Goal: Task Accomplishment & Management: Use online tool/utility

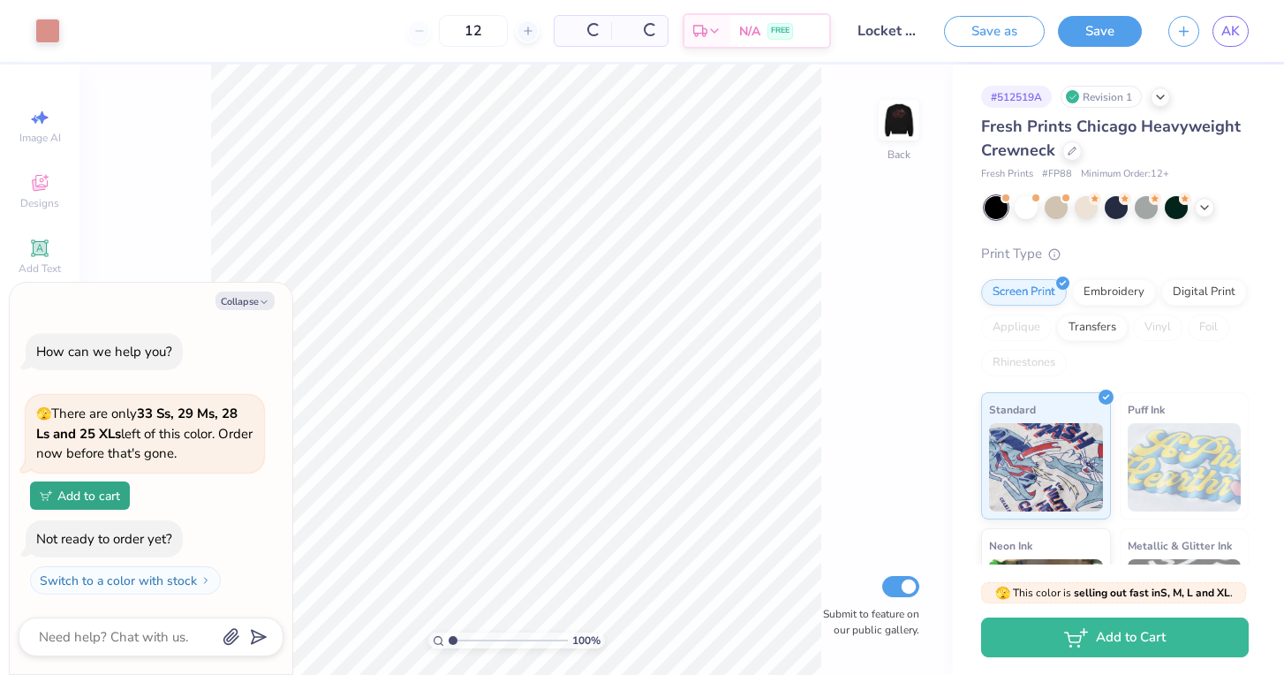
type textarea "x"
drag, startPoint x: 450, startPoint y: 638, endPoint x: 825, endPoint y: 240, distance: 547.1
type input "10"
click at [825, 240] on div "1000 % Back Submit to feature on our public gallery." at bounding box center [515, 369] width 873 height 610
click at [897, 112] on img at bounding box center [898, 120] width 71 height 71
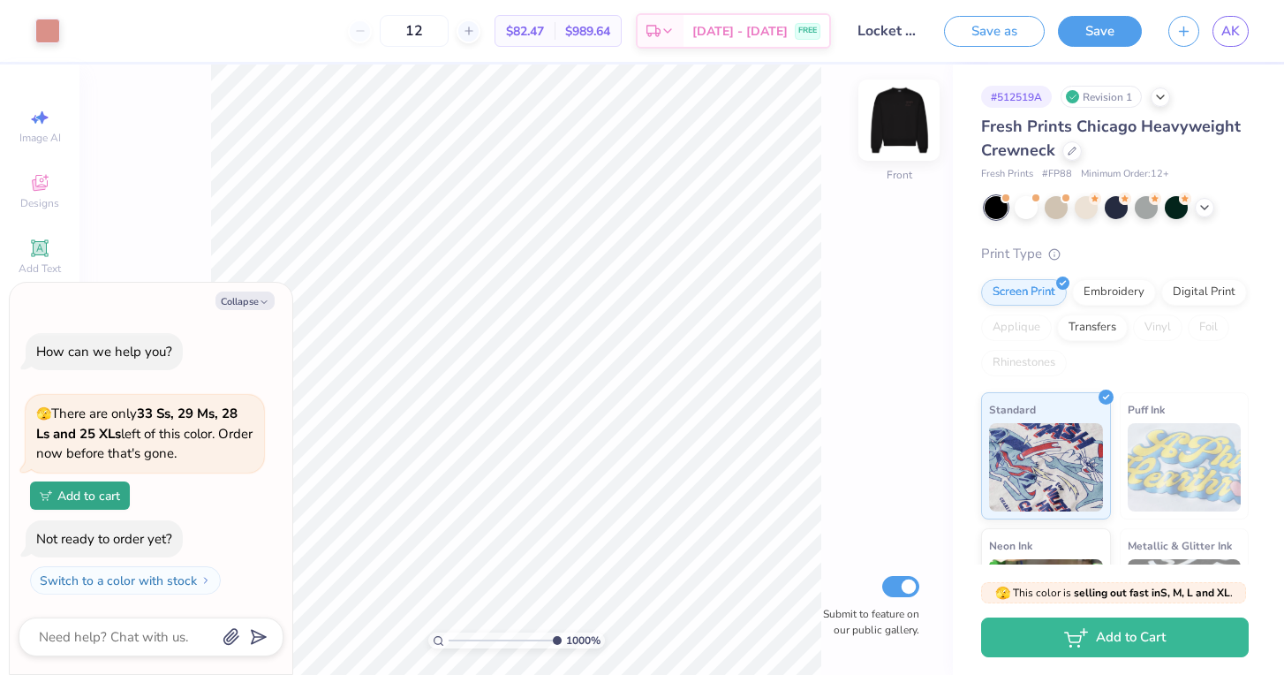
type textarea "x"
drag, startPoint x: 551, startPoint y: 641, endPoint x: 442, endPoint y: 671, distance: 112.7
type input "1"
click at [442, 671] on div "100 %" at bounding box center [516, 369] width 610 height 610
click at [901, 114] on img at bounding box center [898, 120] width 71 height 71
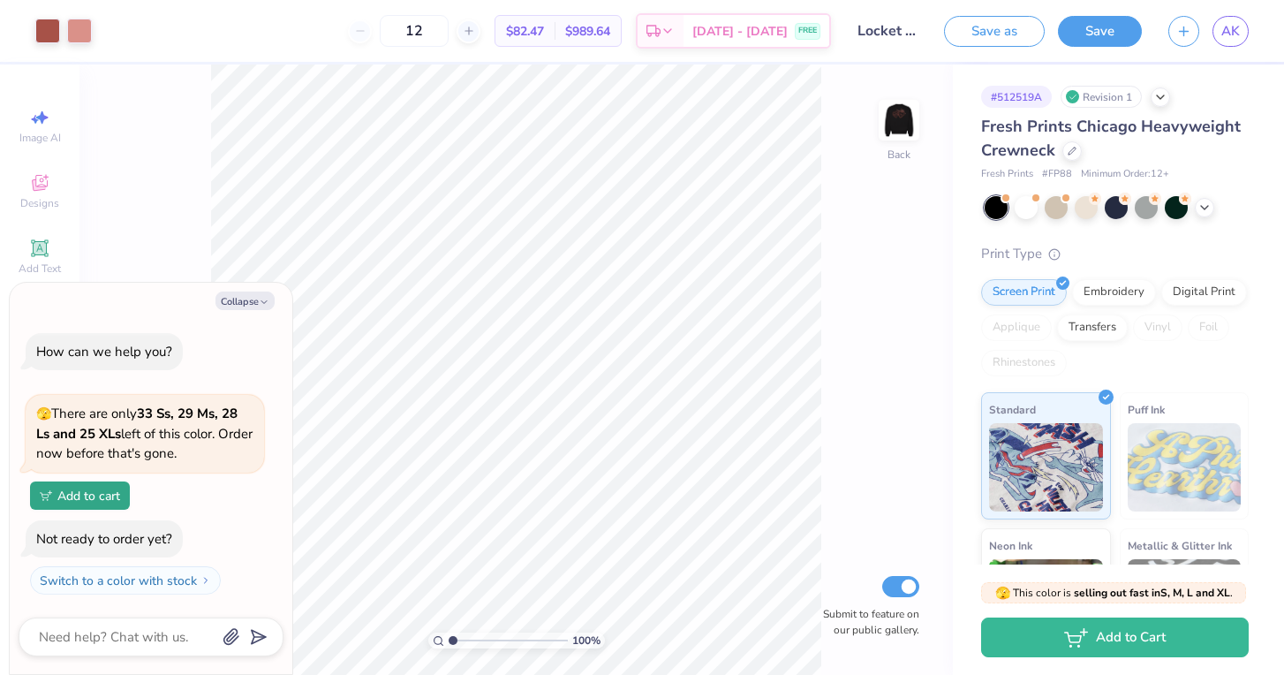
type textarea "x"
drag, startPoint x: 451, startPoint y: 638, endPoint x: 402, endPoint y: 626, distance: 51.0
type input "1"
click at [402, 626] on div "100 %" at bounding box center [516, 369] width 610 height 610
click at [1073, 147] on icon at bounding box center [1071, 149] width 9 height 9
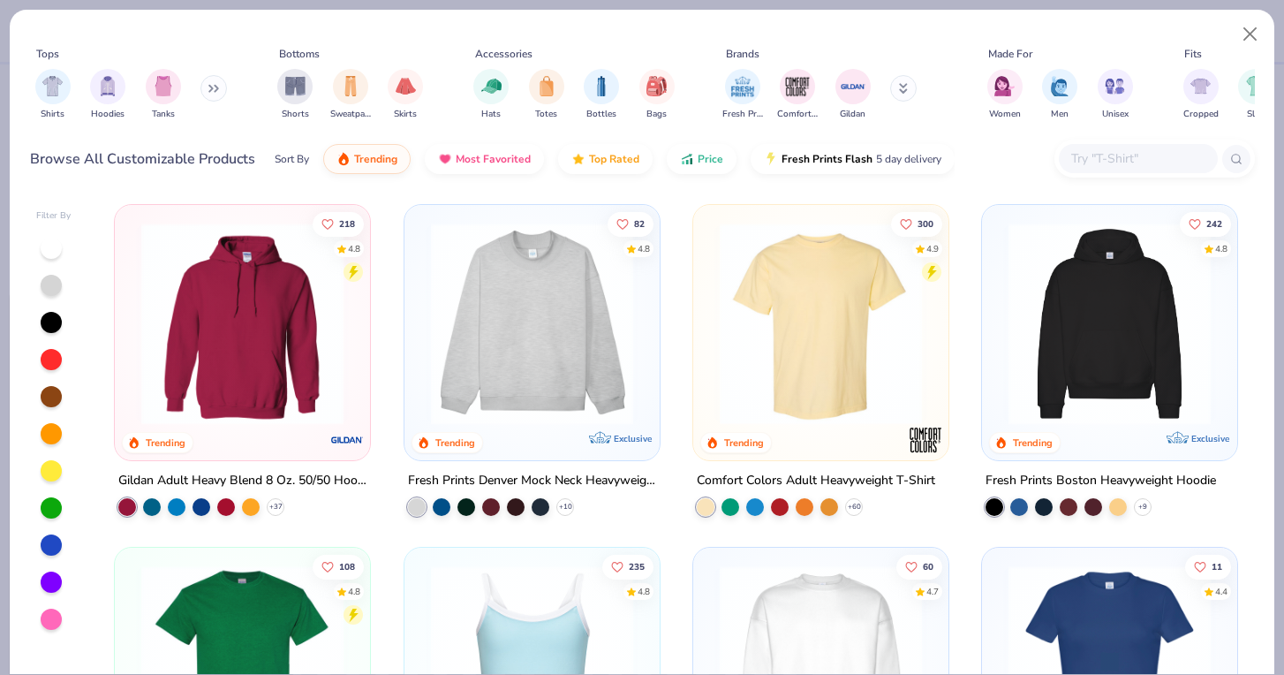
click at [207, 94] on button at bounding box center [213, 88] width 26 height 26
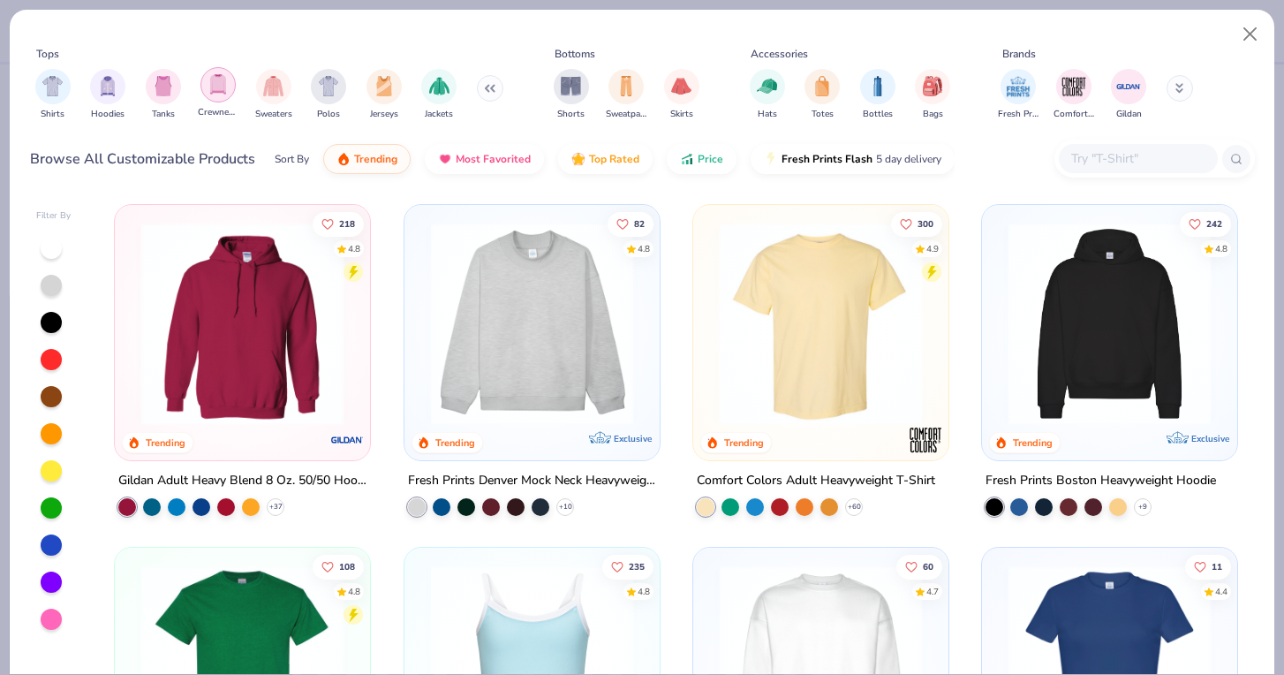
click at [215, 95] on div "filter for Crewnecks" at bounding box center [217, 84] width 35 height 35
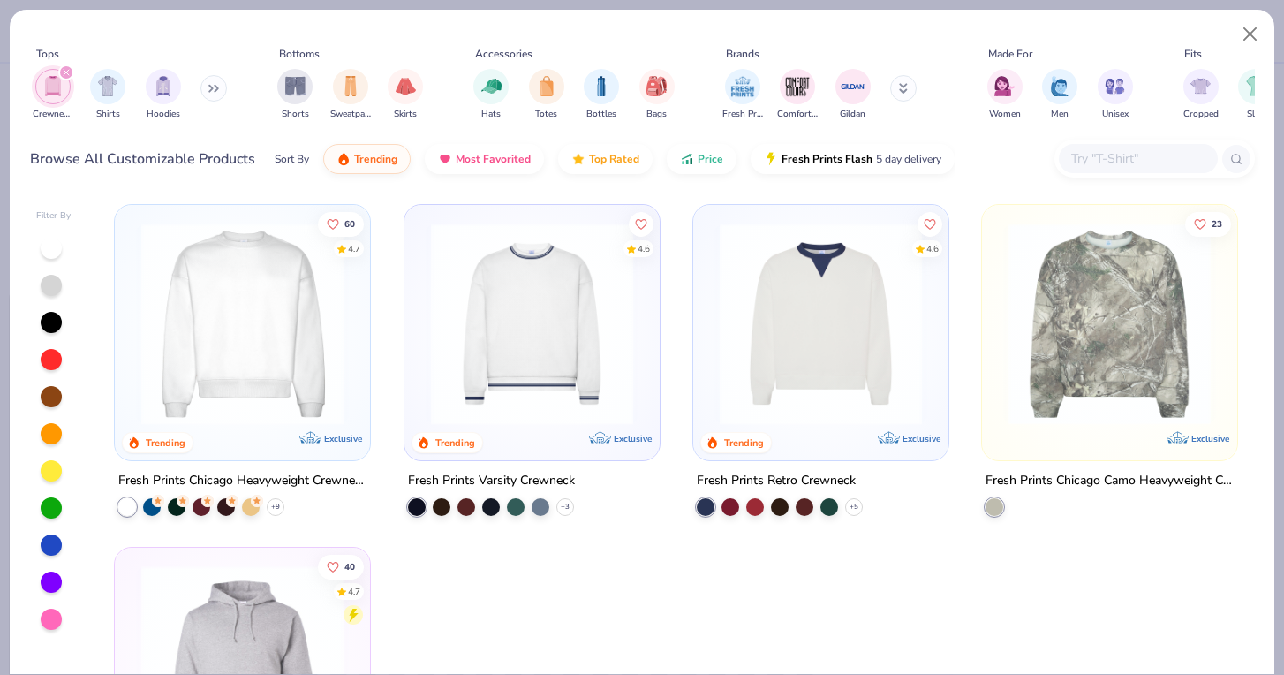
click at [271, 395] on img at bounding box center [242, 323] width 220 height 202
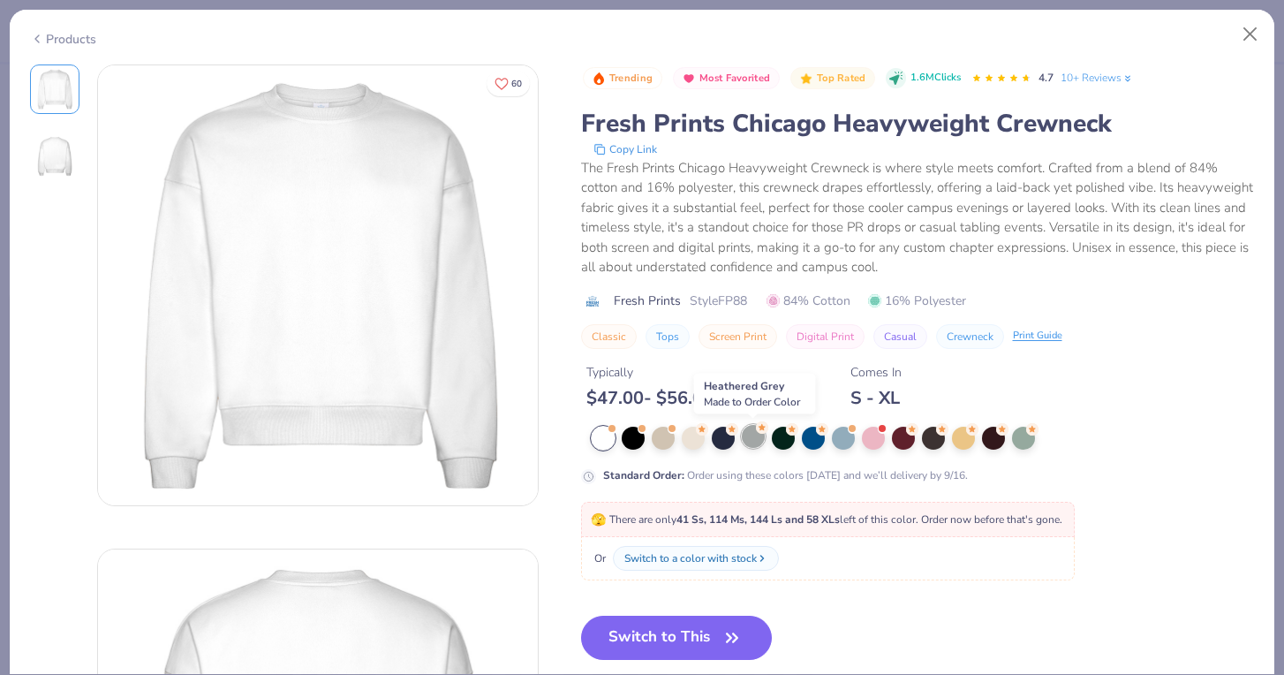
click at [748, 443] on div at bounding box center [753, 436] width 23 height 23
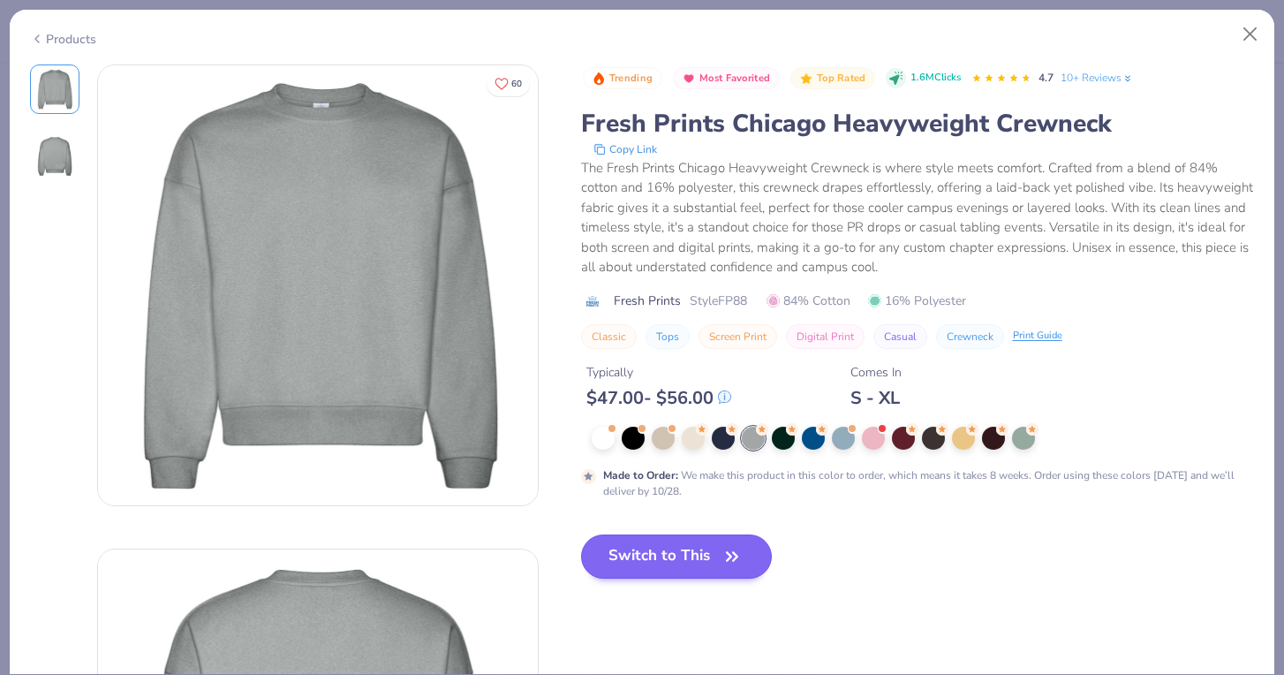
click at [726, 556] on icon "button" at bounding box center [732, 556] width 25 height 25
type textarea "x"
type input "50"
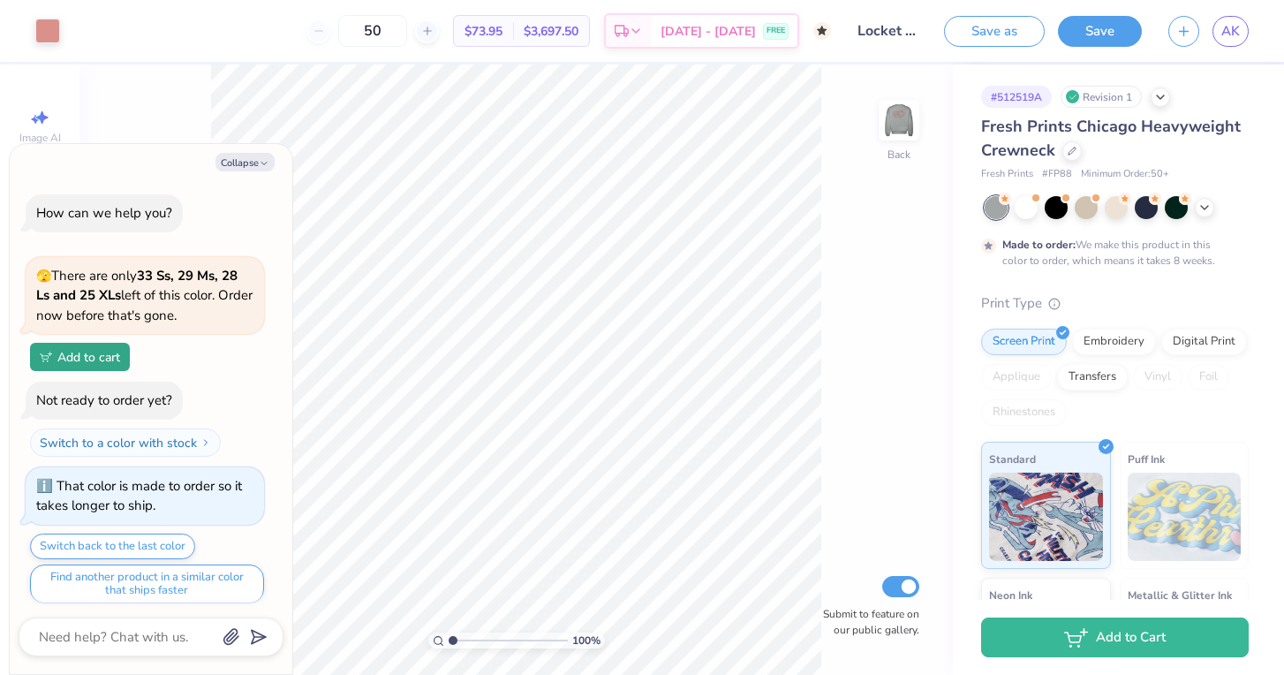
scroll to position [5, 0]
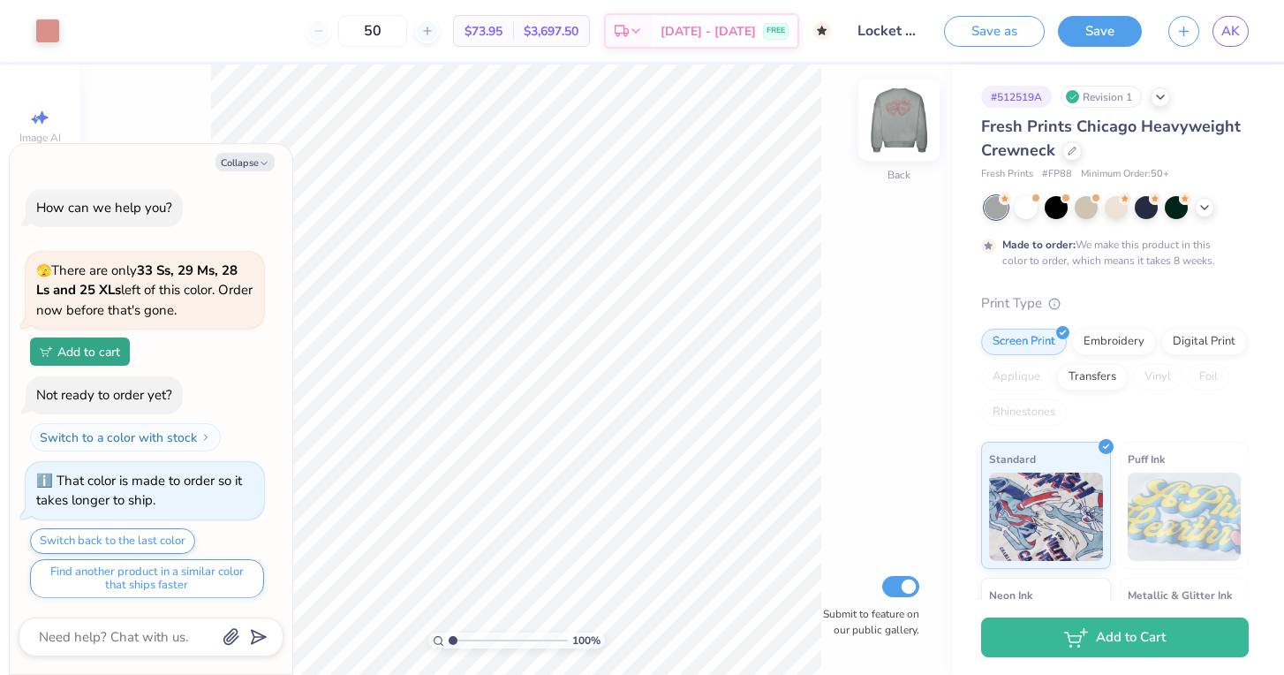
click at [895, 144] on img at bounding box center [898, 120] width 71 height 71
click at [1073, 150] on icon at bounding box center [1071, 149] width 9 height 9
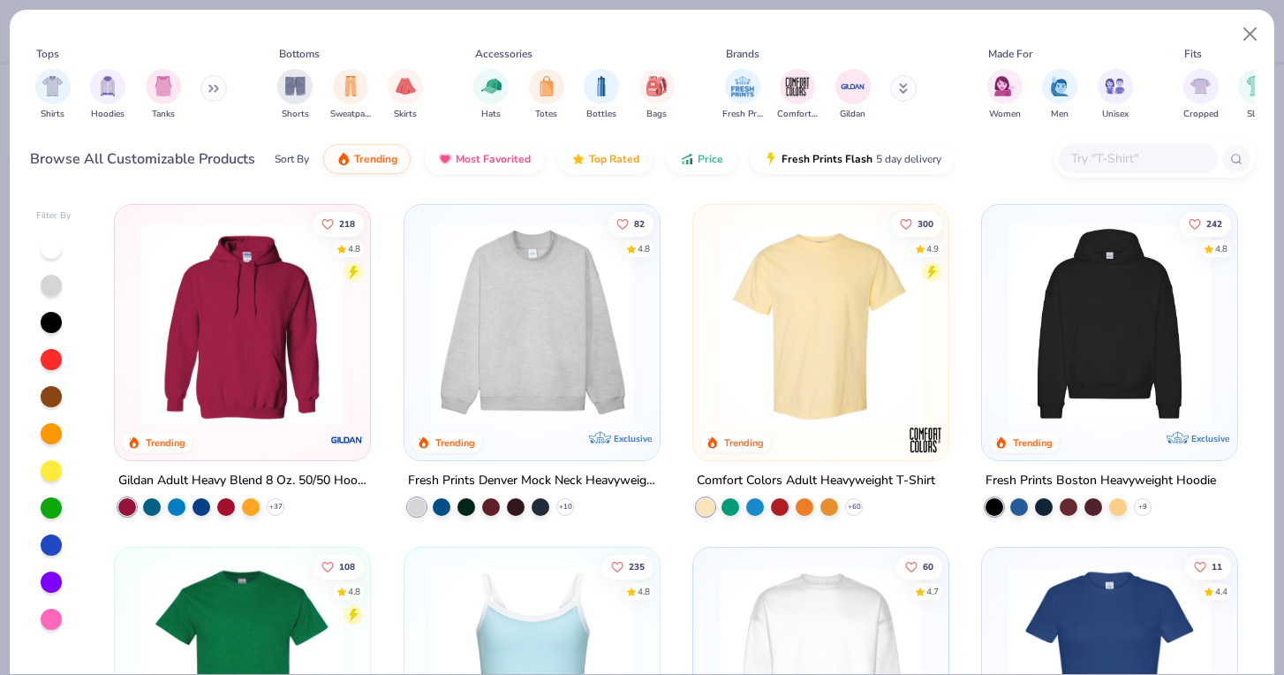
click at [203, 92] on div "Shirts Hoodies Tanks" at bounding box center [131, 94] width 203 height 65
click at [210, 94] on button at bounding box center [213, 88] width 26 height 26
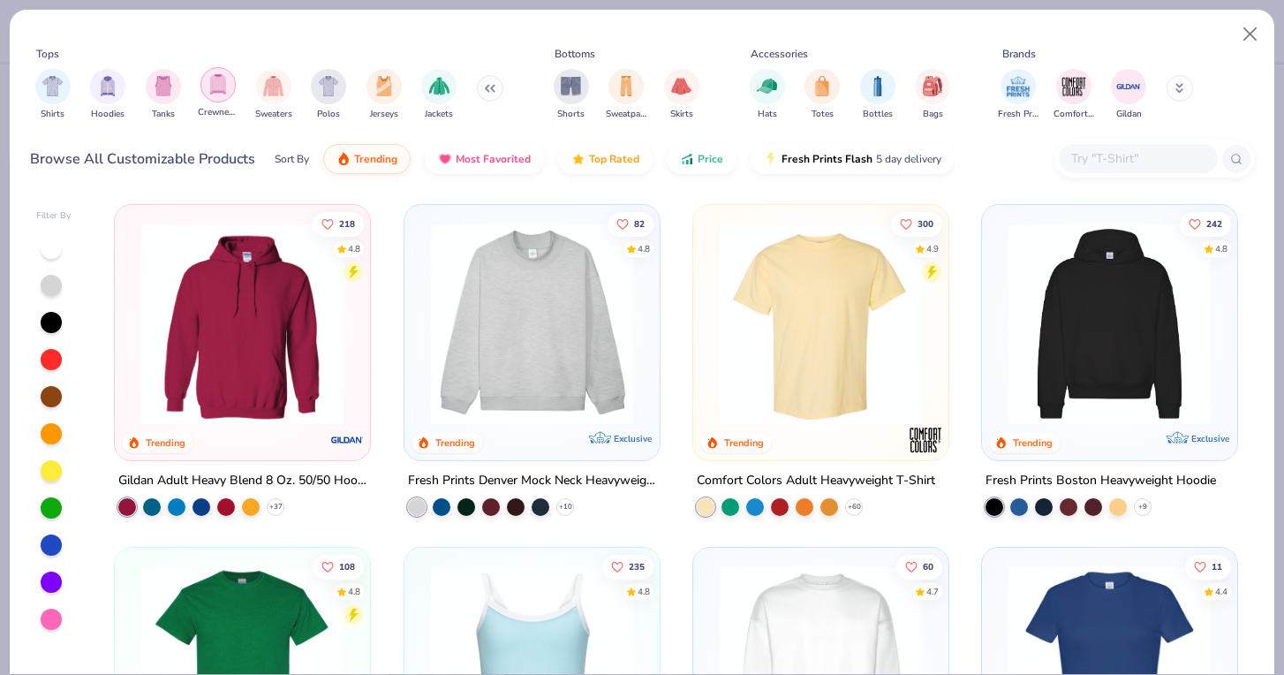
click at [226, 98] on div "filter for Crewnecks" at bounding box center [217, 84] width 35 height 35
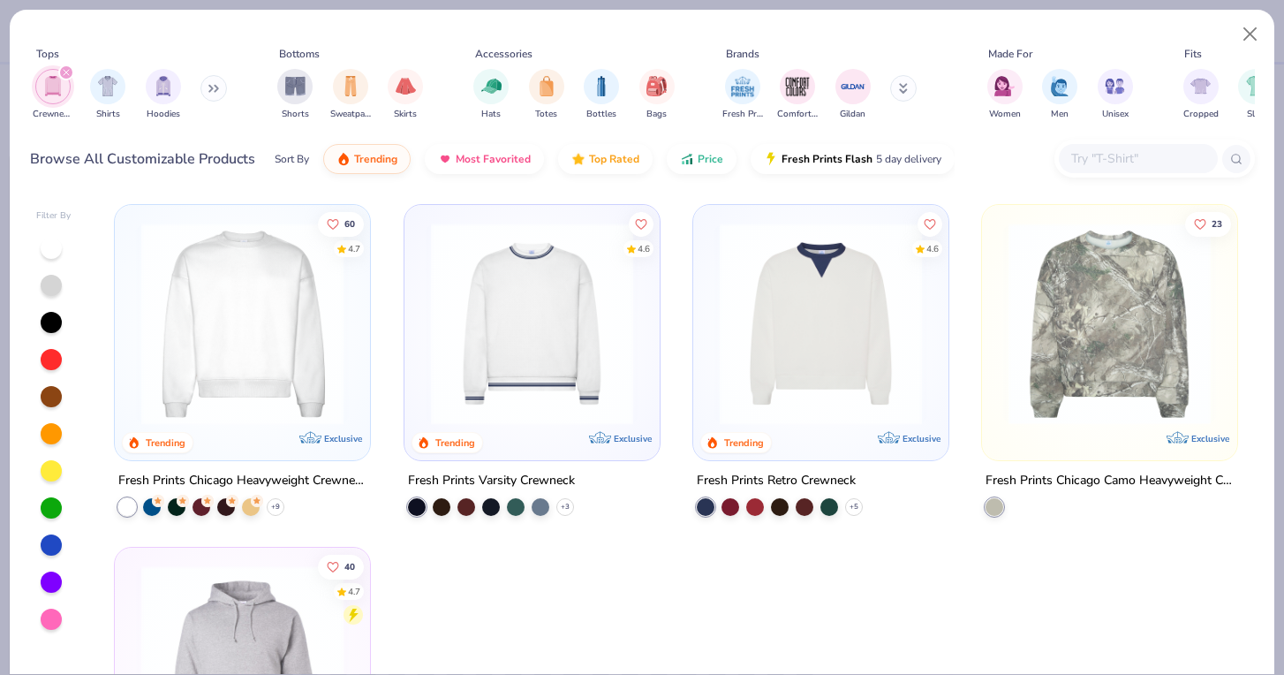
click at [228, 355] on img at bounding box center [242, 323] width 220 height 202
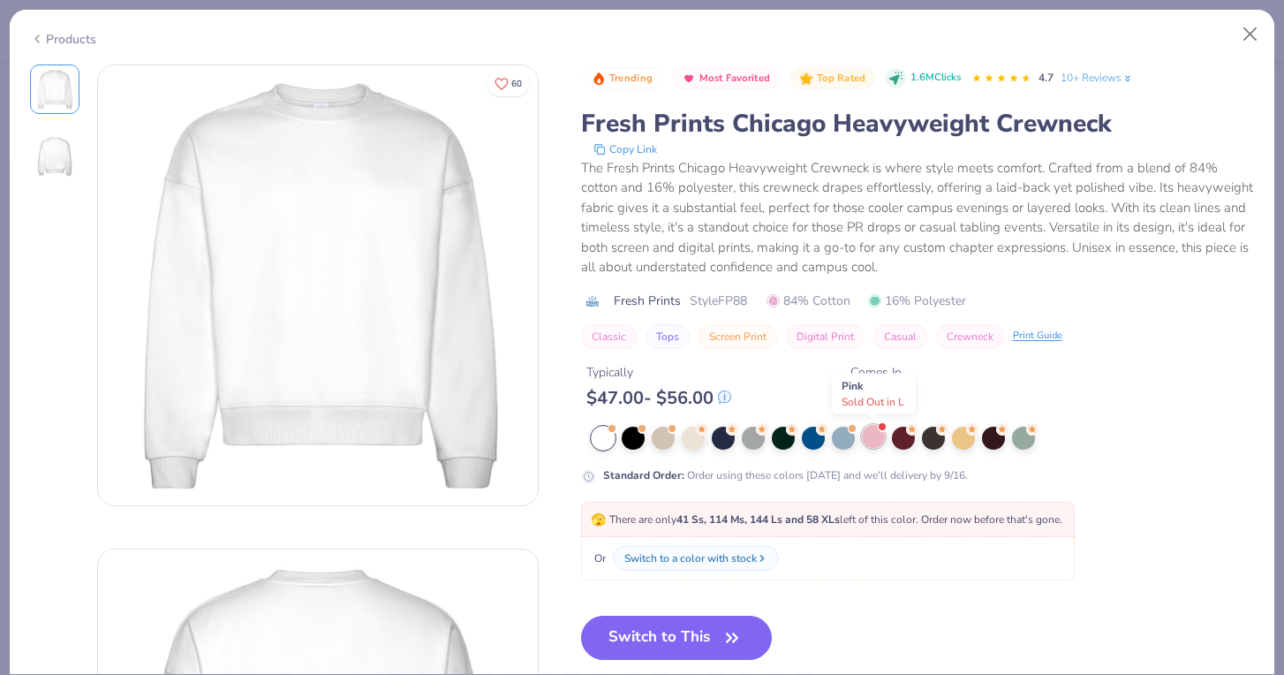
click at [874, 437] on div at bounding box center [873, 436] width 23 height 23
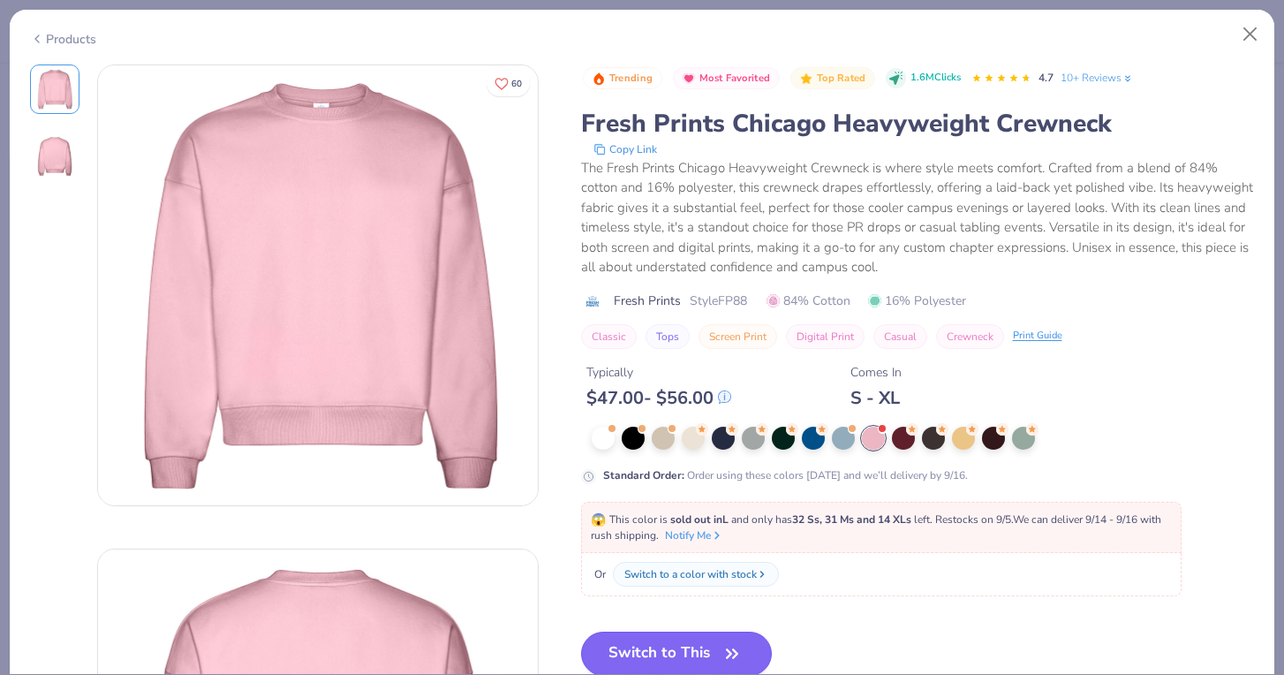
click at [705, 660] on button "Switch to This" at bounding box center [677, 653] width 192 height 44
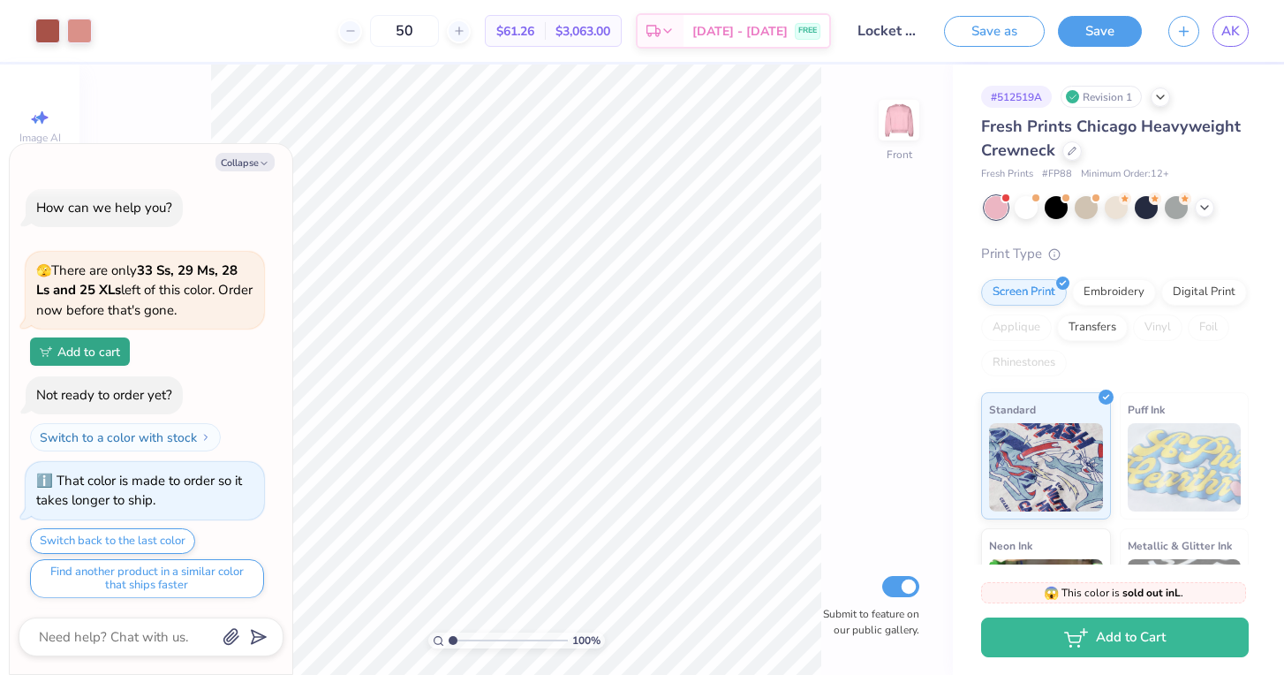
scroll to position [111, 0]
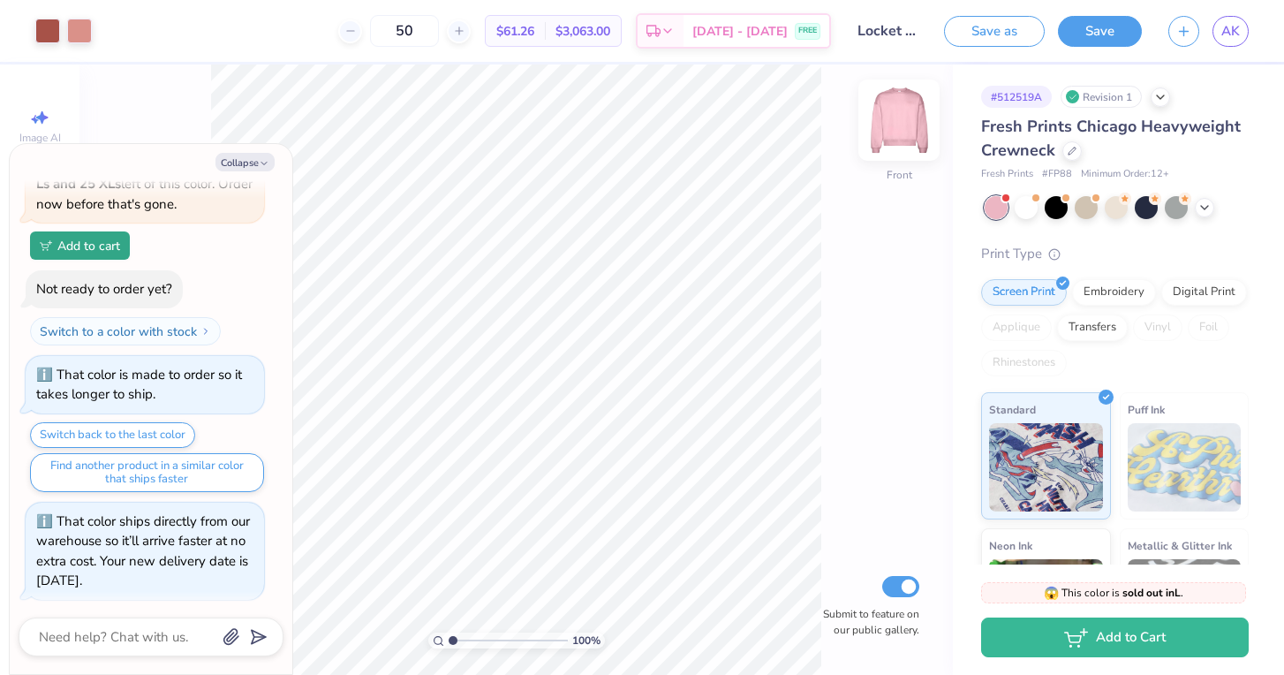
click at [904, 119] on img at bounding box center [898, 120] width 71 height 71
click at [1073, 153] on icon at bounding box center [1071, 149] width 9 height 9
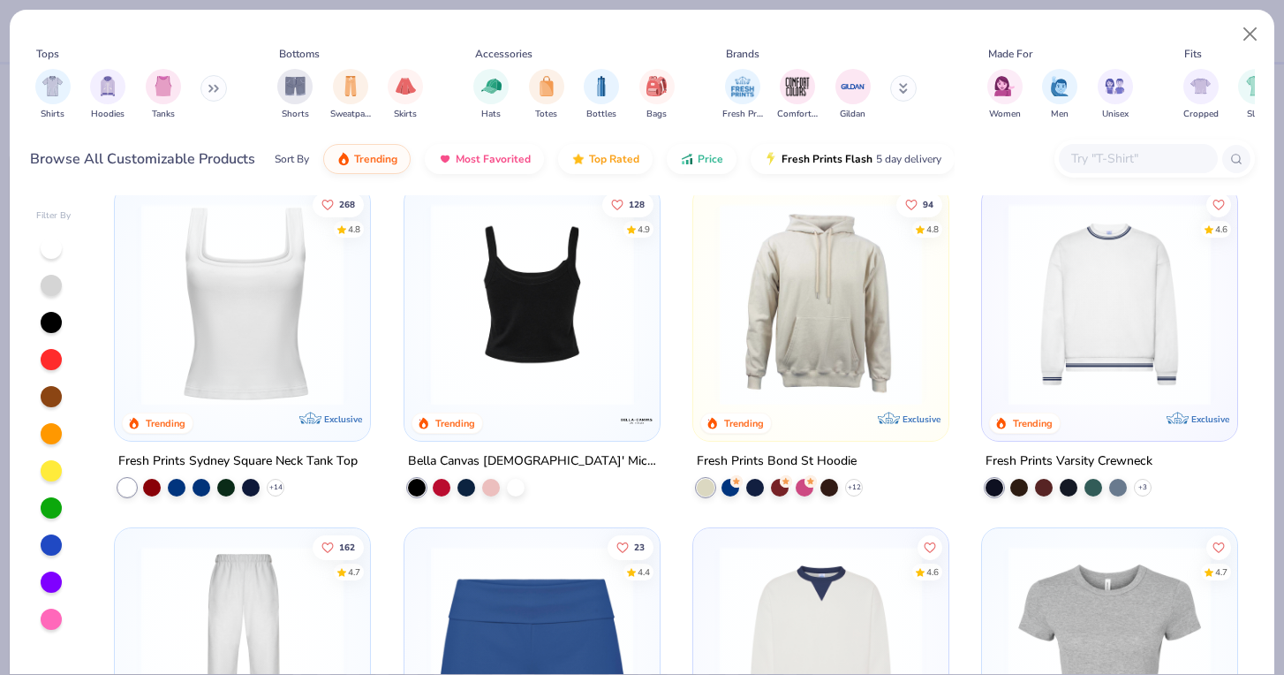
scroll to position [715, 0]
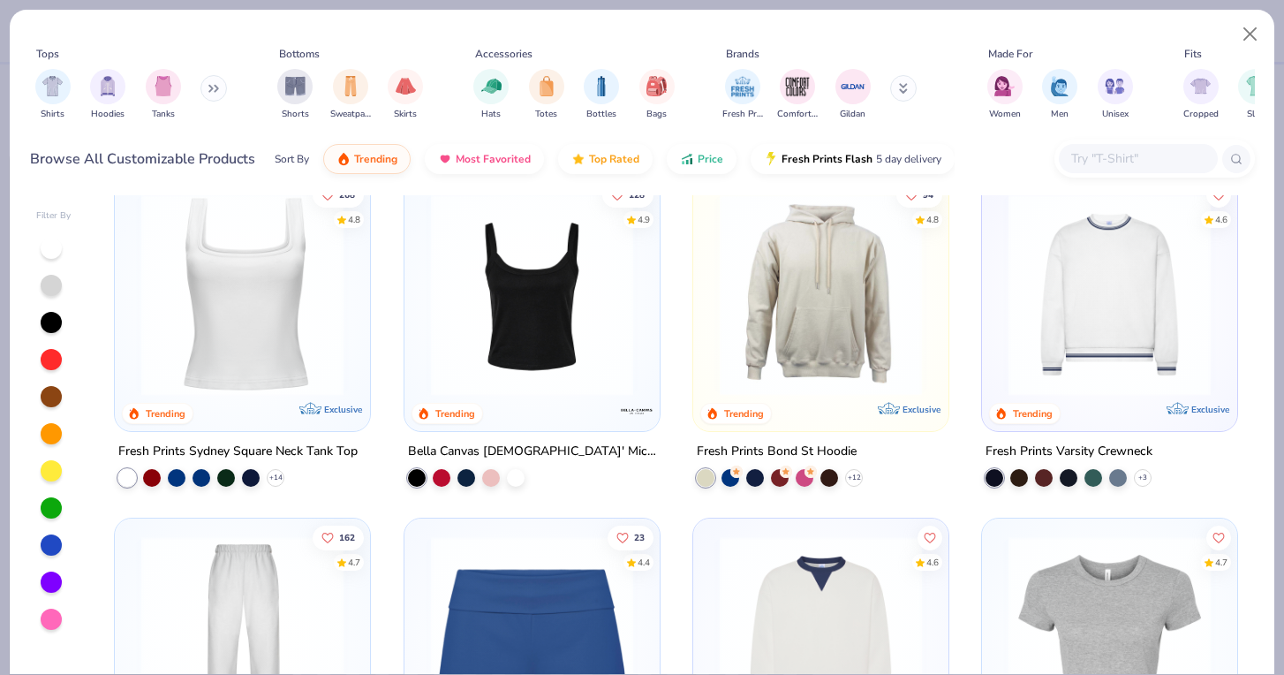
click at [549, 286] on img at bounding box center [532, 293] width 220 height 202
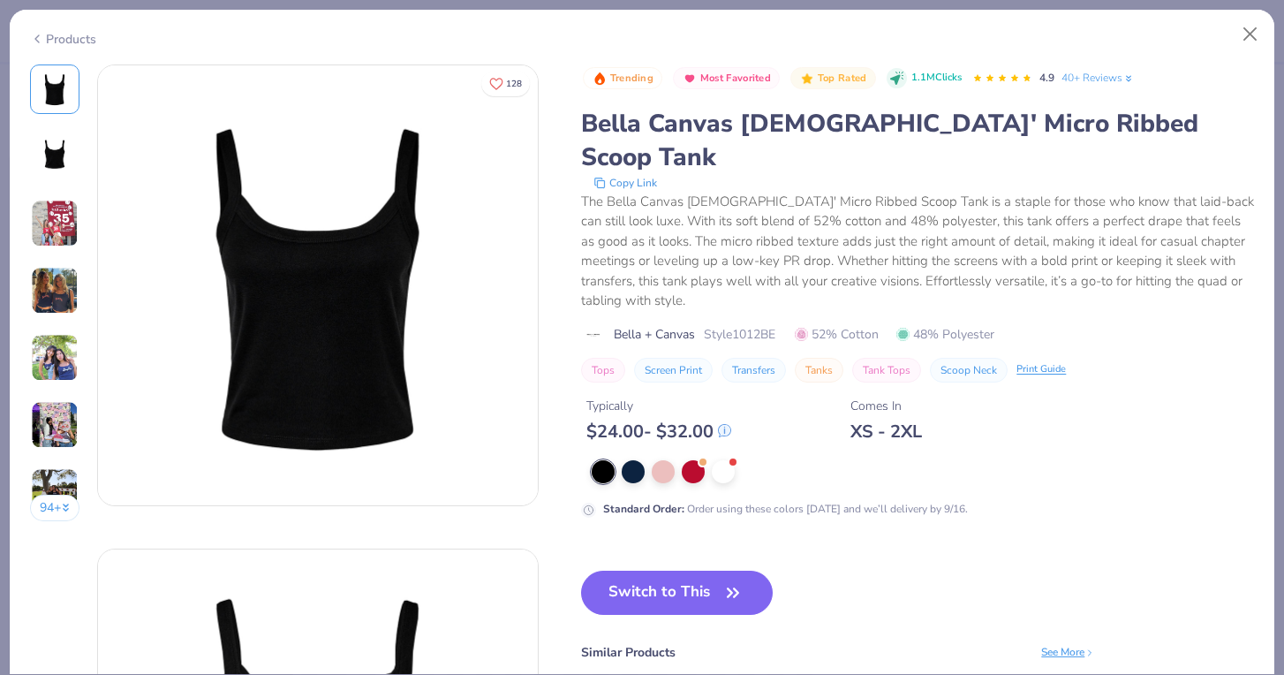
click at [50, 290] on img at bounding box center [55, 291] width 48 height 48
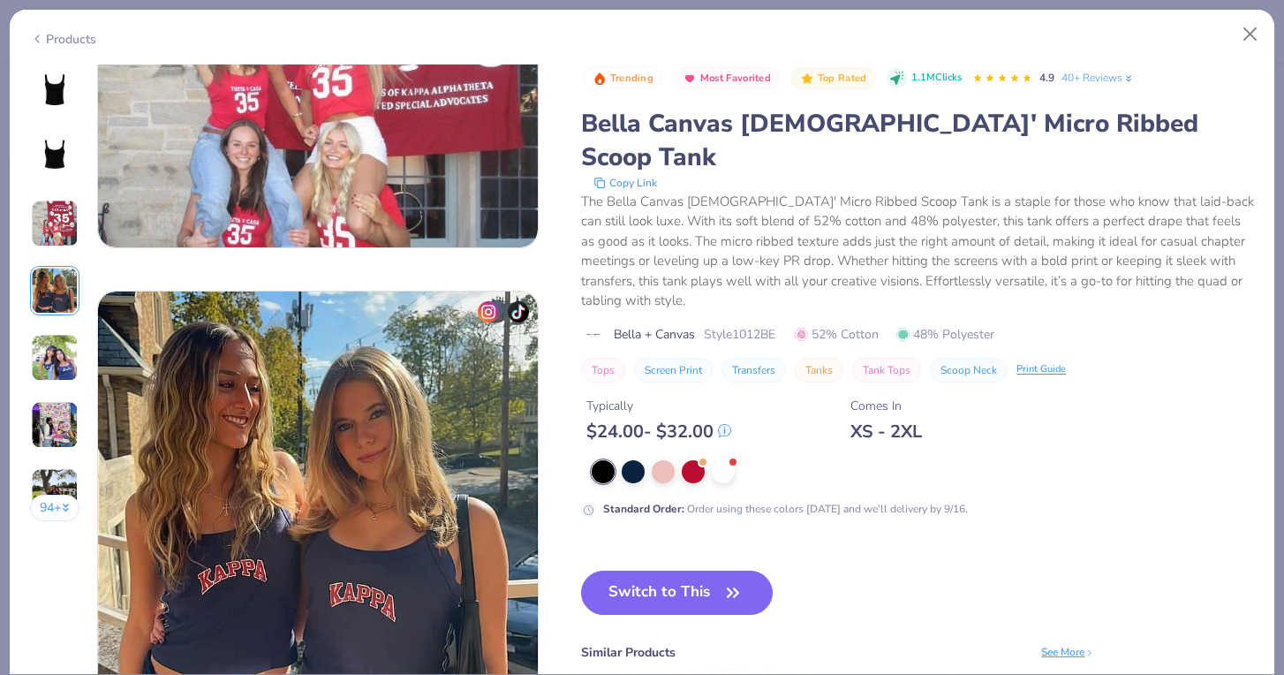
scroll to position [1451, 0]
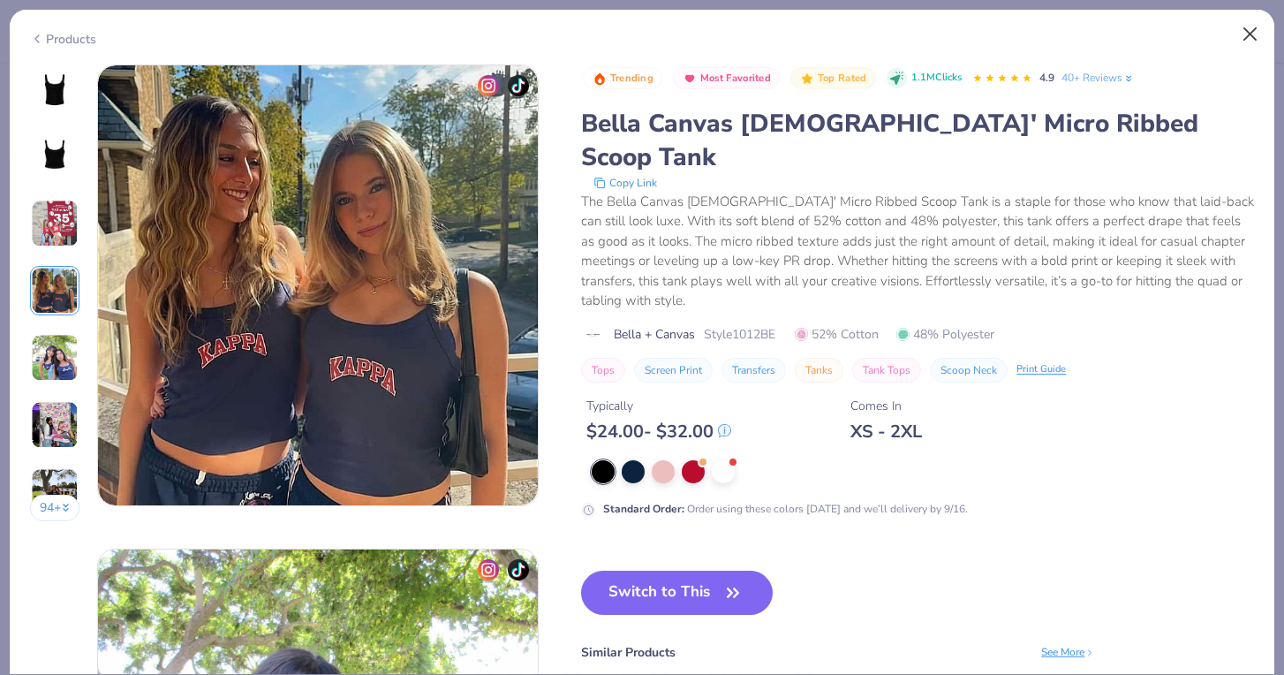
click at [1246, 45] on button "Close" at bounding box center [1250, 35] width 34 height 34
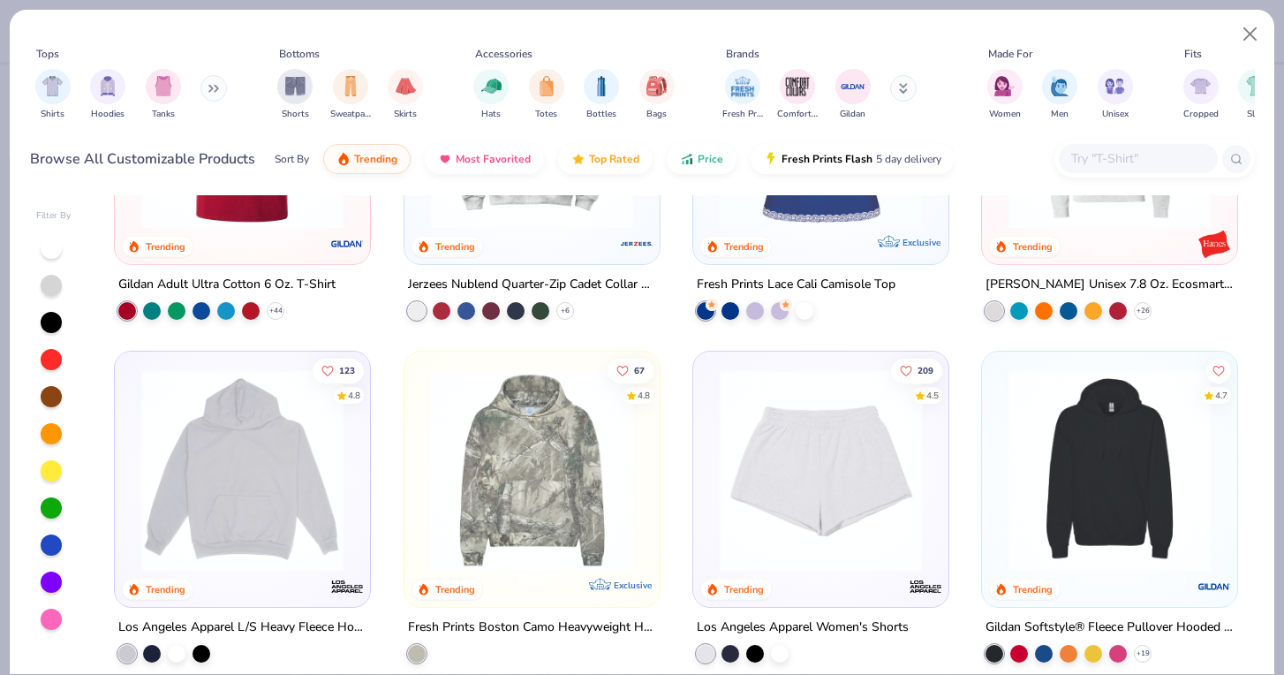
scroll to position [1992, 0]
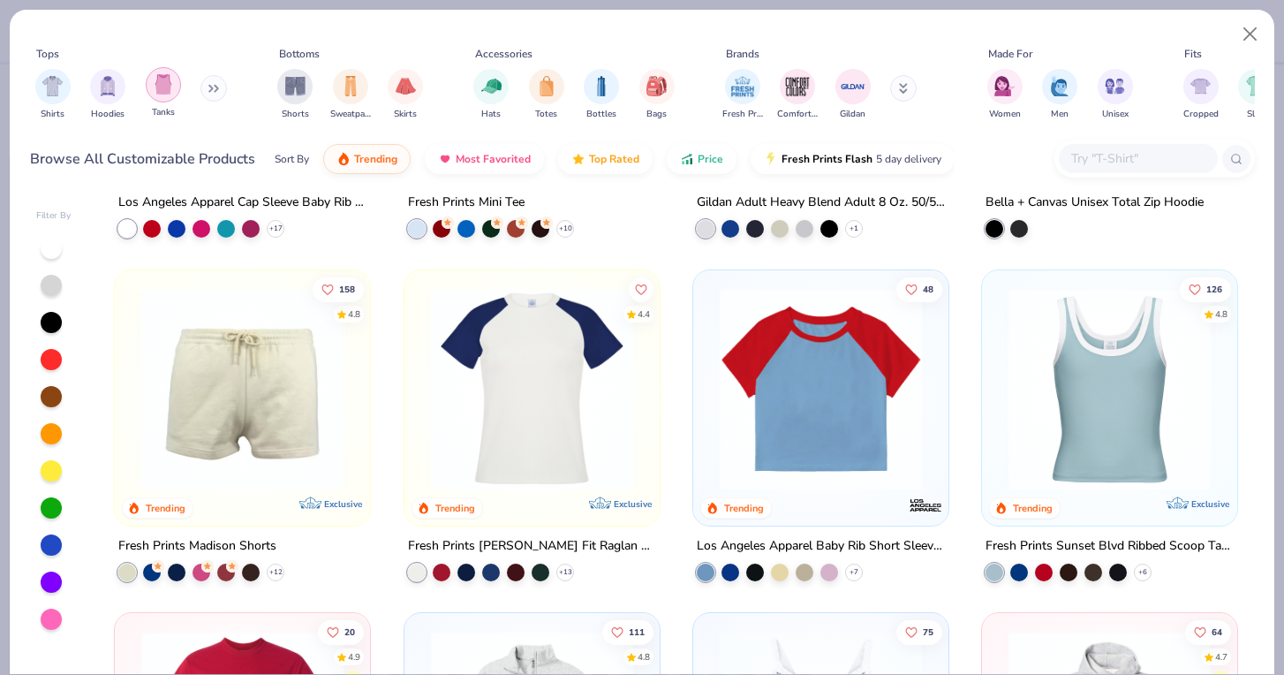
click at [162, 87] on img "filter for Tanks" at bounding box center [163, 84] width 19 height 20
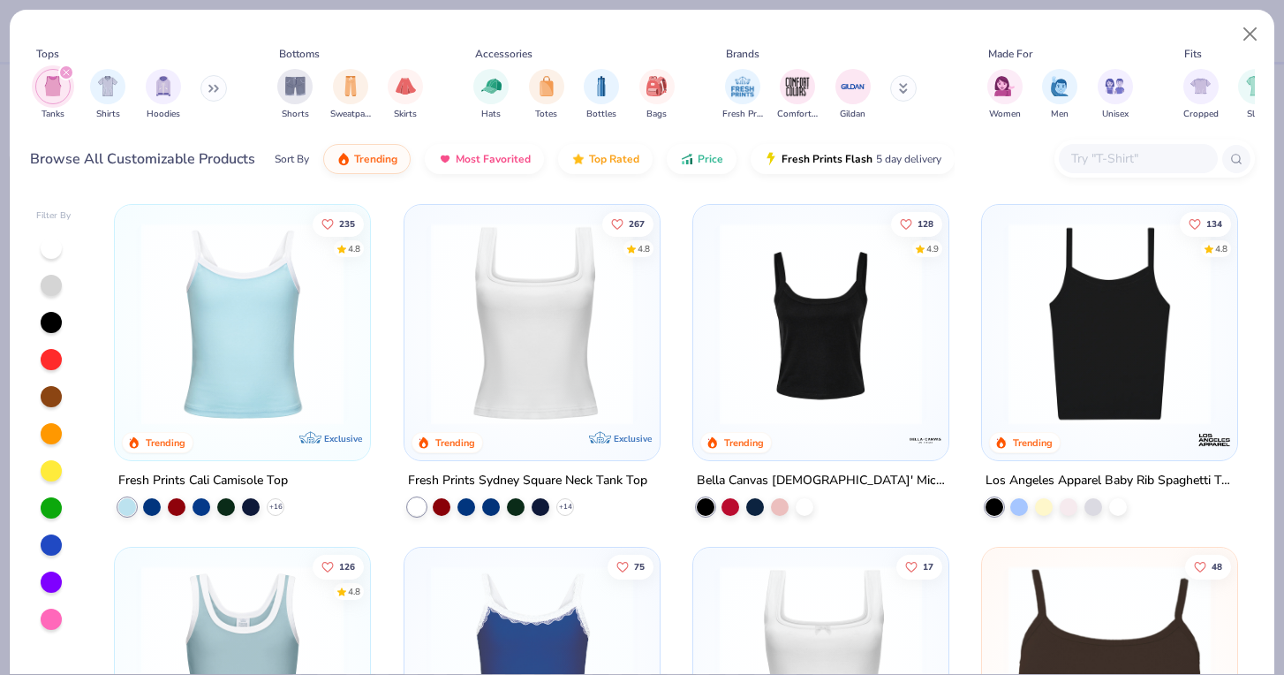
click at [53, 290] on div at bounding box center [51, 285] width 21 height 21
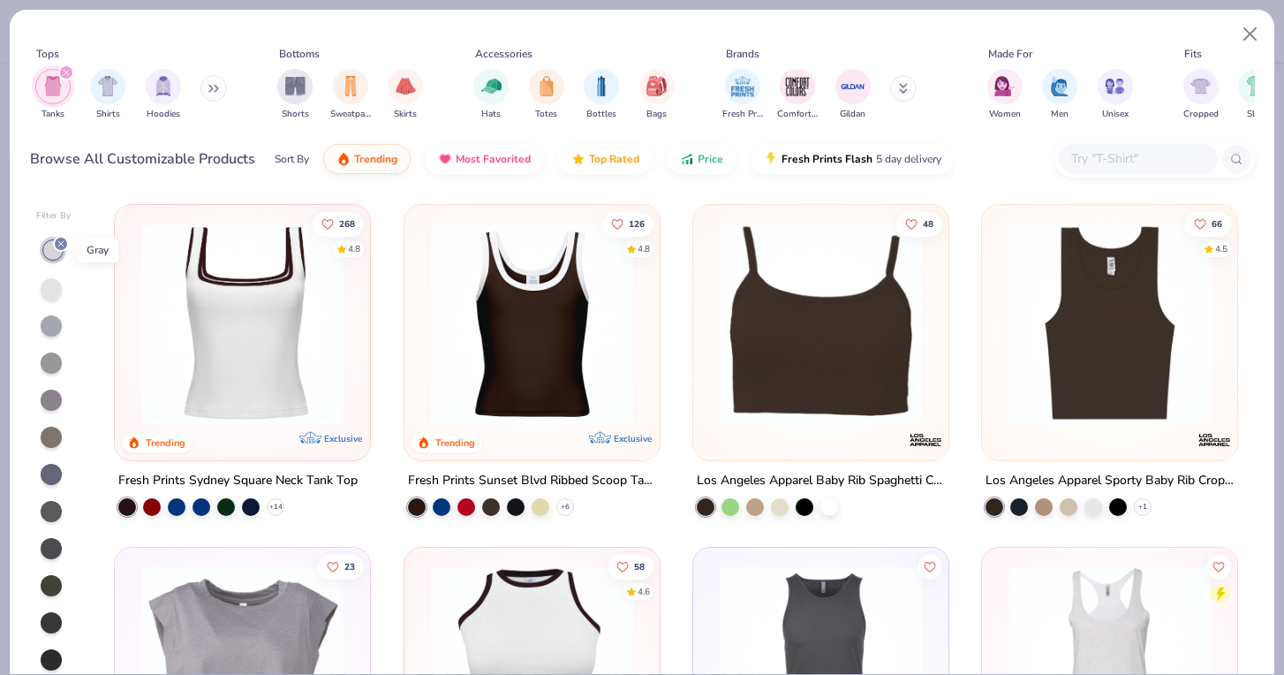
click at [56, 249] on div at bounding box center [61, 244] width 16 height 16
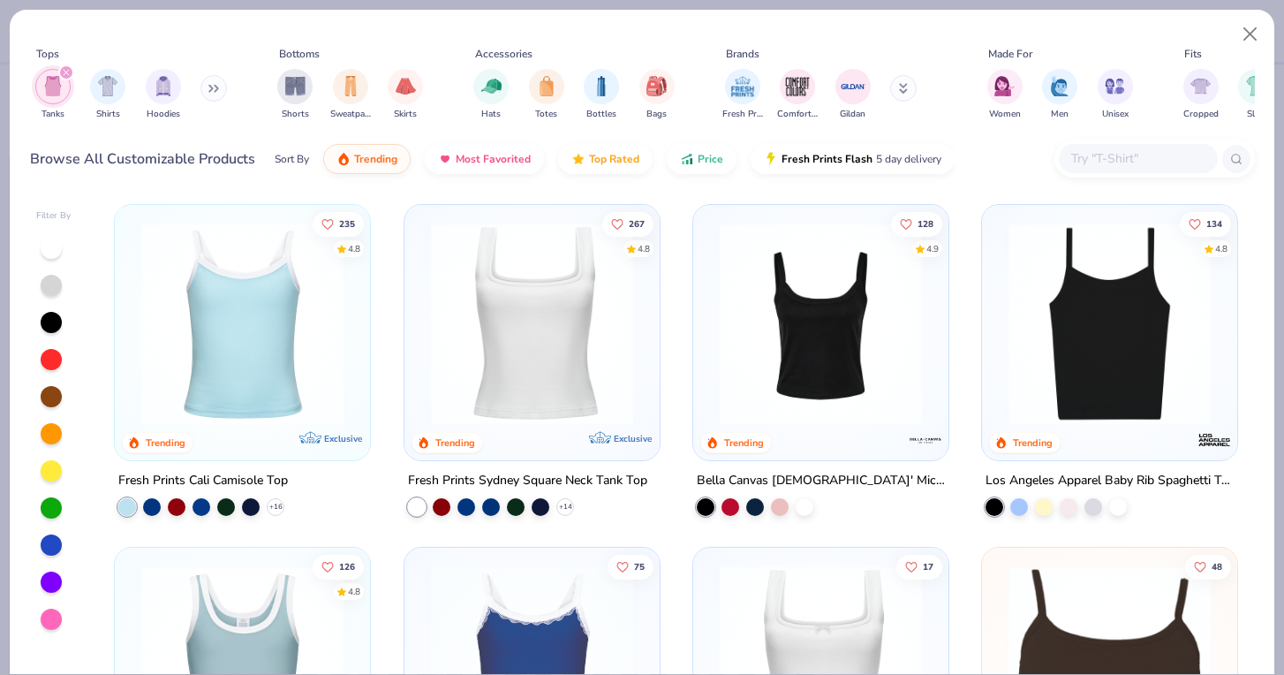
click at [207, 89] on button at bounding box center [213, 88] width 26 height 26
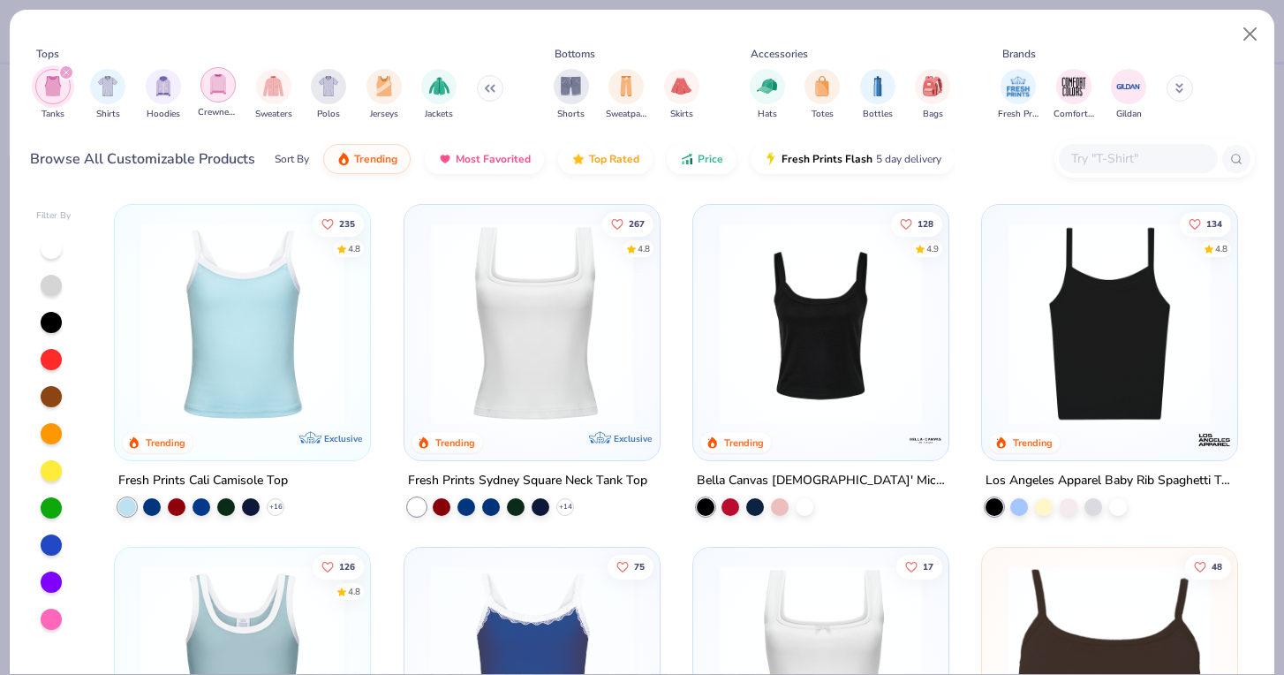
click at [225, 92] on img "filter for Crewnecks" at bounding box center [217, 84] width 19 height 20
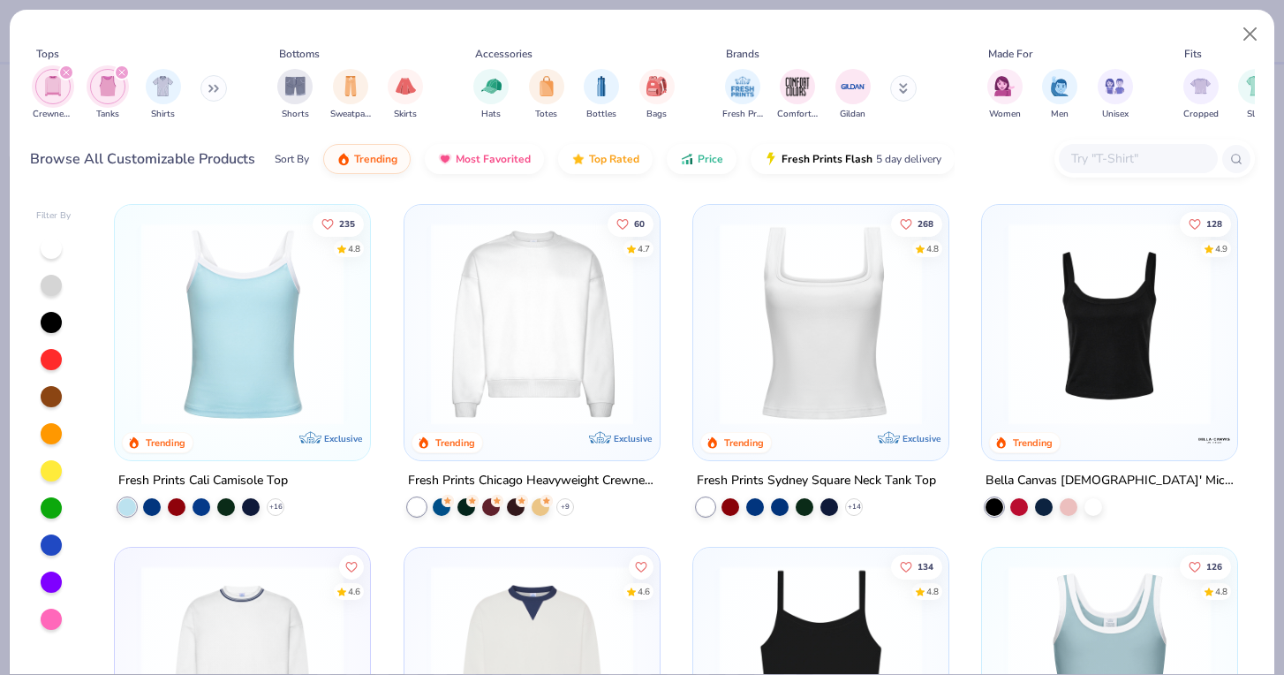
click at [118, 73] on icon "filter for Tanks" at bounding box center [121, 72] width 7 height 7
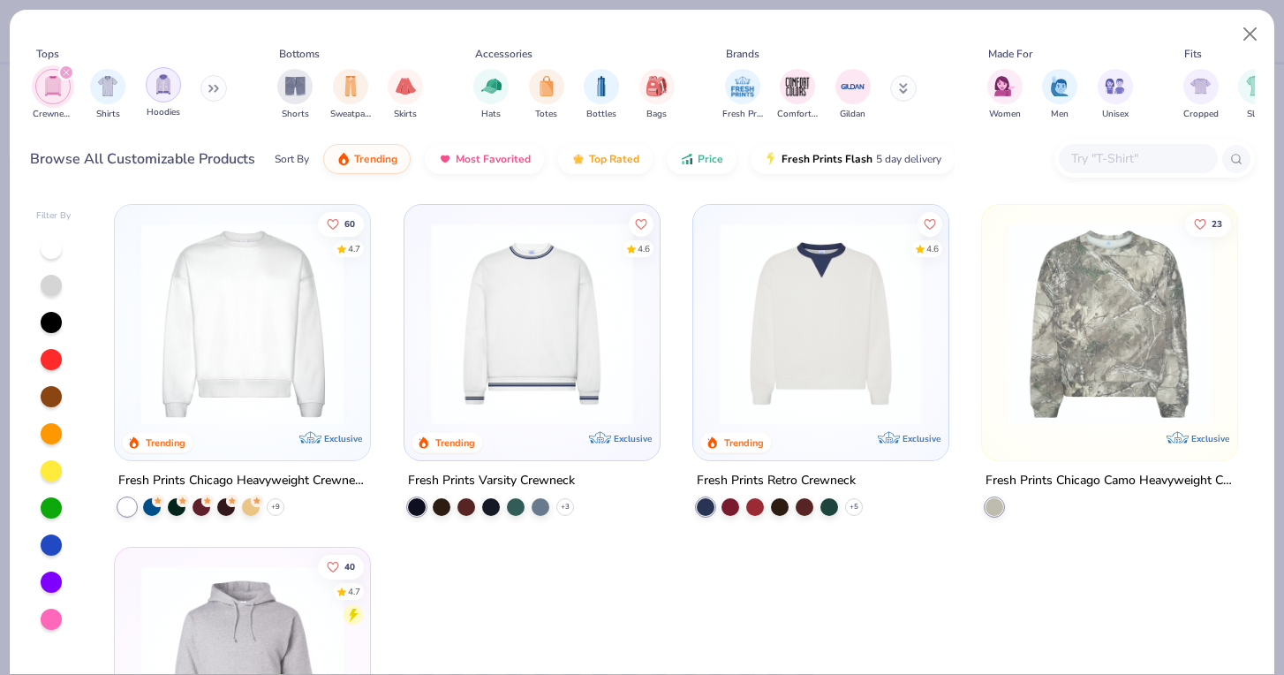
click at [166, 94] on img "filter for Hoodies" at bounding box center [163, 84] width 19 height 20
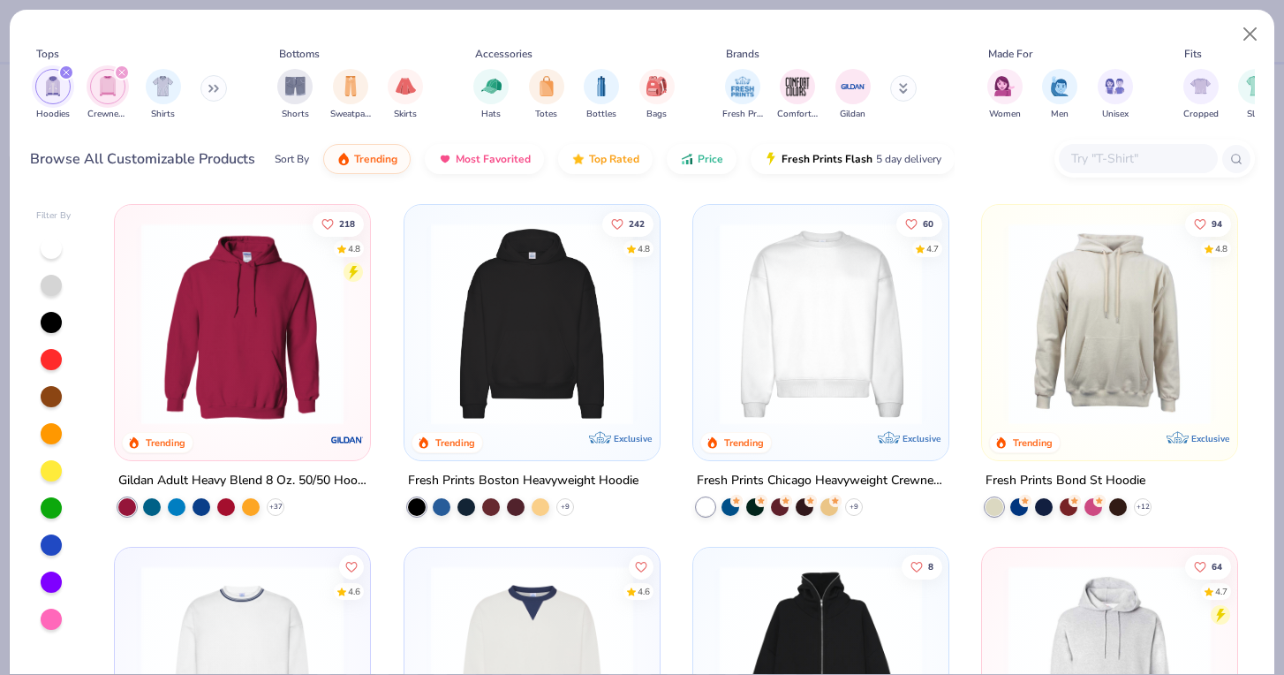
click at [124, 71] on icon "filter for Crewnecks" at bounding box center [121, 72] width 5 height 5
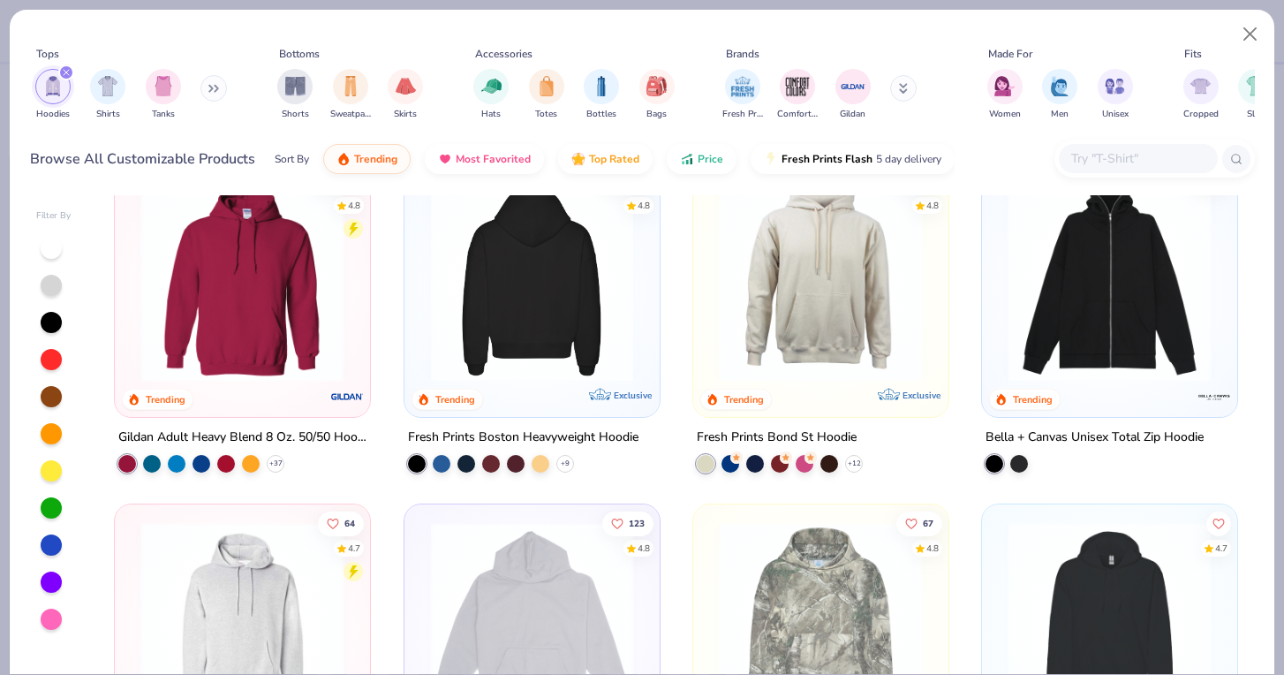
scroll to position [59, 0]
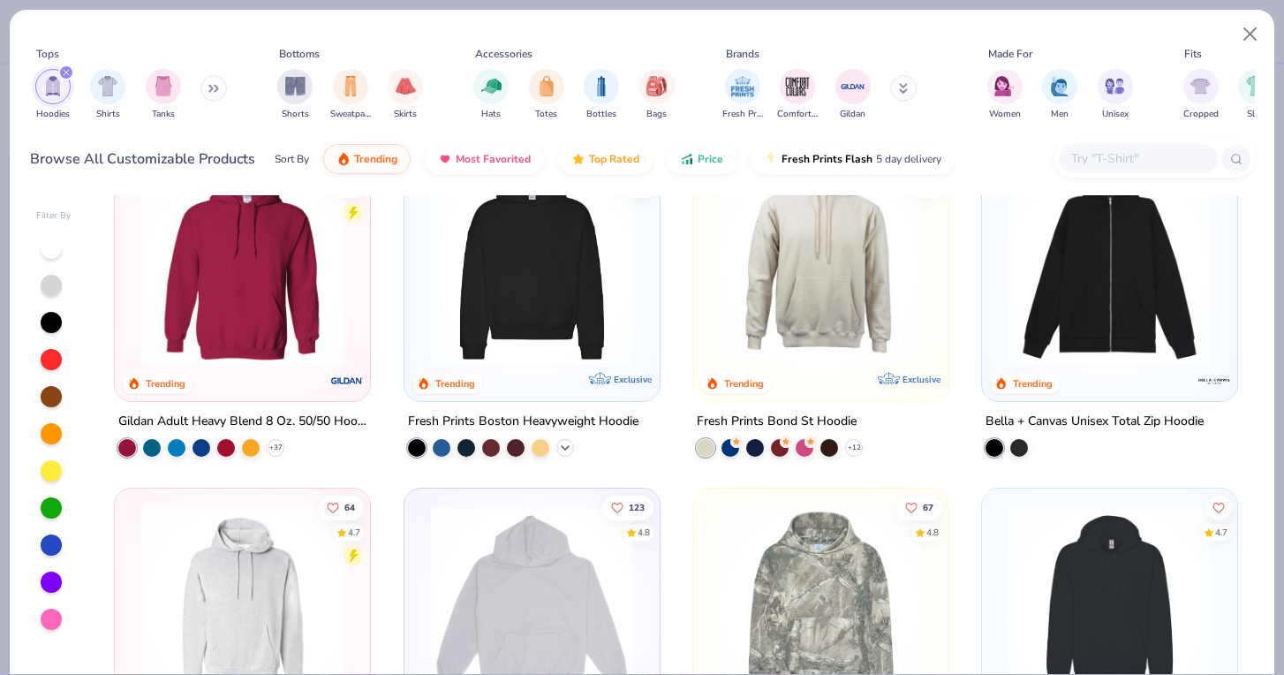
click at [567, 444] on icon at bounding box center [565, 448] width 14 height 14
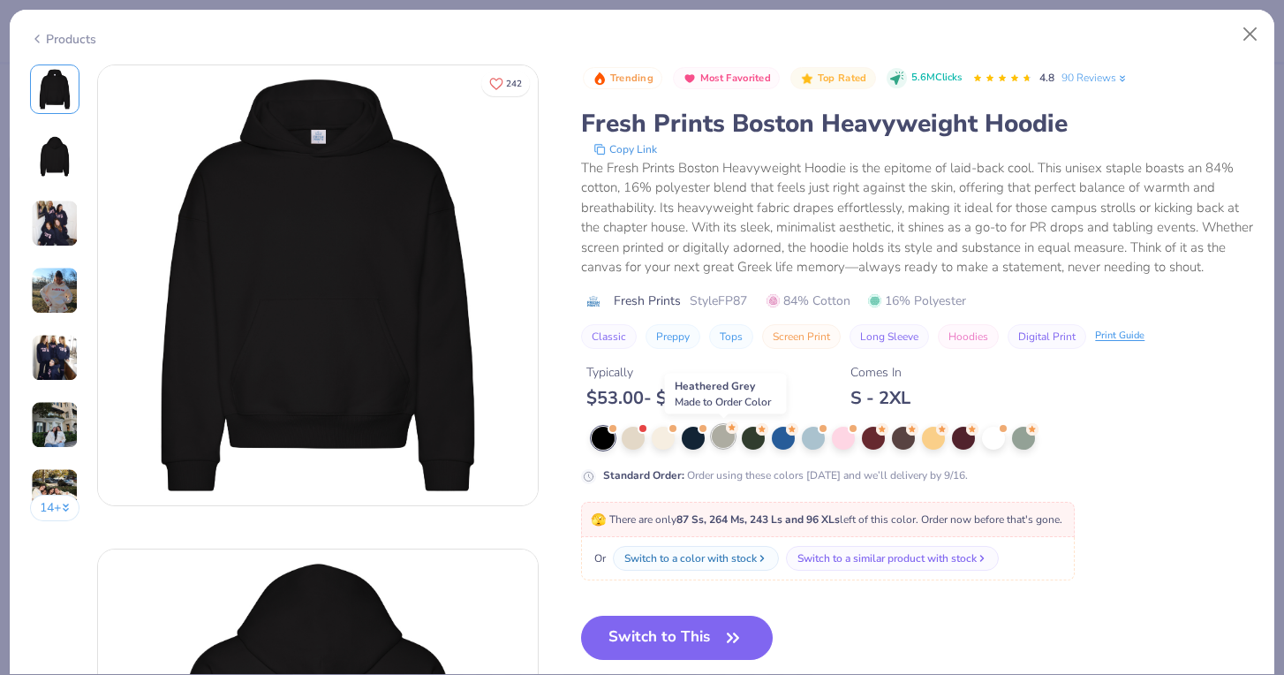
click at [722, 444] on div at bounding box center [723, 436] width 23 height 23
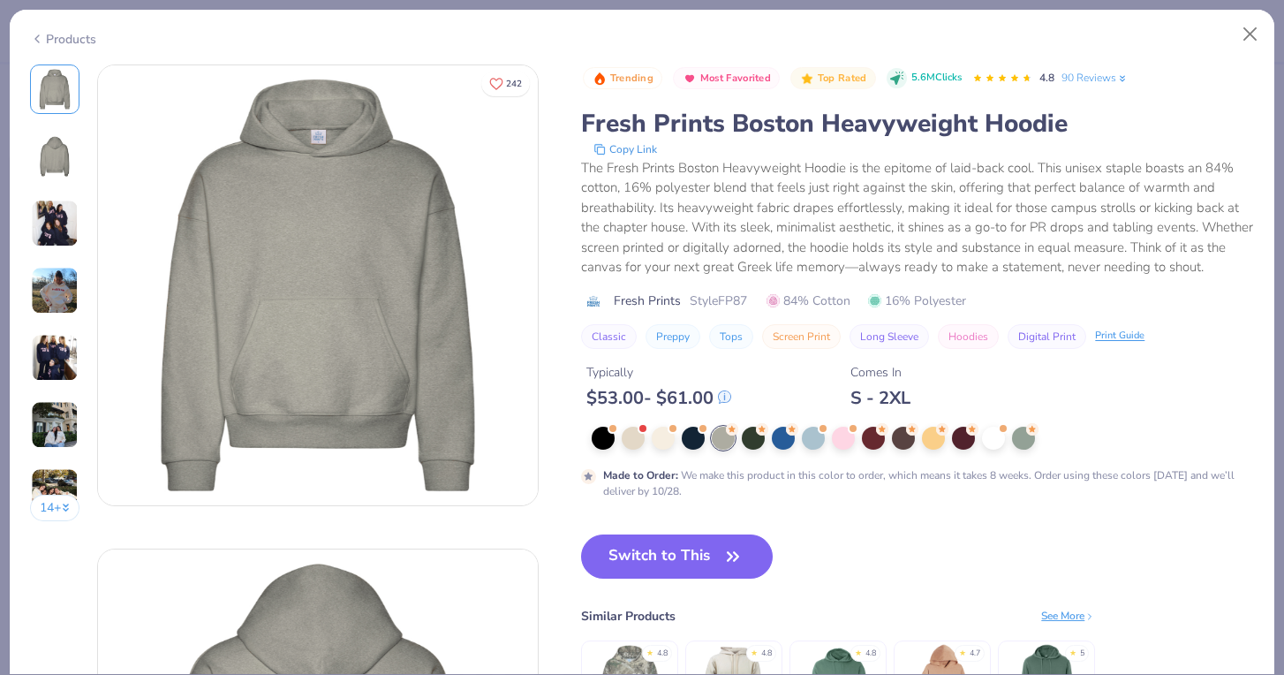
click at [54, 223] on img at bounding box center [55, 224] width 48 height 48
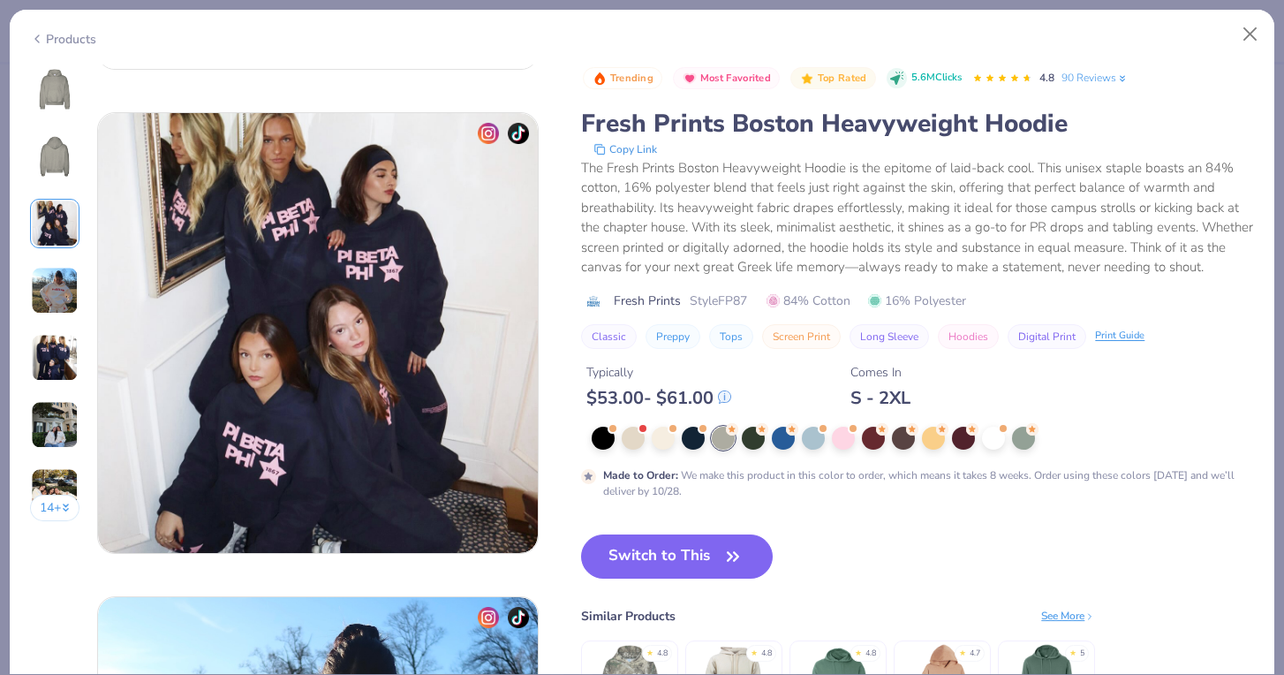
scroll to position [968, 0]
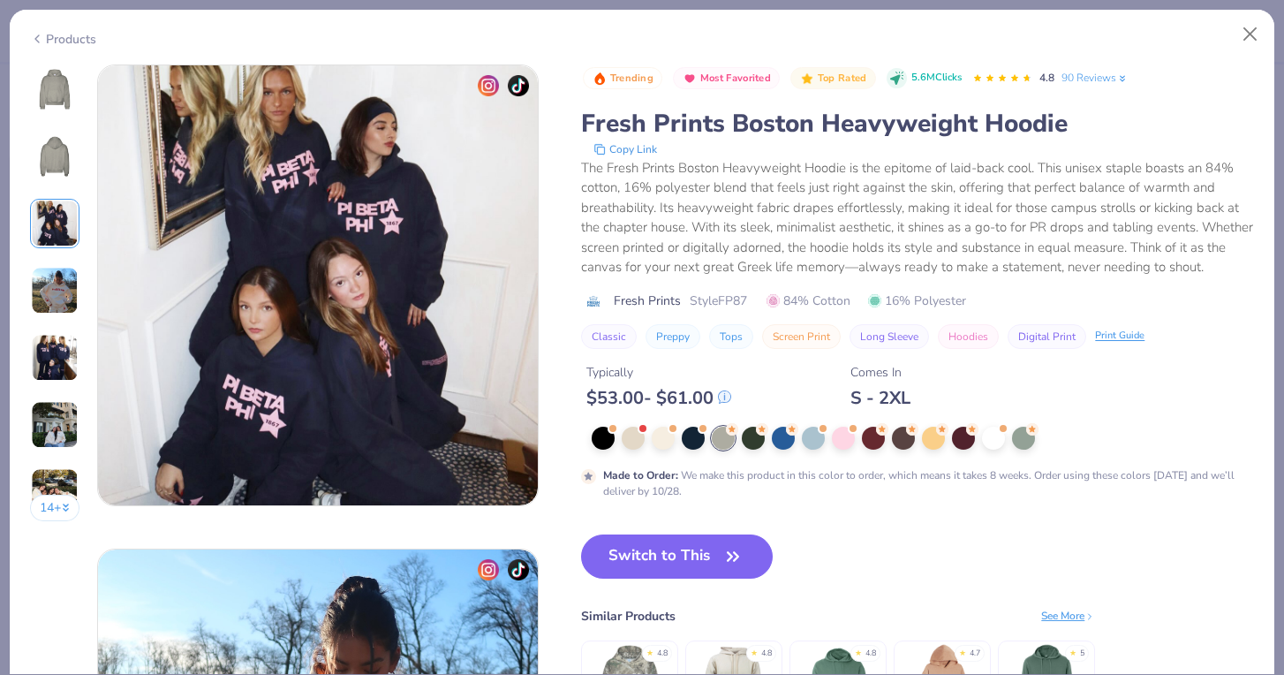
click at [57, 315] on div "14 +" at bounding box center [55, 299] width 50 height 470
click at [50, 291] on img at bounding box center [55, 291] width 48 height 48
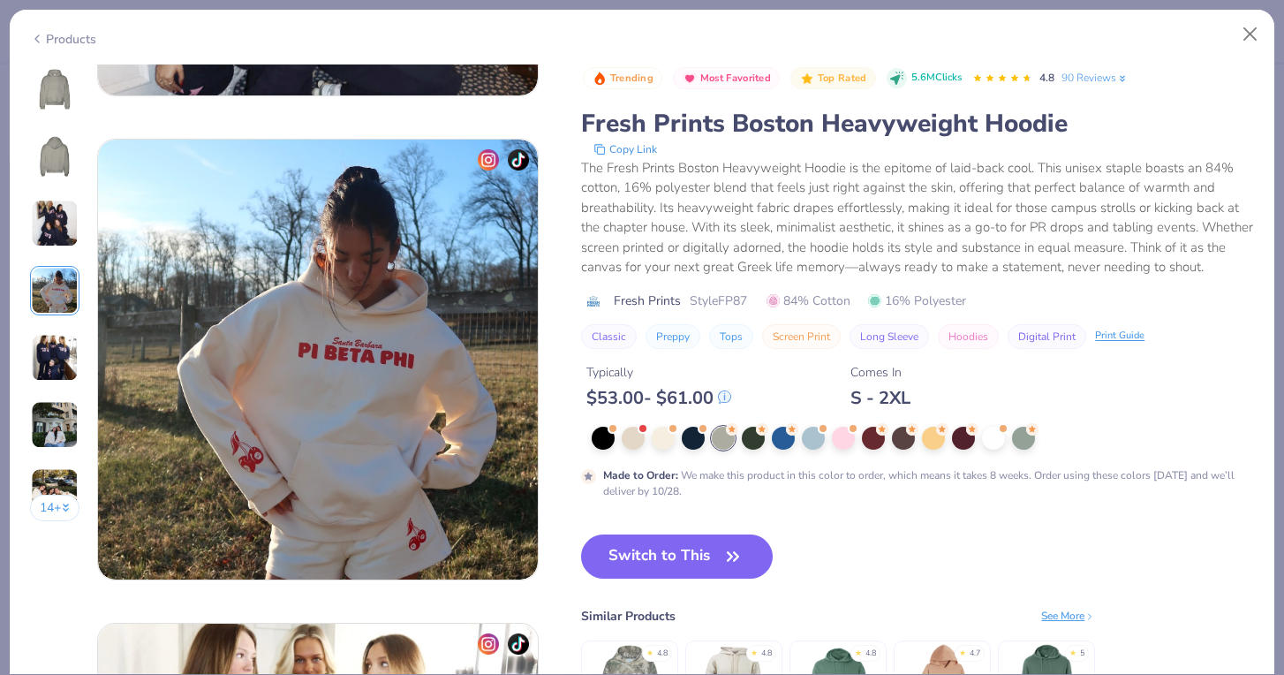
scroll to position [1451, 0]
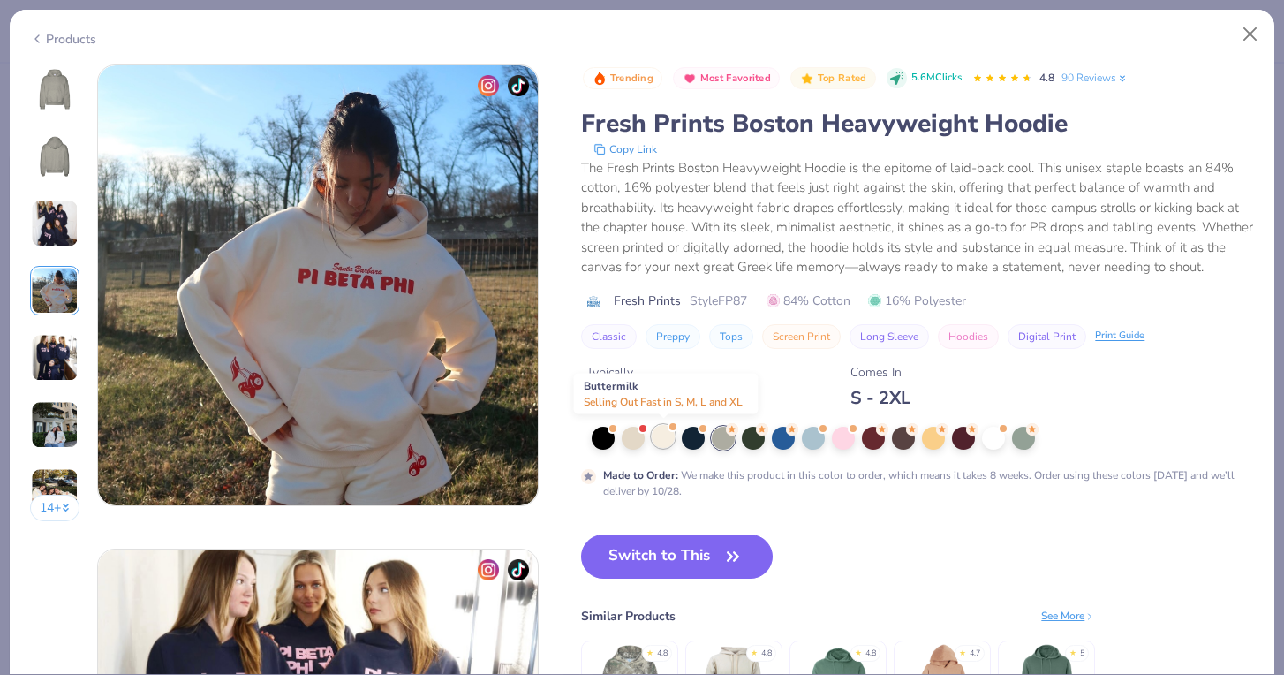
click at [665, 442] on div at bounding box center [663, 436] width 23 height 23
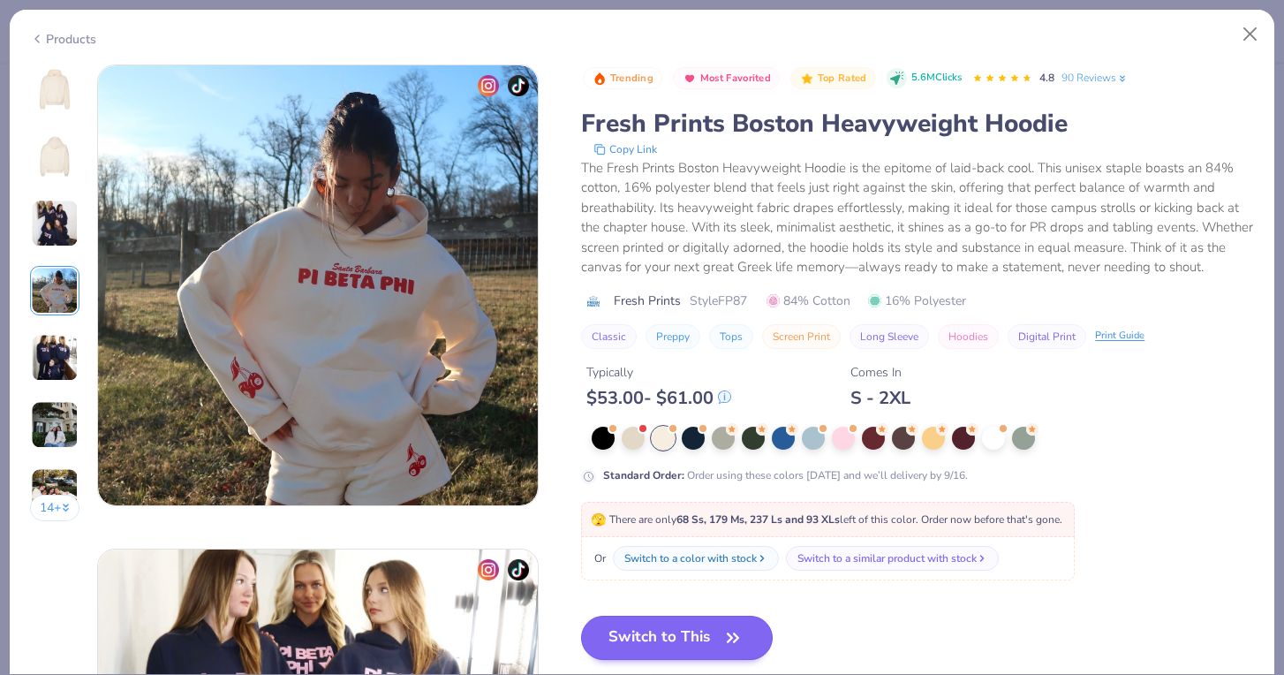
click at [662, 627] on button "Switch to This" at bounding box center [677, 637] width 192 height 44
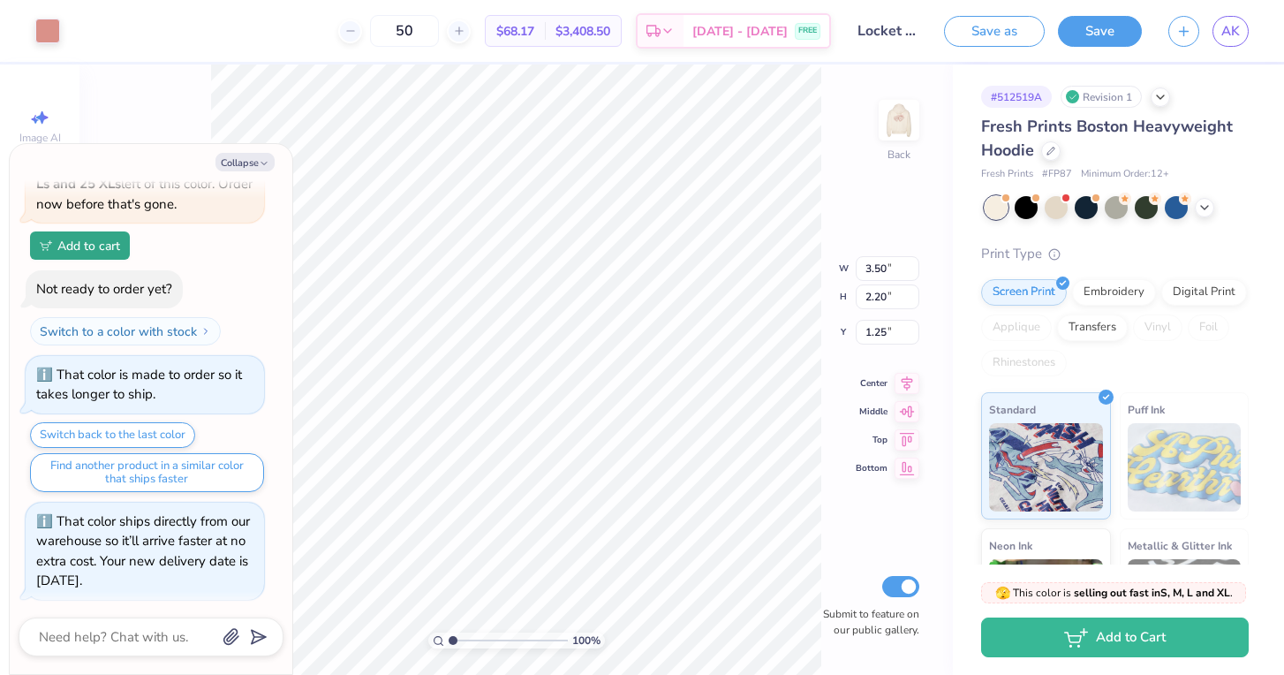
type textarea "x"
type input "3.00"
click at [768, 235] on div "100 % Back W 3.50 3.50 " H 2.20 2.20 " Y 3.00 3.00 " Center Middle Top Bottom S…" at bounding box center [515, 369] width 873 height 610
click at [902, 119] on img at bounding box center [898, 120] width 71 height 71
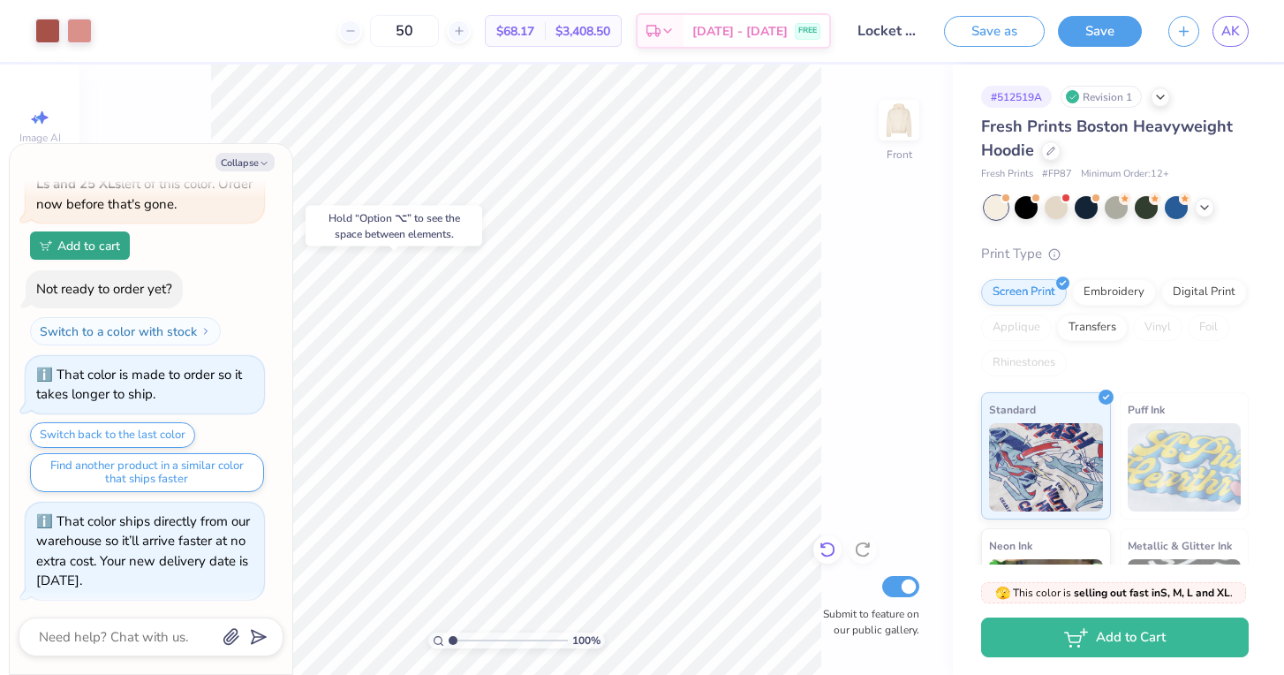
click at [824, 552] on icon at bounding box center [827, 549] width 18 height 18
click at [830, 546] on icon at bounding box center [827, 549] width 18 height 18
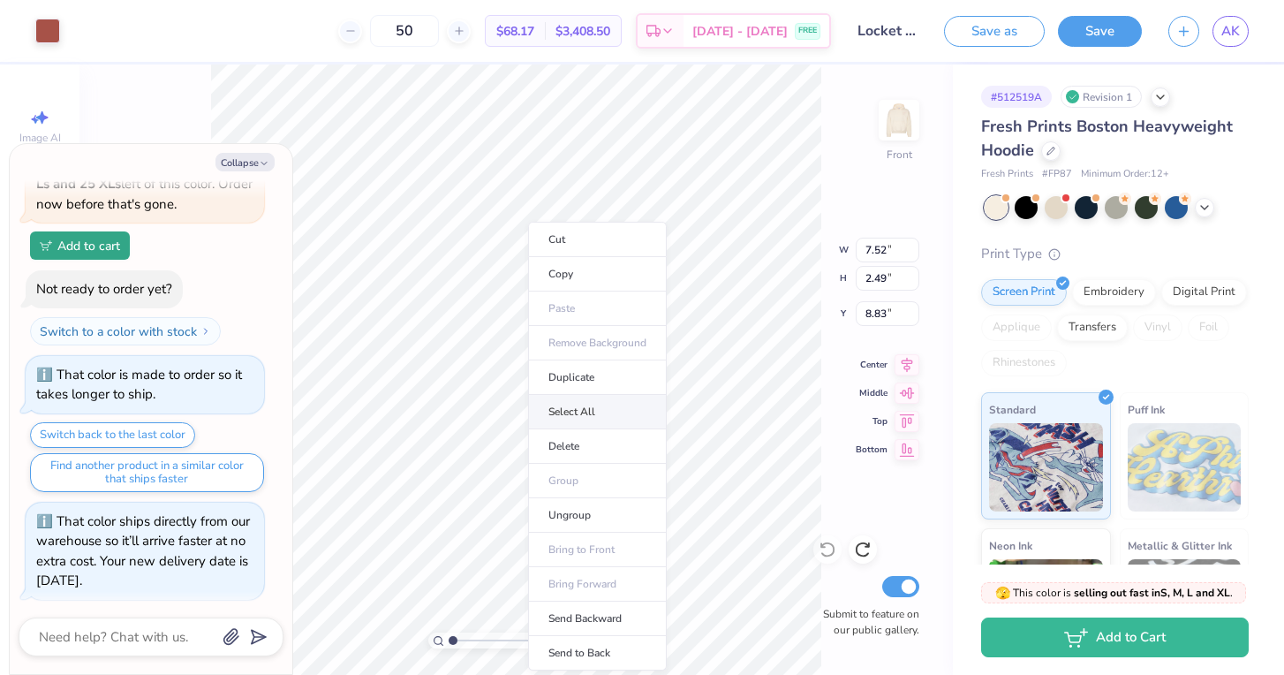
click at [596, 412] on li "Select All" at bounding box center [597, 412] width 139 height 34
type textarea "x"
type input "12.00"
type input "8.10"
type input "5.00"
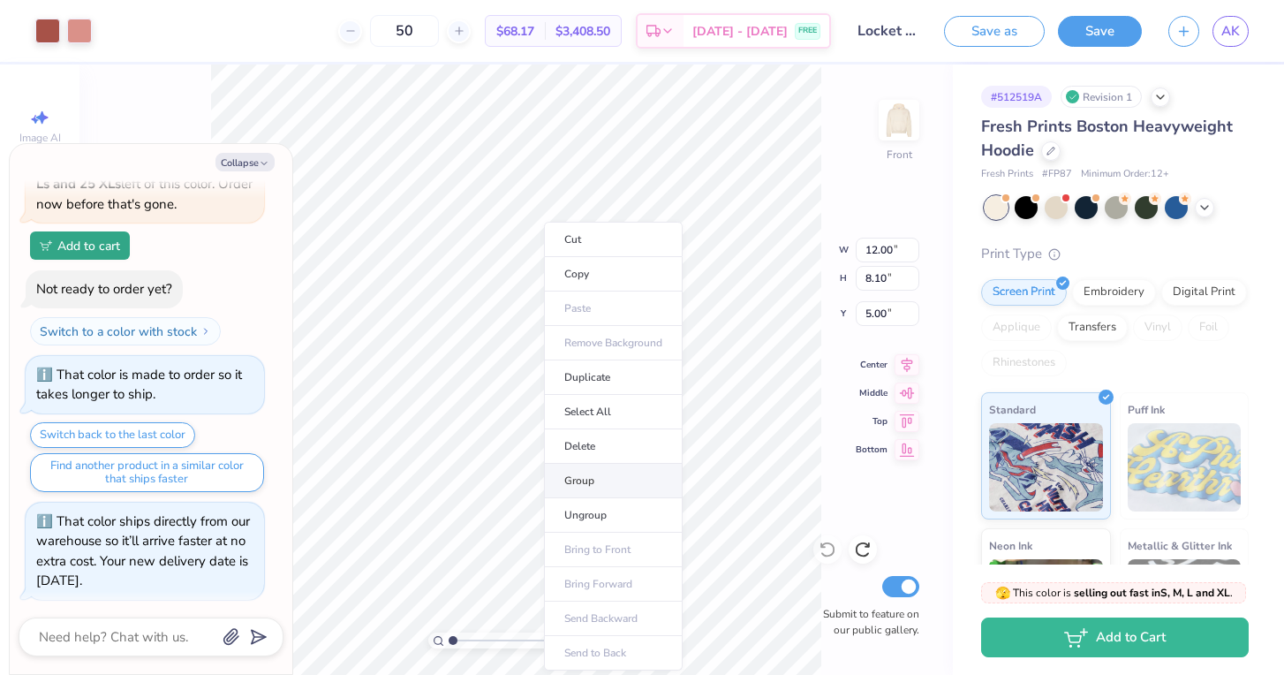
click at [583, 485] on li "Group" at bounding box center [613, 481] width 139 height 34
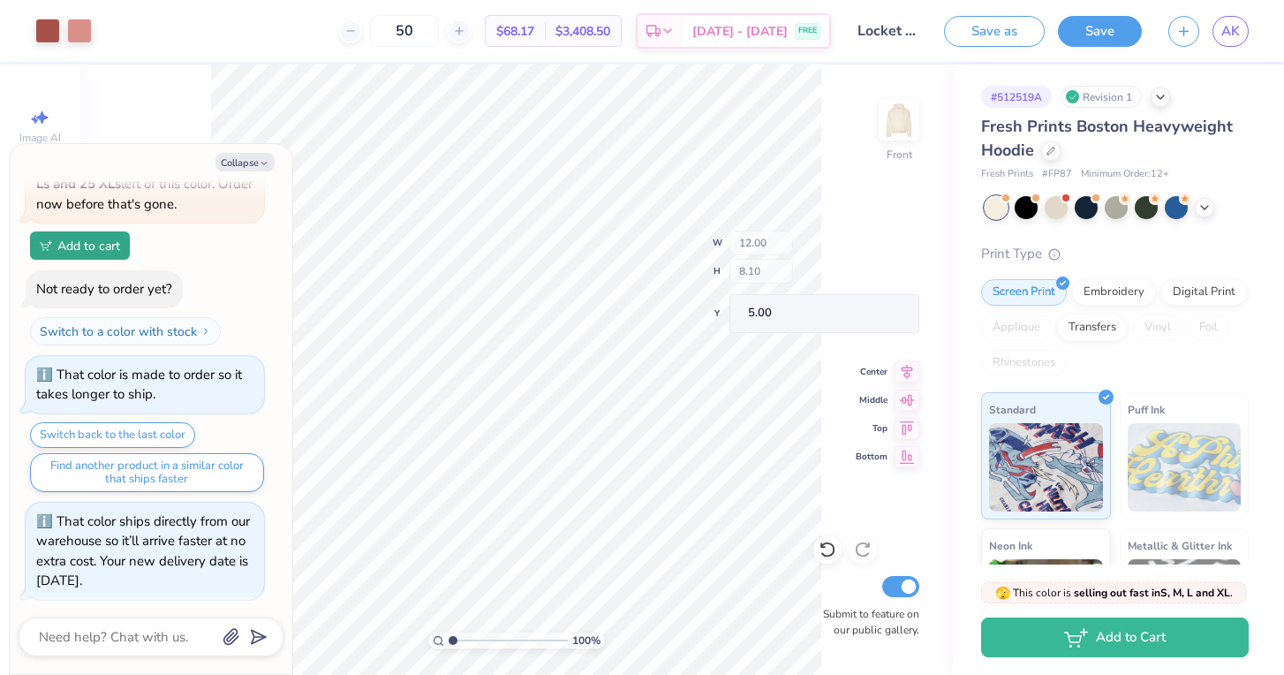
type textarea "x"
type input "5.57"
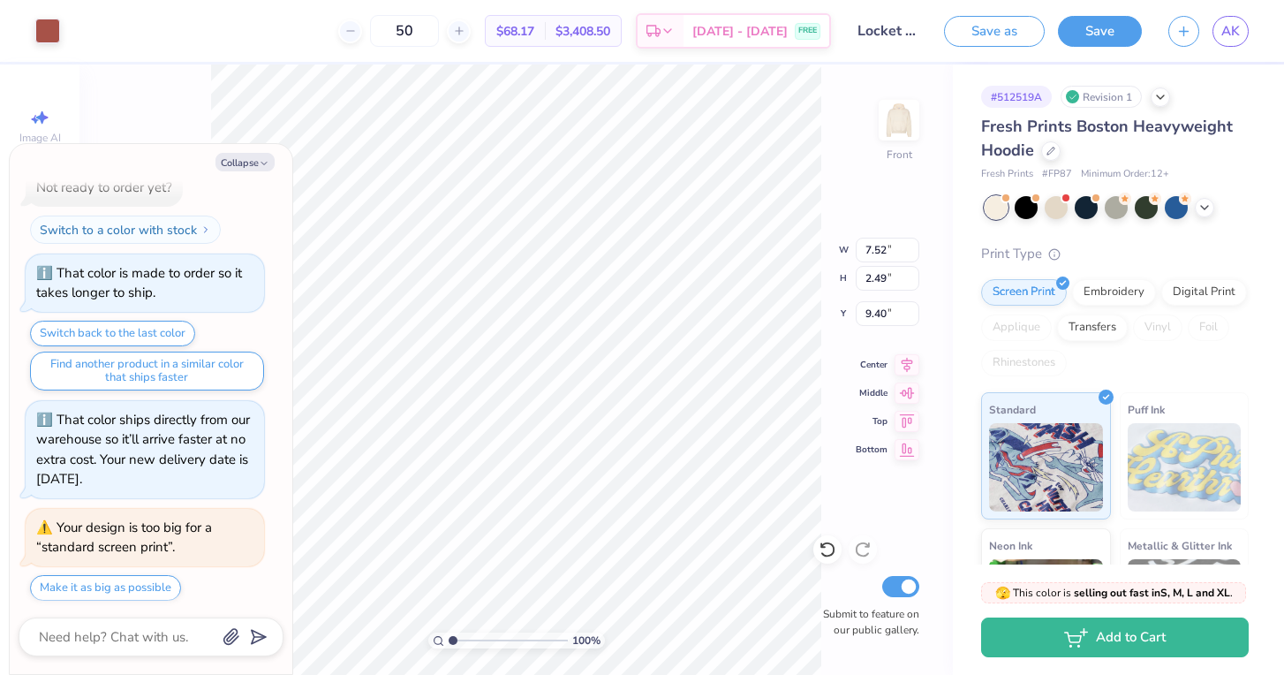
type textarea "x"
type input "9.65"
type input "3.19"
type input "9.49"
type textarea "x"
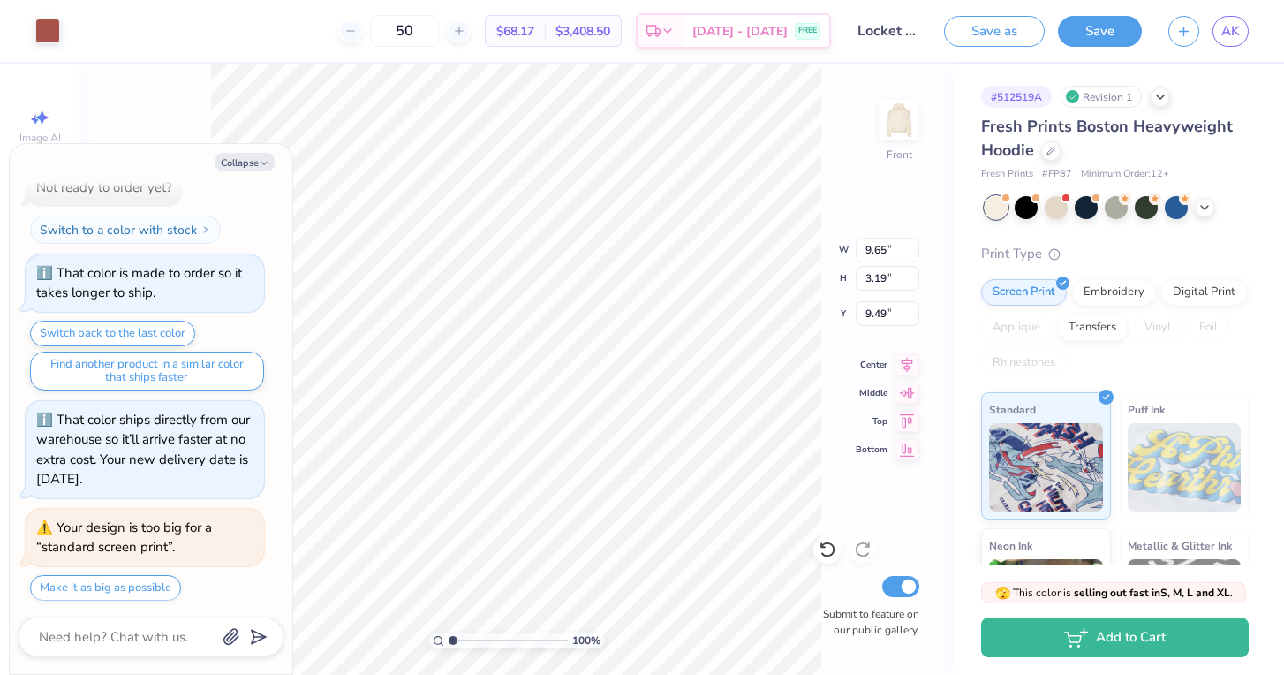
type input "19.54"
type textarea "x"
type input "12.00"
type input "8.10"
type input "5.57"
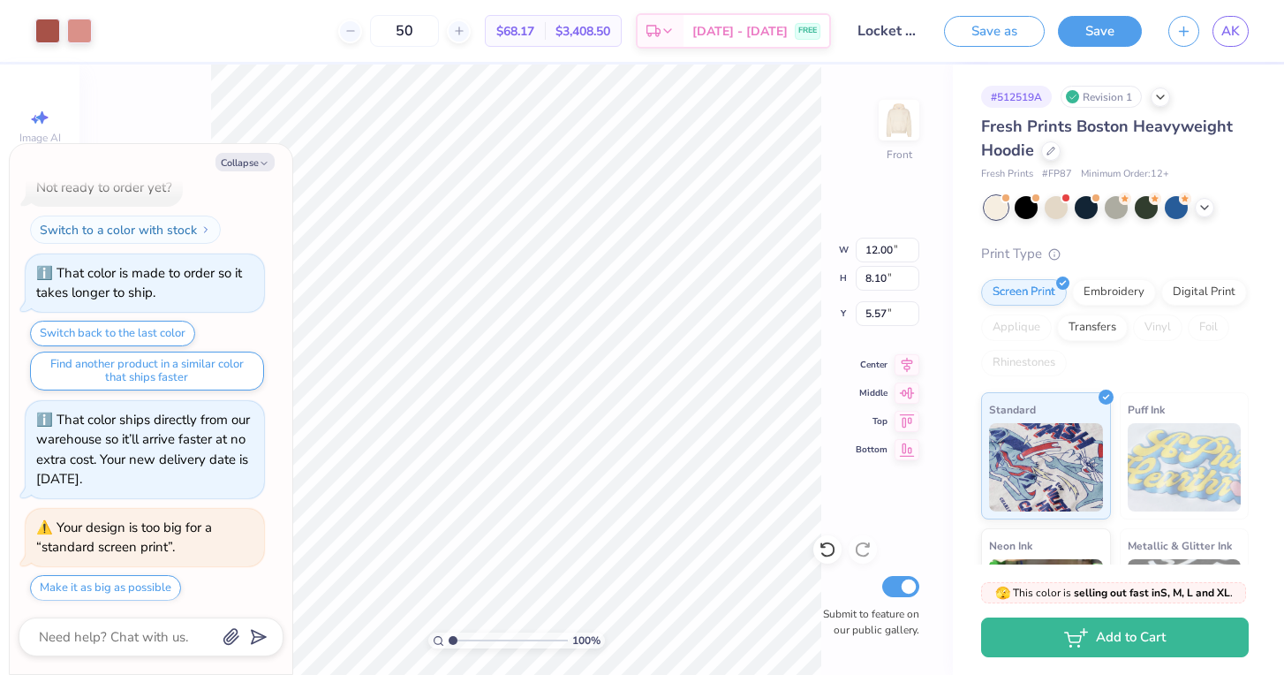
type textarea "x"
type input "6.19"
type textarea "x"
type input "14.39"
type input "9.72"
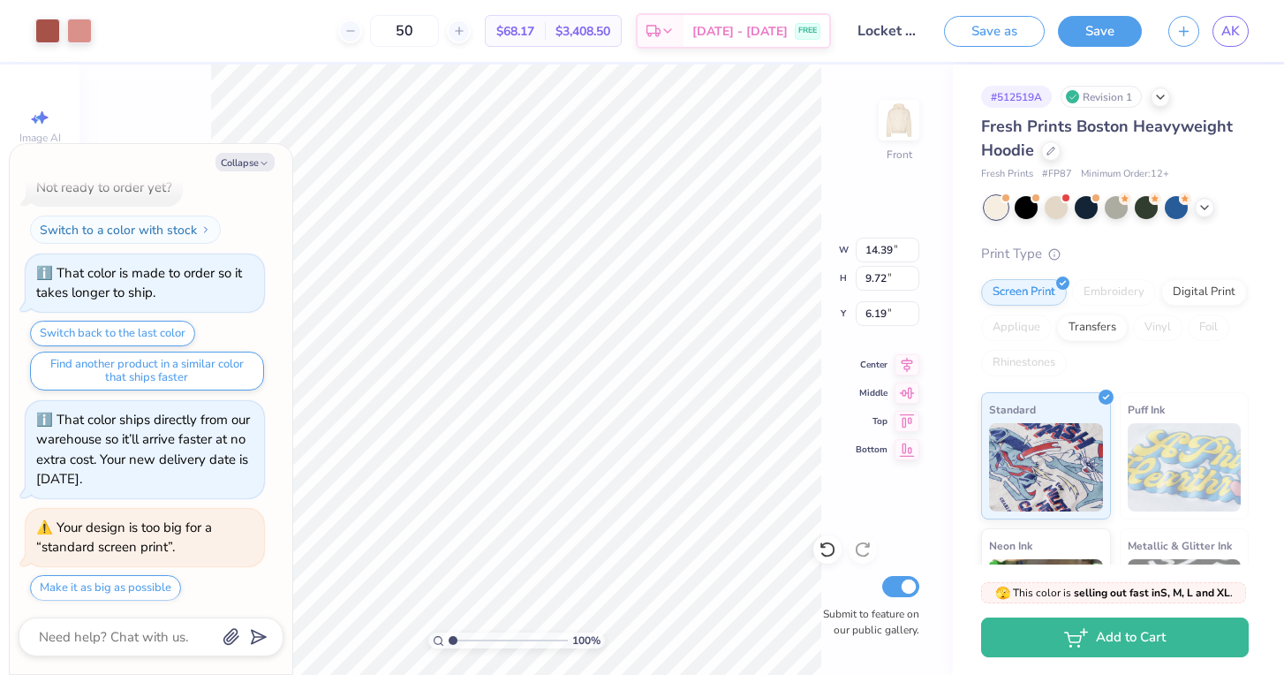
type textarea "x"
type input "6.87"
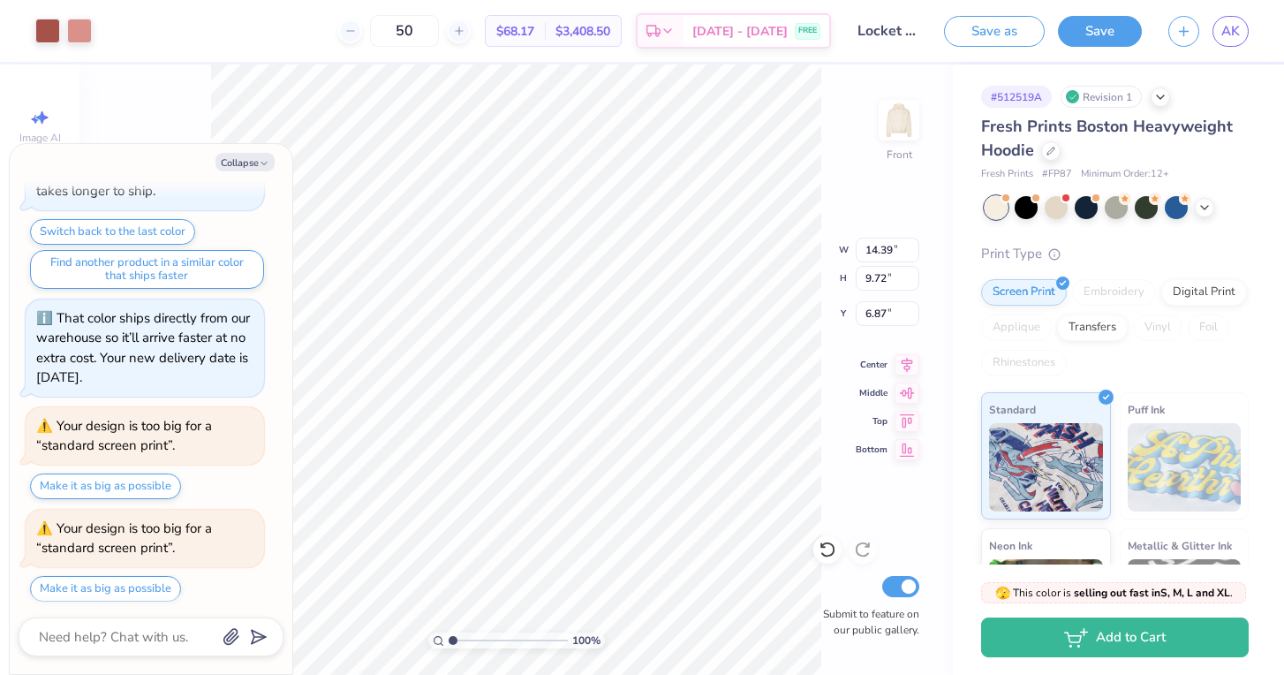
type textarea "x"
type input "5.80"
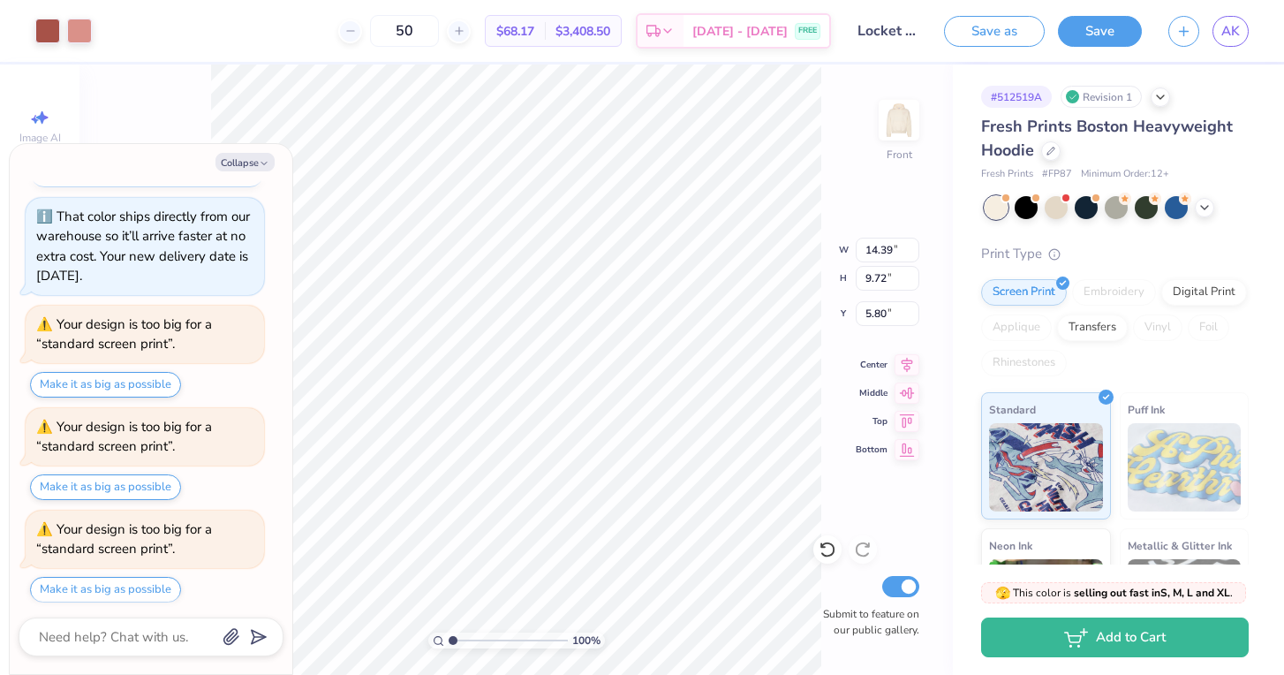
scroll to position [517, 0]
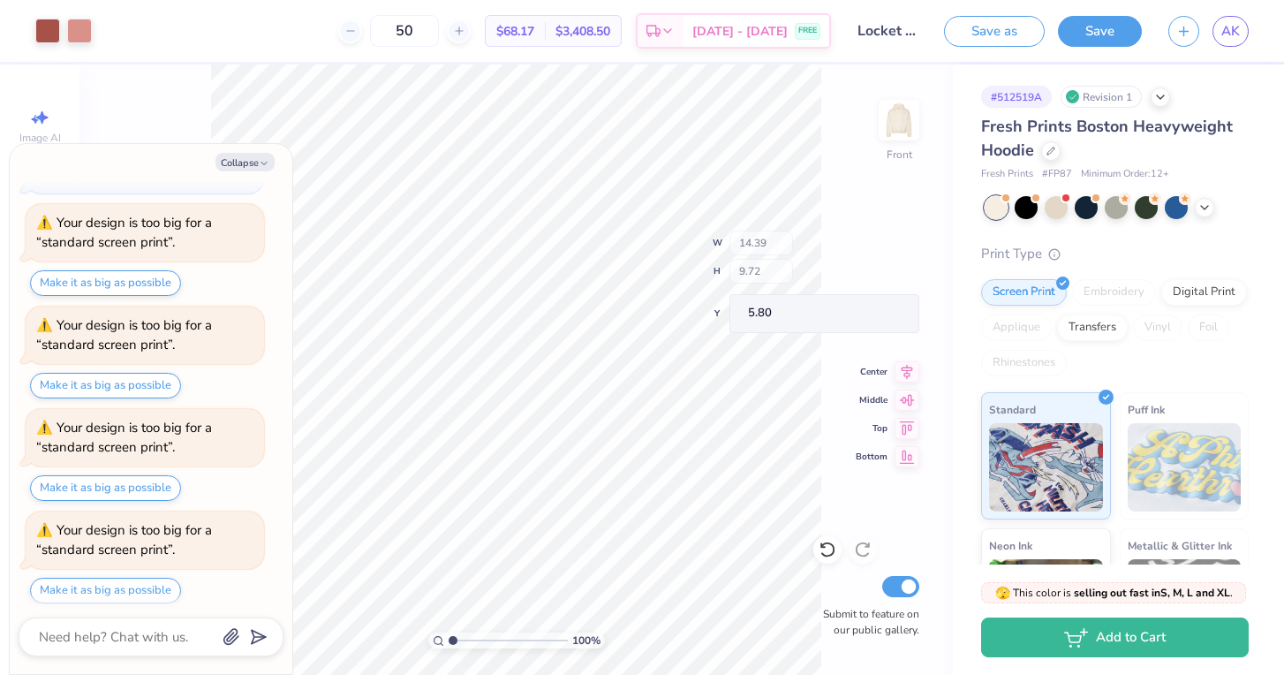
type textarea "x"
type input "5.62"
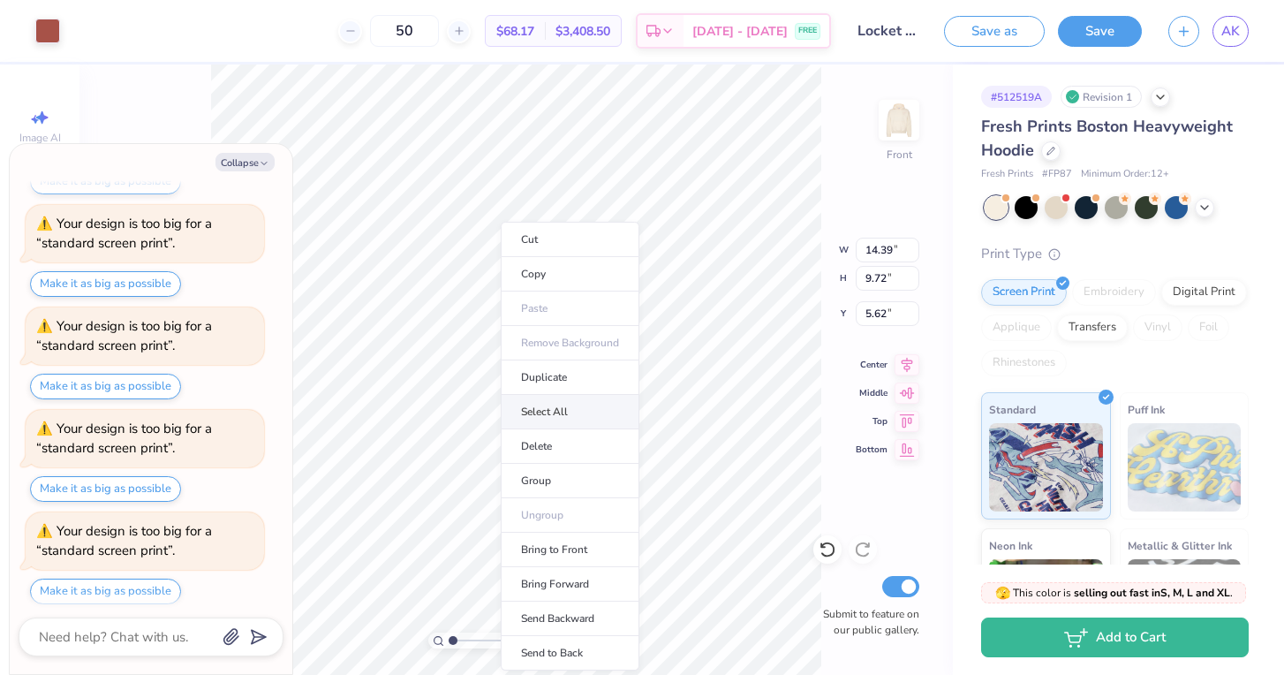
click at [548, 415] on li "Select All" at bounding box center [570, 412] width 139 height 34
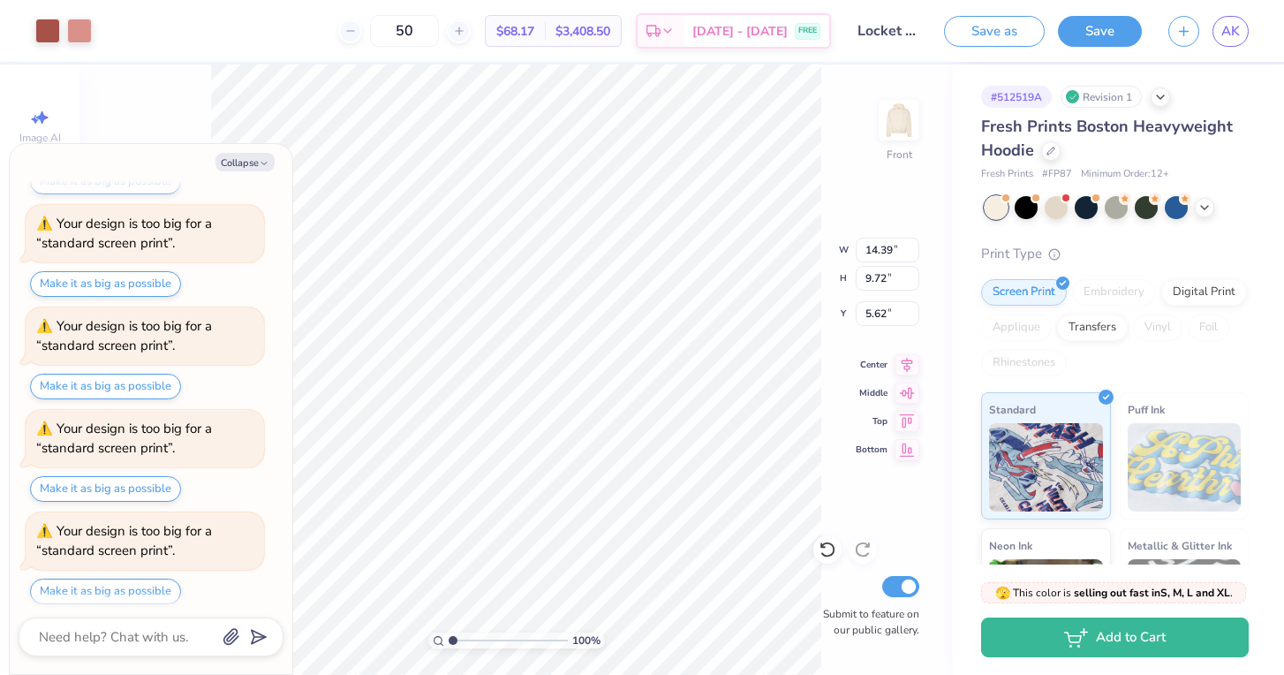
type textarea "x"
type input "17.11"
type textarea "x"
type input "6.69"
click at [825, 553] on icon at bounding box center [827, 549] width 18 height 18
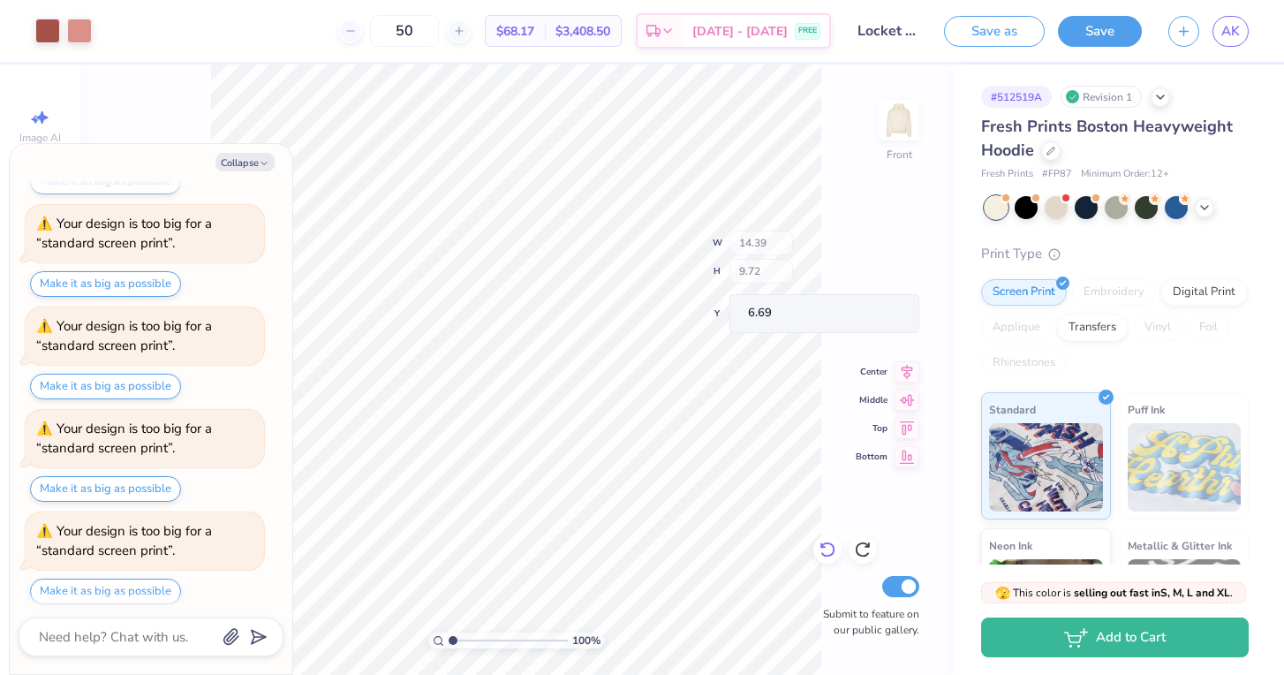
click at [825, 553] on icon at bounding box center [827, 549] width 18 height 18
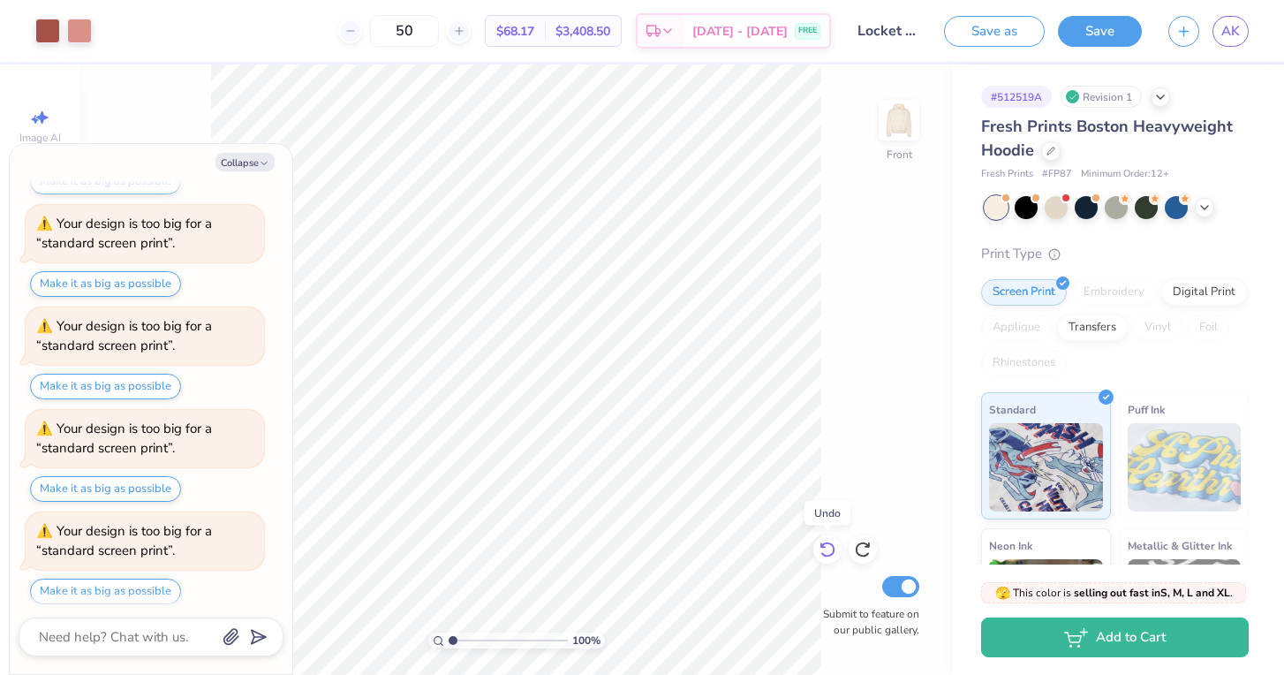
click at [825, 553] on icon at bounding box center [827, 549] width 18 height 18
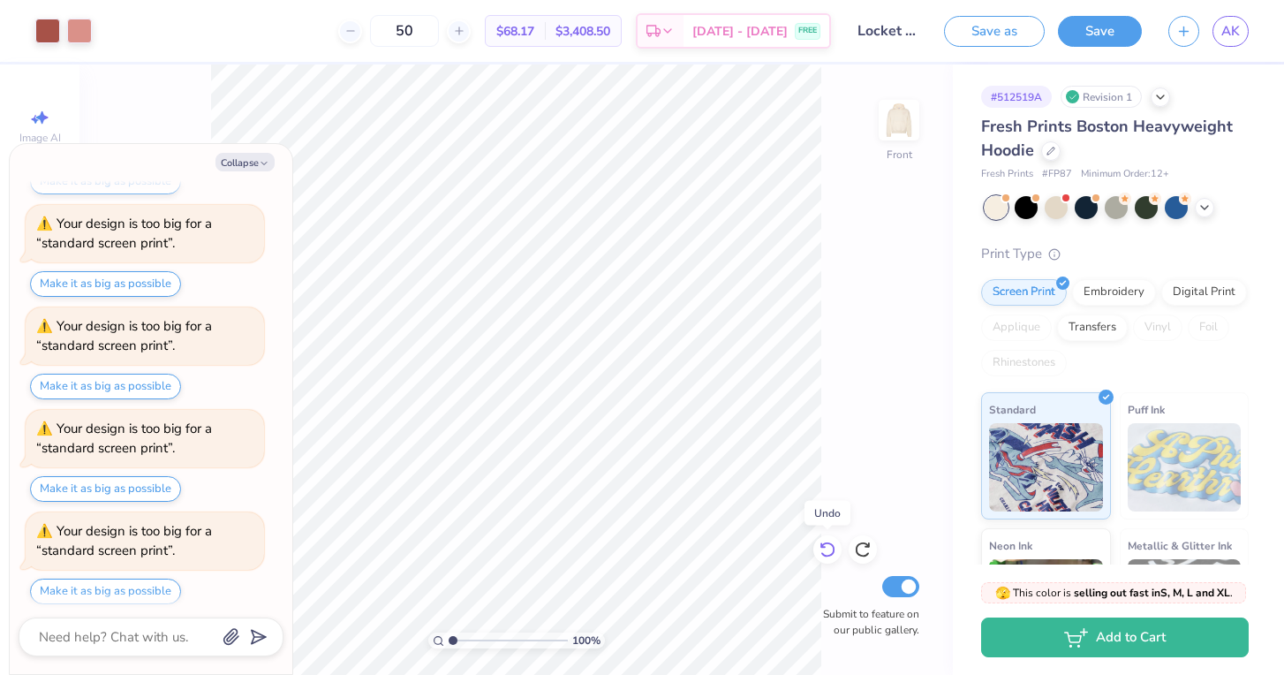
click at [825, 553] on icon at bounding box center [827, 549] width 18 height 18
type textarea "x"
type input "9.37"
type textarea "x"
type input "12.72"
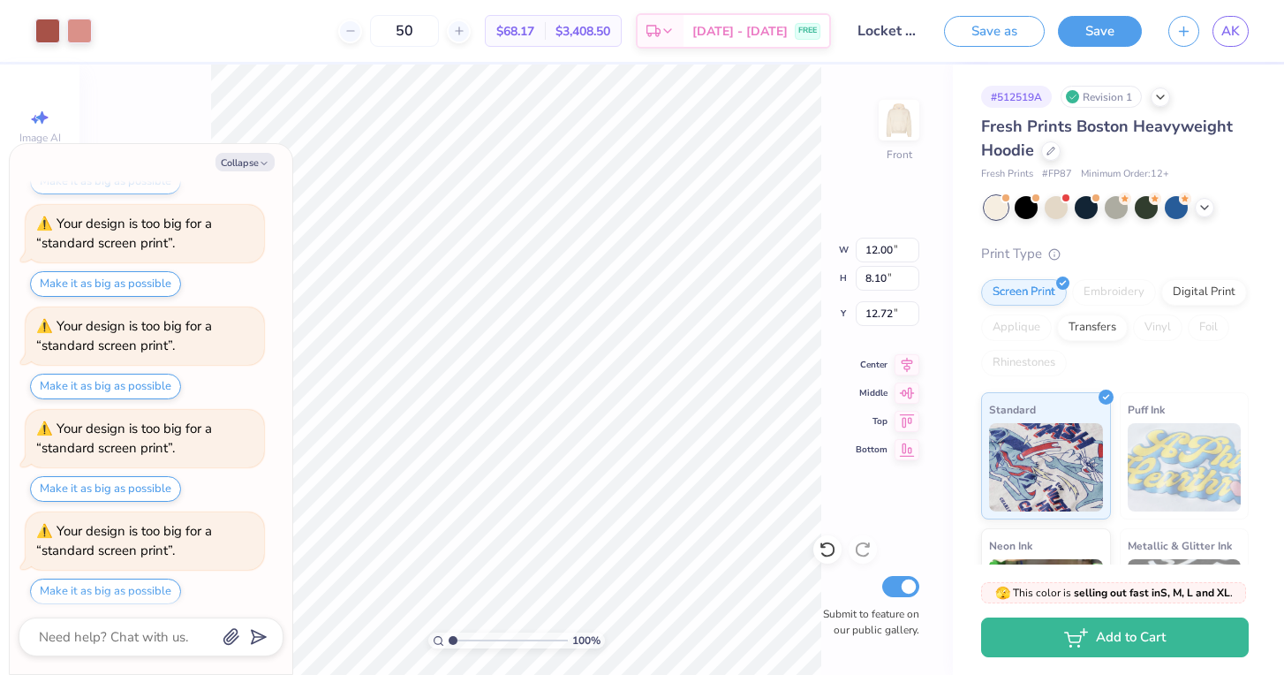
type textarea "x"
type input "14.42"
type input "9.74"
type input "11.09"
type textarea "x"
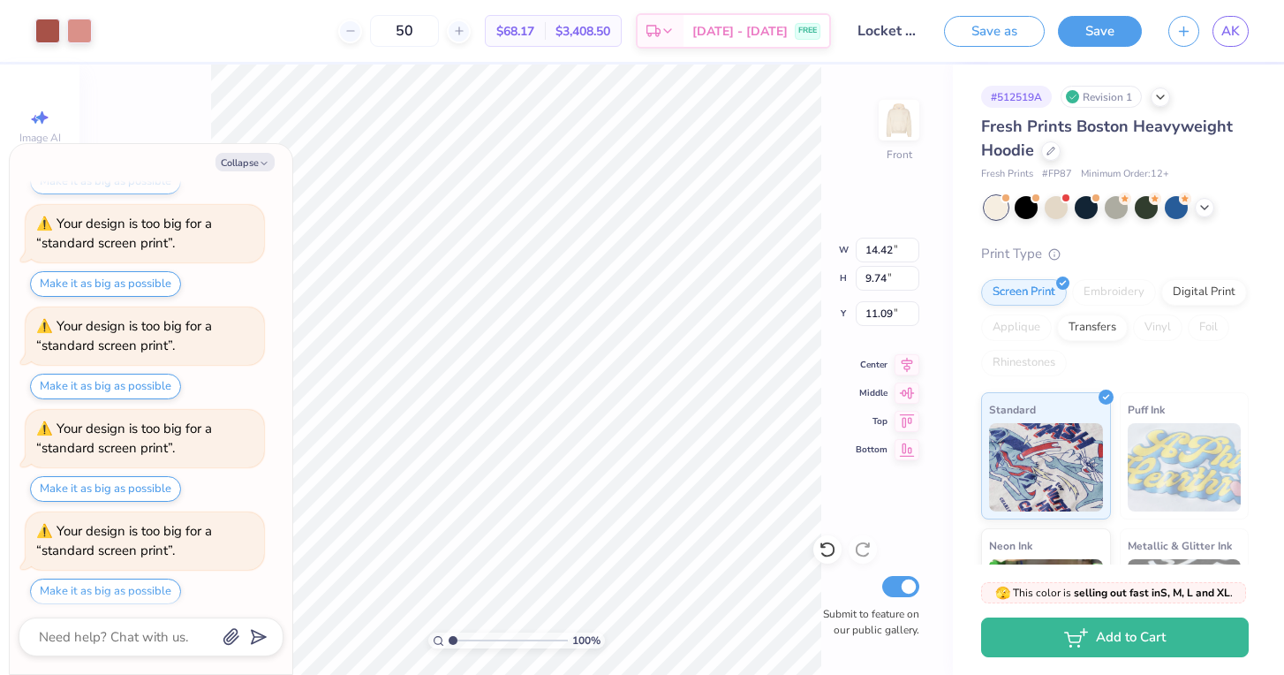
type input "7.79"
type textarea "x"
type input "7.45"
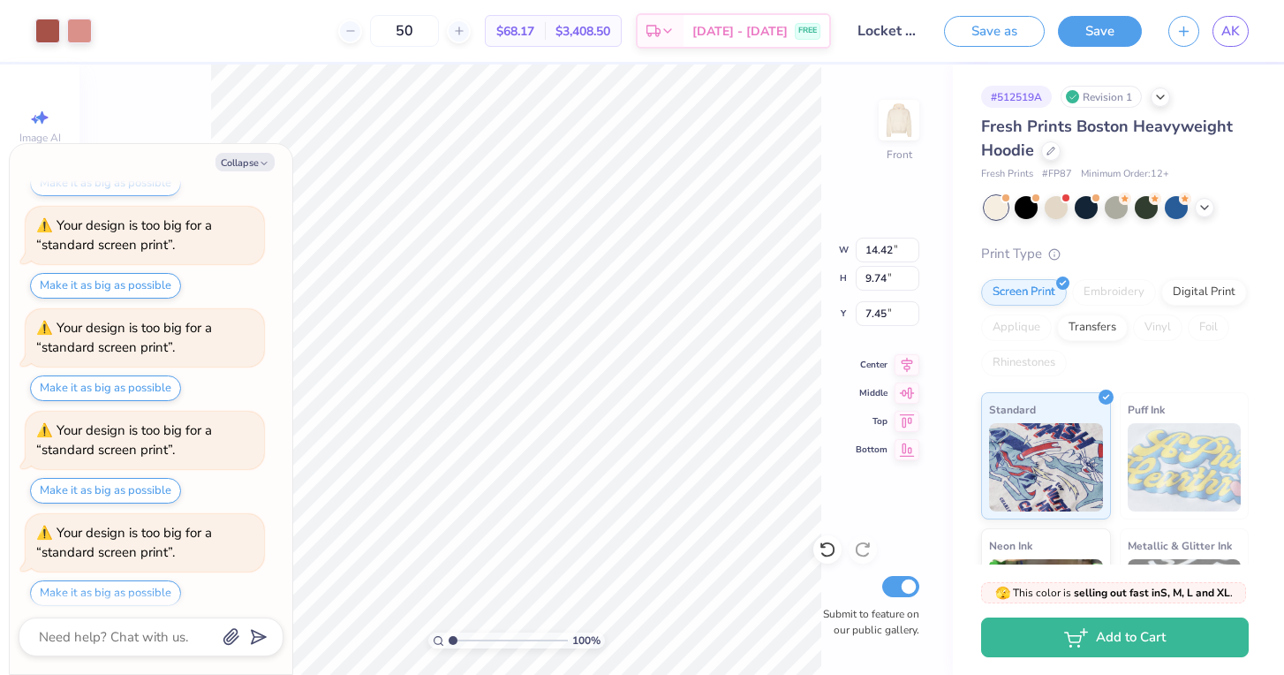
type textarea "x"
type input "5.98"
type textarea "x"
type input "6.43"
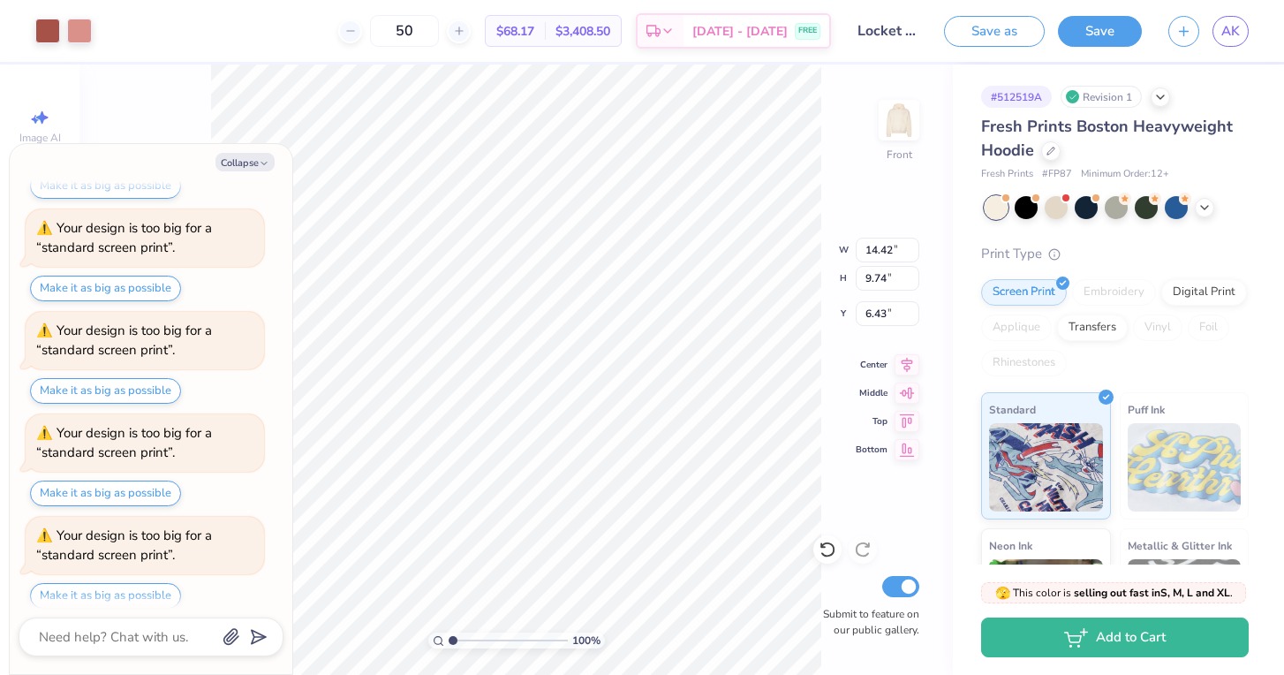
scroll to position [1228, 0]
type textarea "x"
type input "9.38"
click at [900, 363] on icon at bounding box center [906, 361] width 25 height 21
type textarea "x"
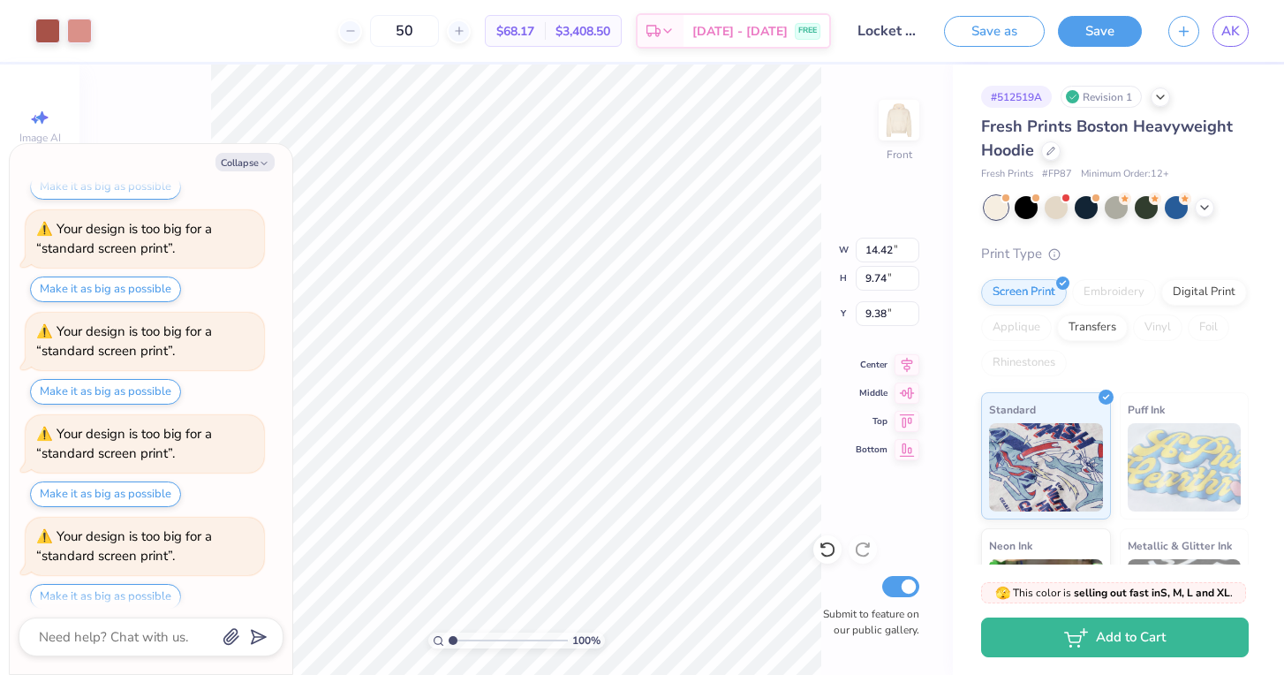
type input "7.28"
type textarea "x"
type input "6.83"
click at [890, 124] on img at bounding box center [898, 120] width 71 height 71
type textarea "x"
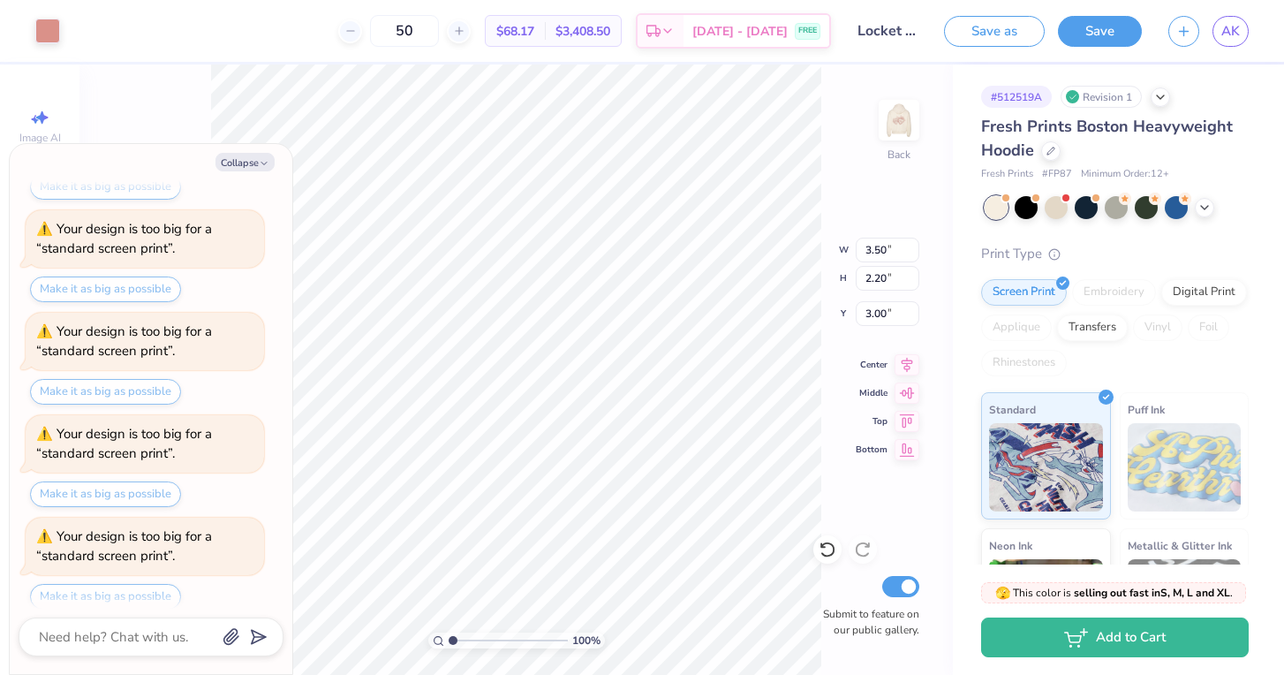
type input "4.69"
type input "2.94"
click at [894, 122] on img at bounding box center [898, 120] width 71 height 71
drag, startPoint x: 28, startPoint y: 19, endPoint x: 40, endPoint y: 25, distance: 12.6
click at [40, 24] on div "Art colors" at bounding box center [46, 31] width 92 height 62
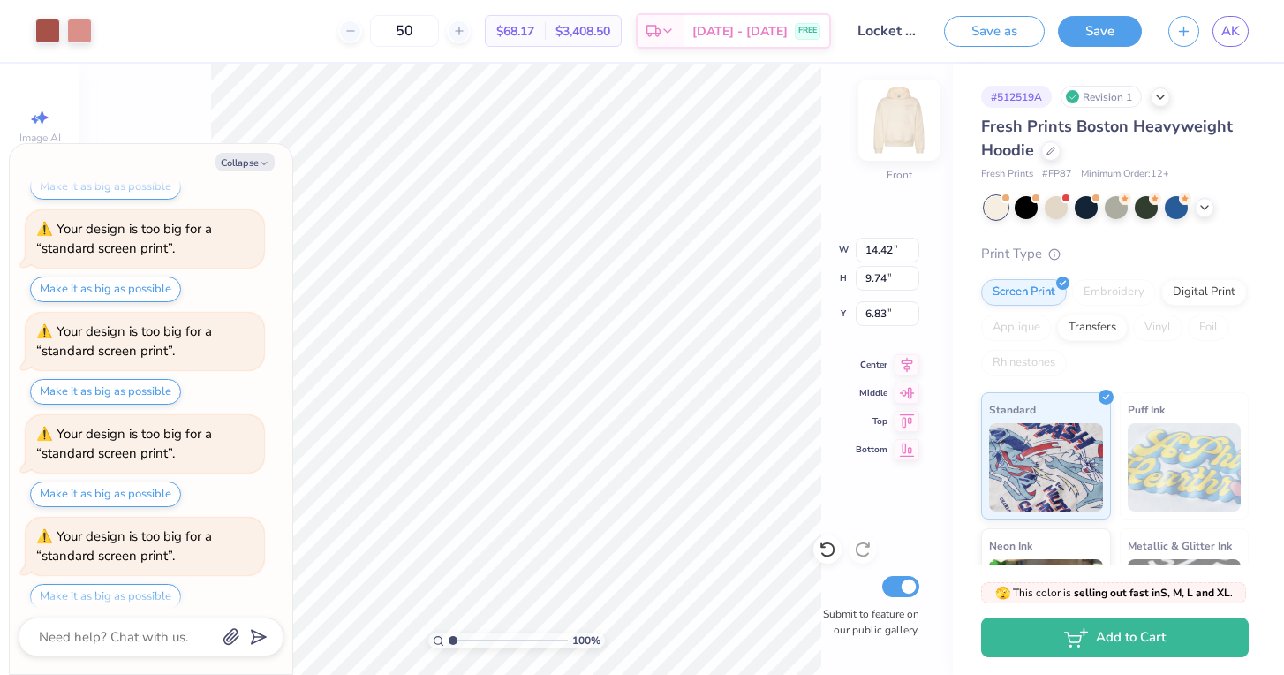
click at [911, 124] on img at bounding box center [898, 120] width 71 height 71
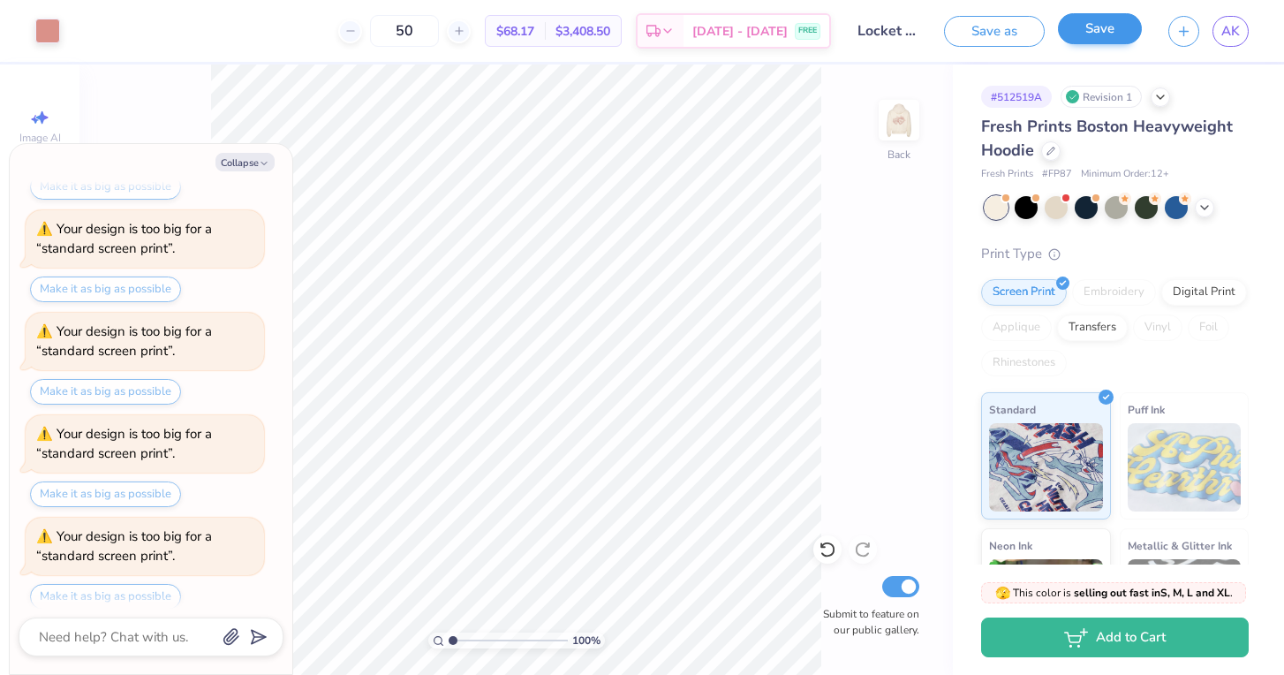
click at [1104, 34] on button "Save" at bounding box center [1100, 28] width 84 height 31
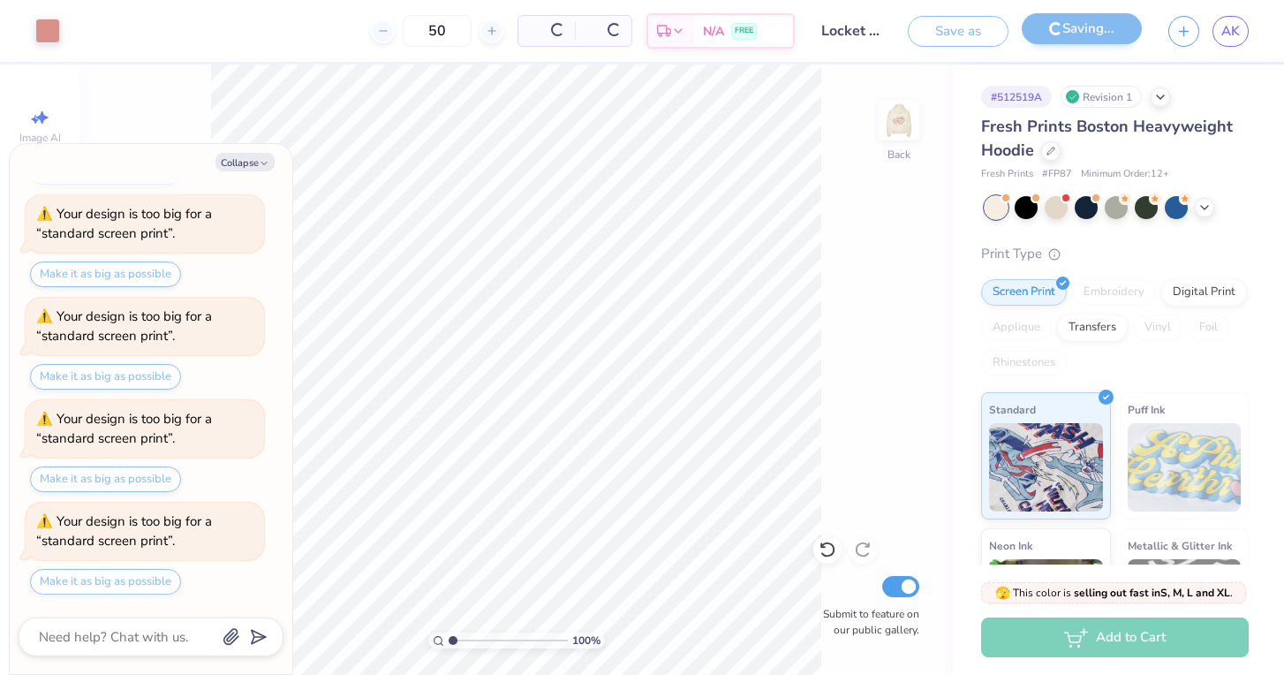
scroll to position [1200, 0]
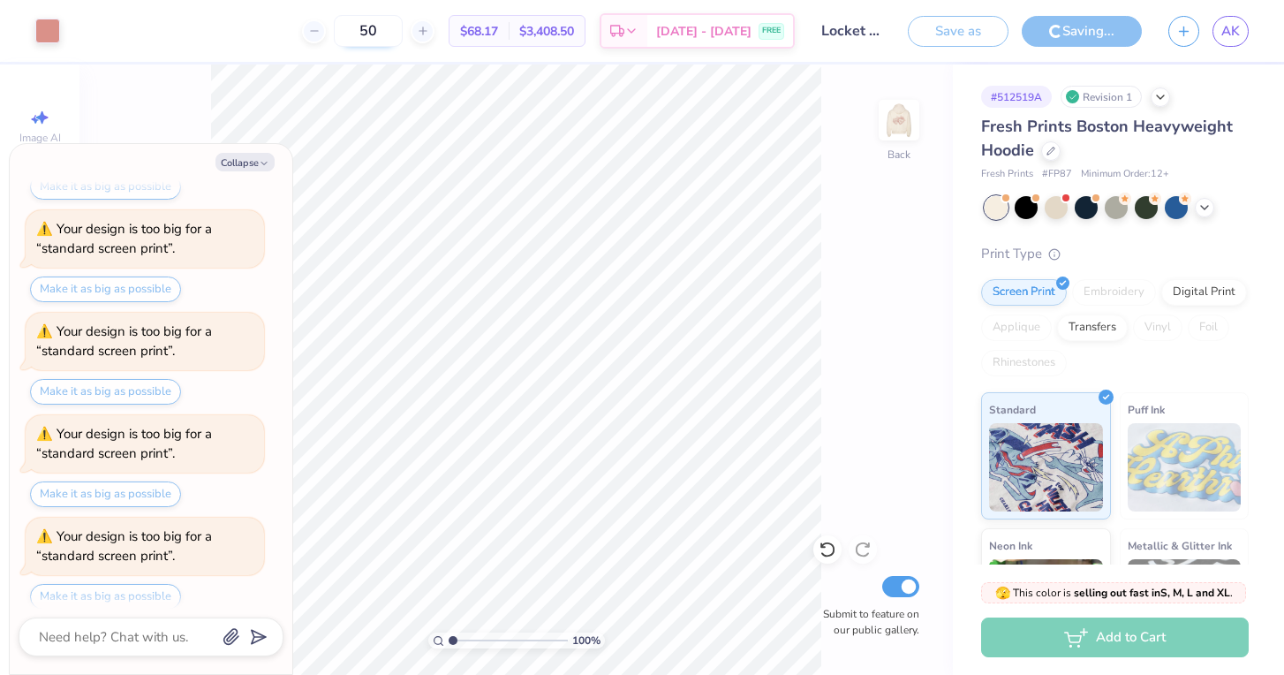
click at [403, 36] on input "50" at bounding box center [368, 31] width 69 height 32
type textarea "x"
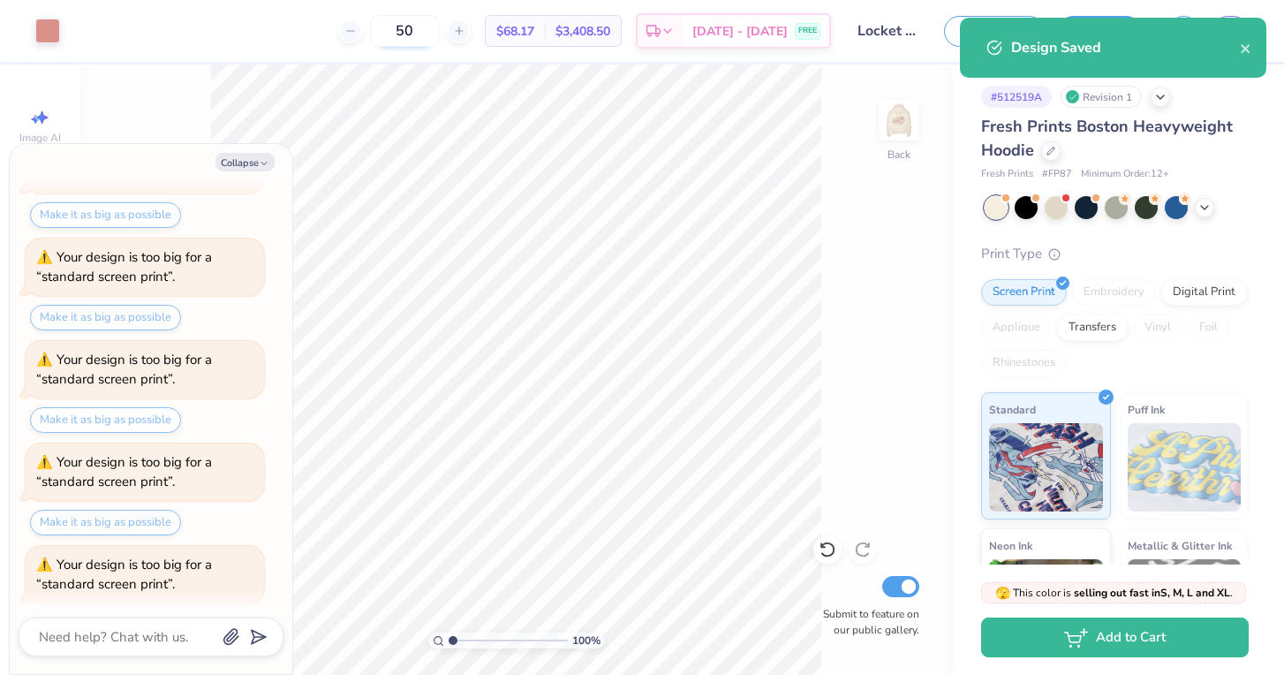
type input "5"
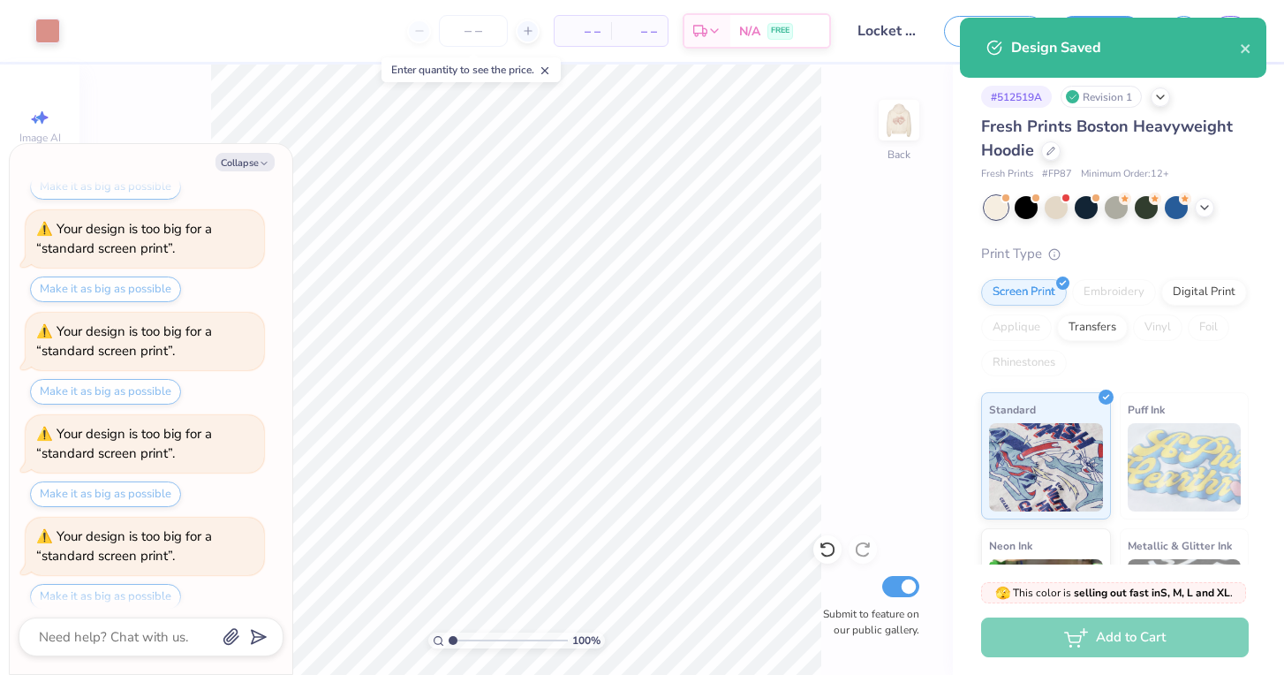
click at [280, 26] on div "– – Per Item – – Total Est. Delivery N/A FREE" at bounding box center [452, 31] width 758 height 62
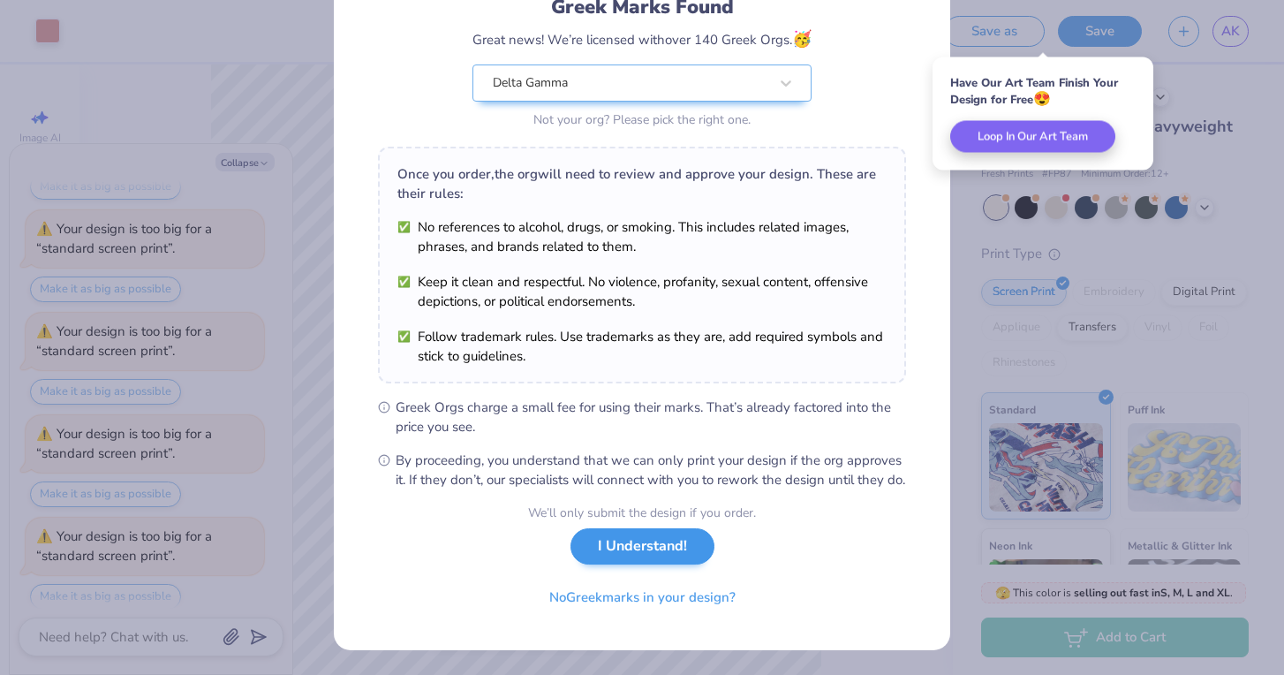
scroll to position [152, 0]
click at [661, 553] on button "I Understand!" at bounding box center [642, 546] width 144 height 36
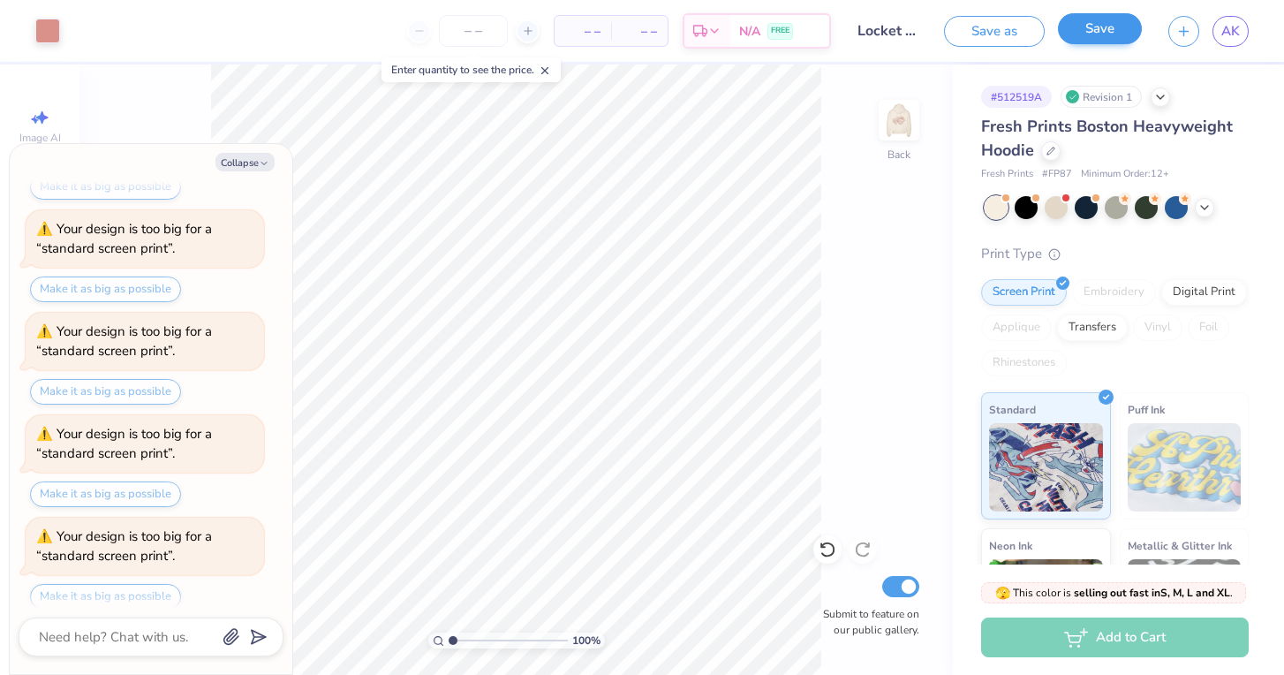
click at [1120, 35] on button "Save" at bounding box center [1100, 28] width 84 height 31
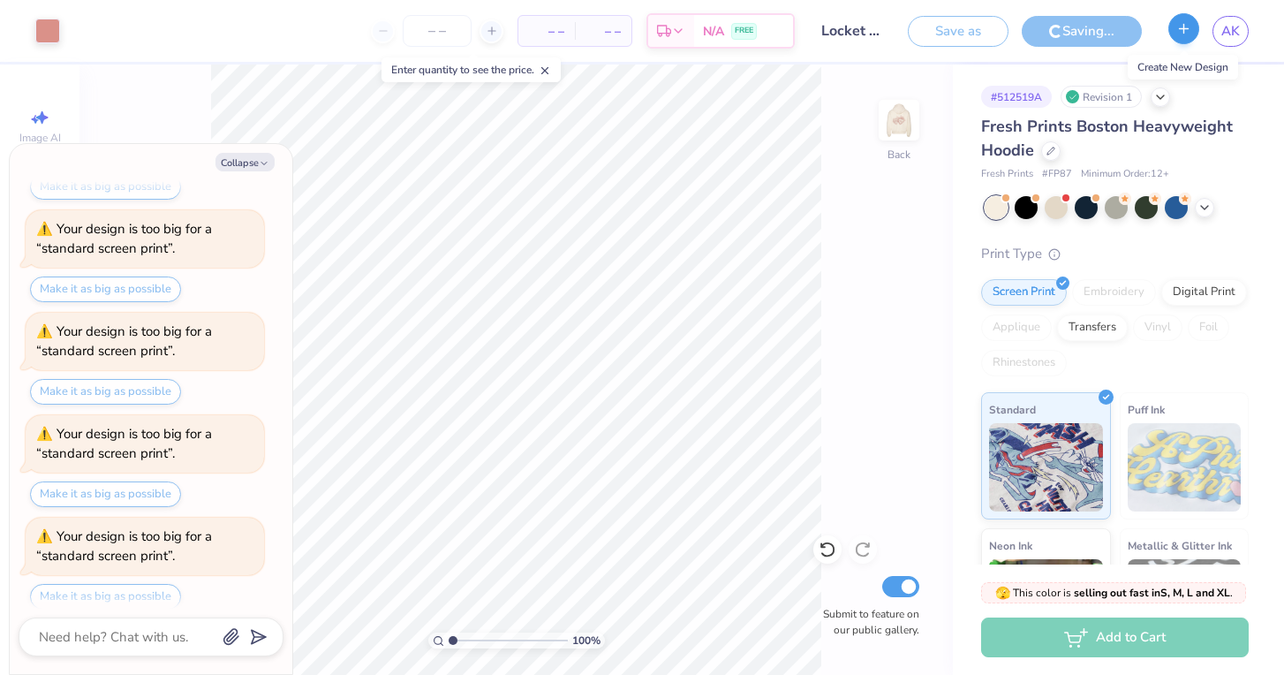
type textarea "x"
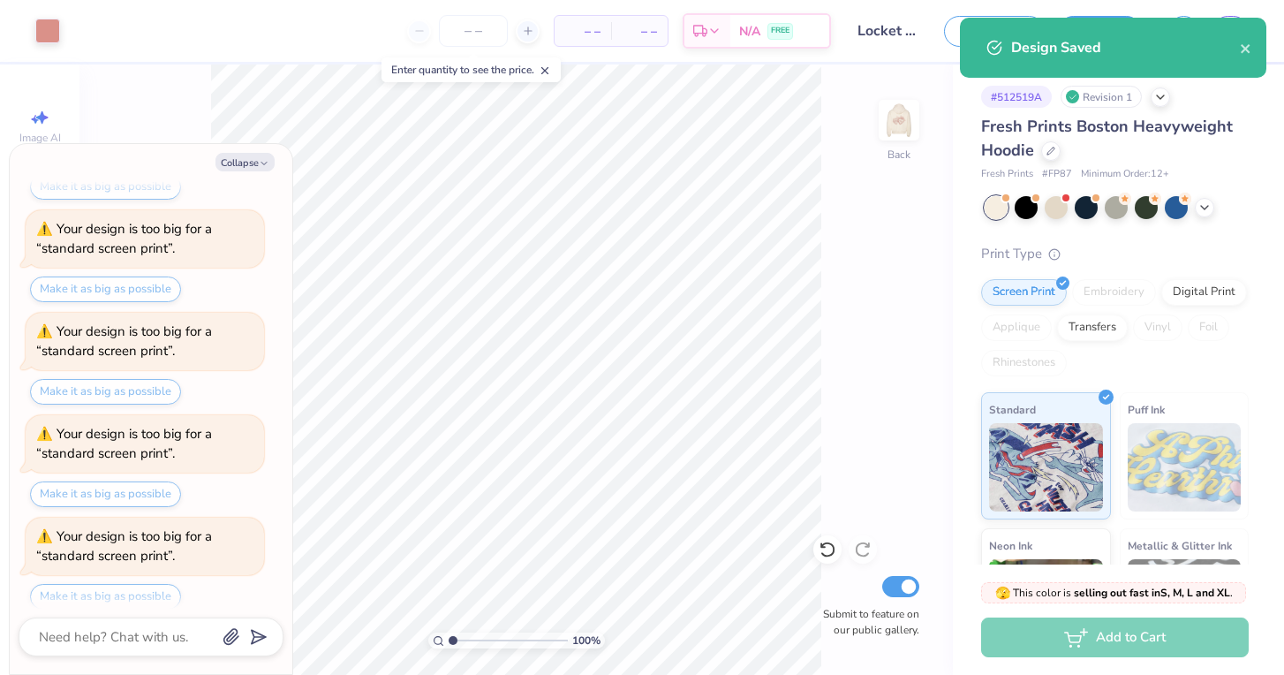
click at [1253, 48] on div "Design Saved" at bounding box center [1113, 48] width 306 height 60
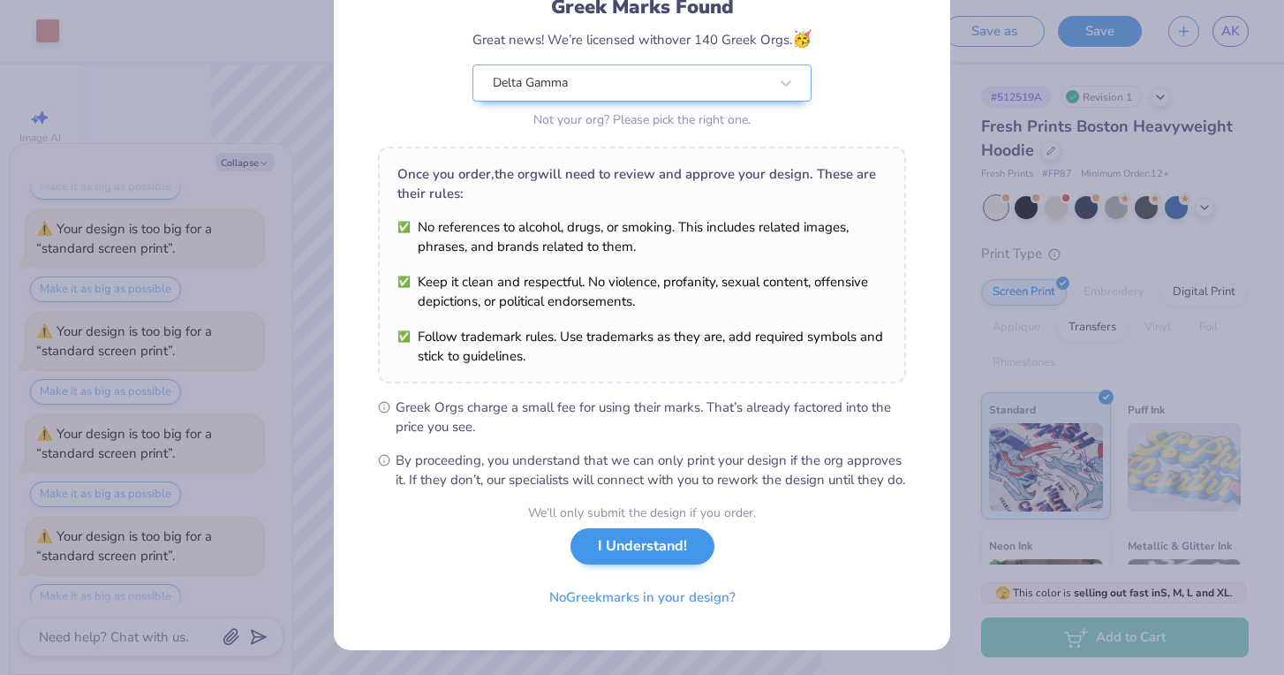
scroll to position [152, 0]
click at [656, 550] on button "I Understand!" at bounding box center [642, 546] width 144 height 36
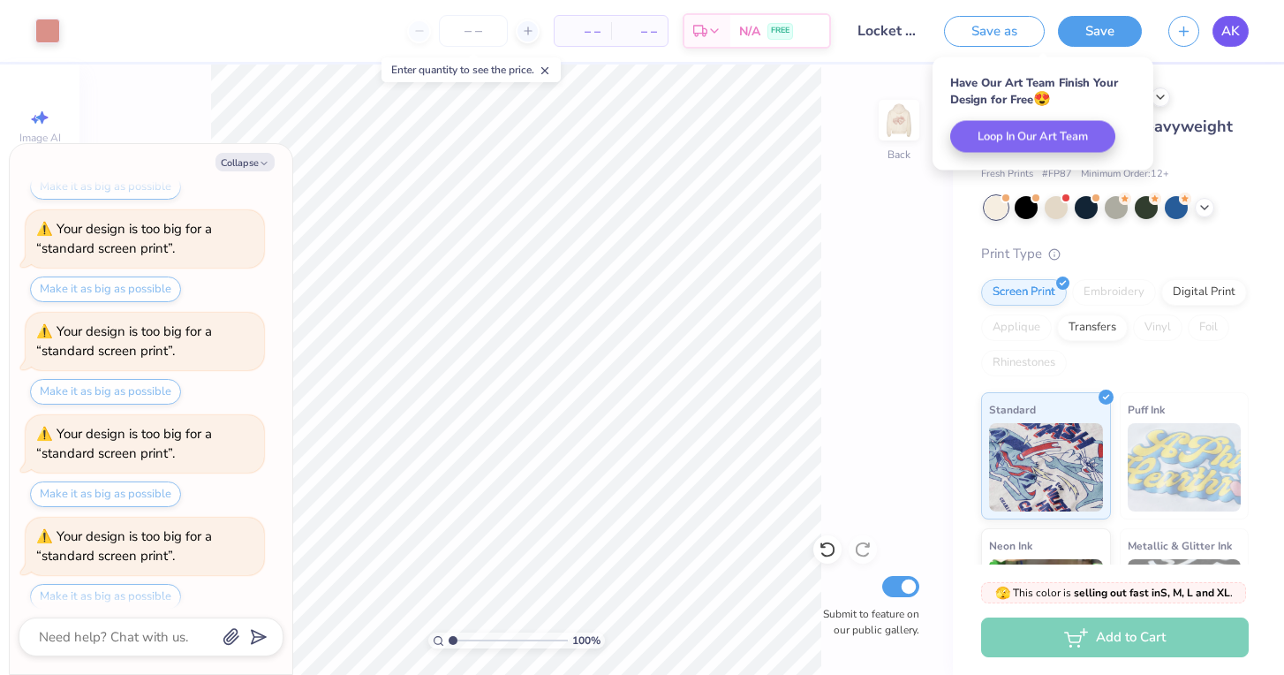
click at [1229, 42] on link "AK" at bounding box center [1230, 31] width 36 height 31
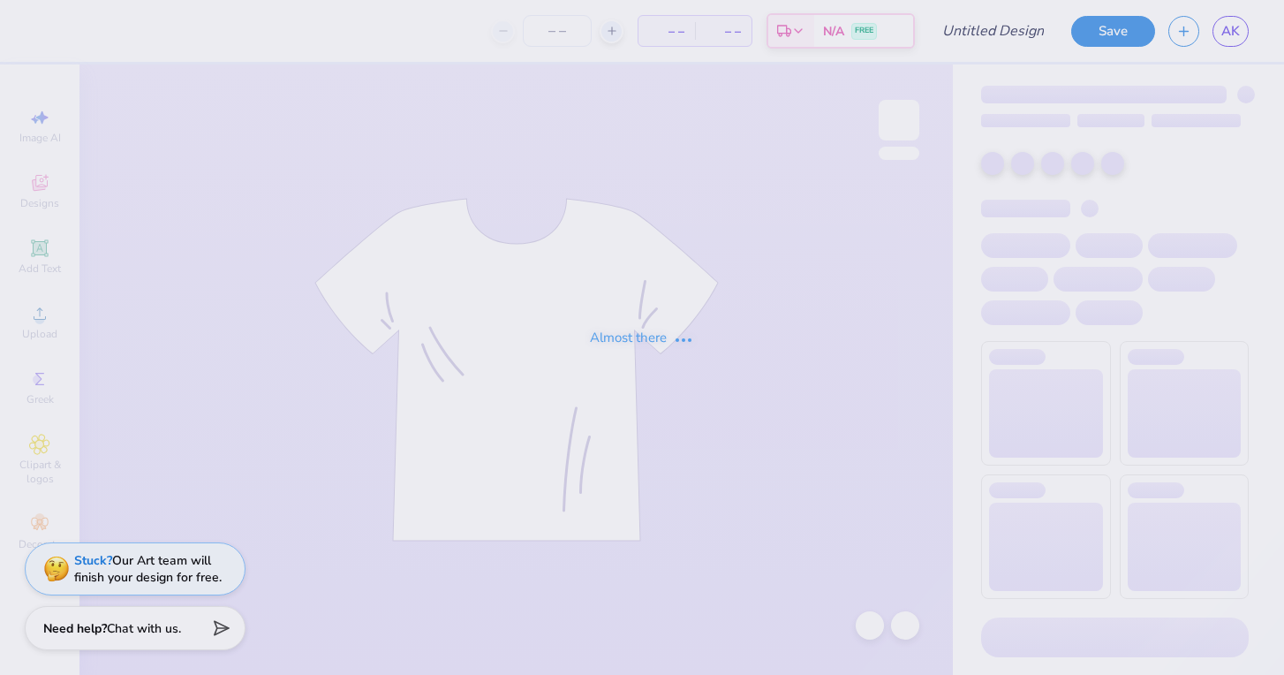
type input "Locket Sweatpants 1"
type input "12"
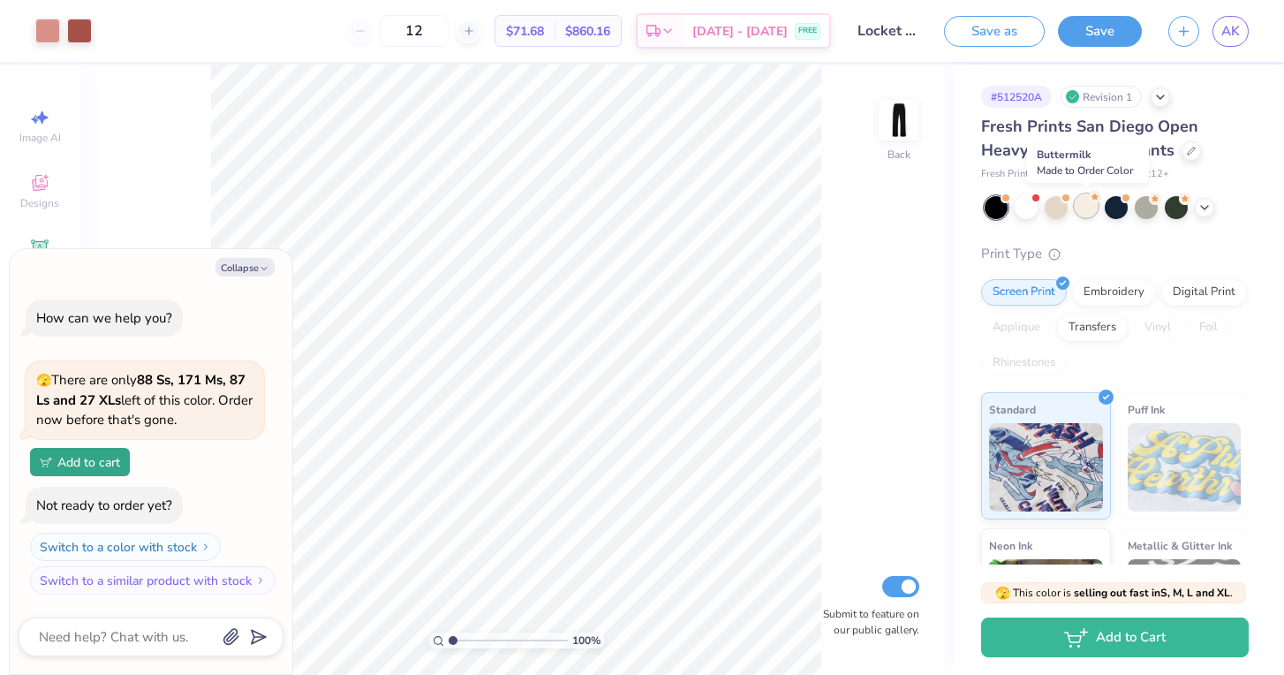
click at [1089, 208] on div at bounding box center [1085, 205] width 23 height 23
type textarea "x"
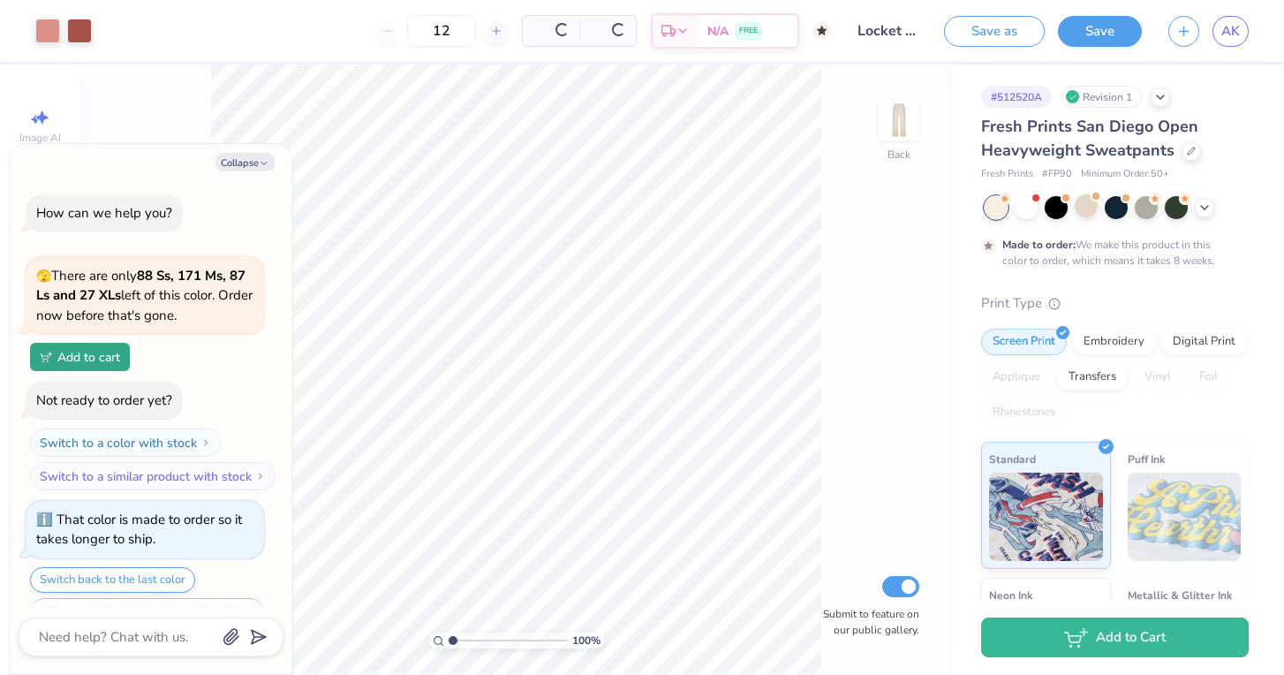
type input "50"
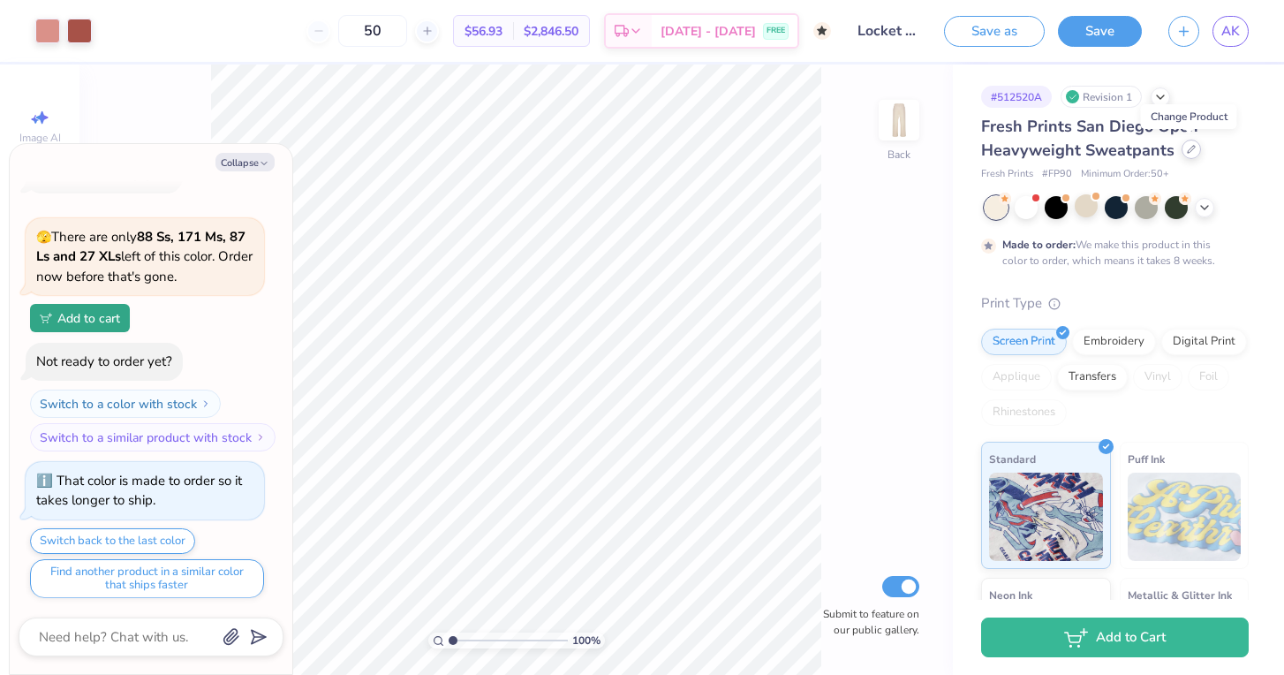
click at [1187, 146] on icon at bounding box center [1191, 149] width 9 height 9
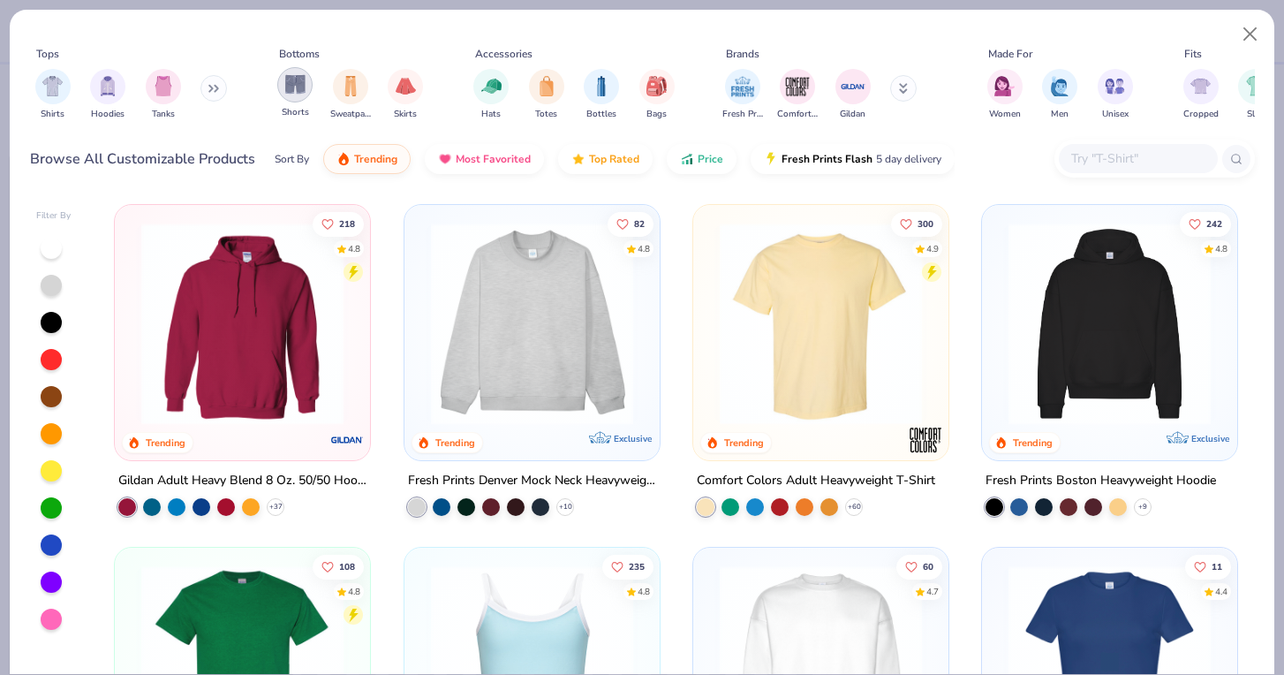
click at [285, 93] on img "filter for Shorts" at bounding box center [295, 84] width 20 height 20
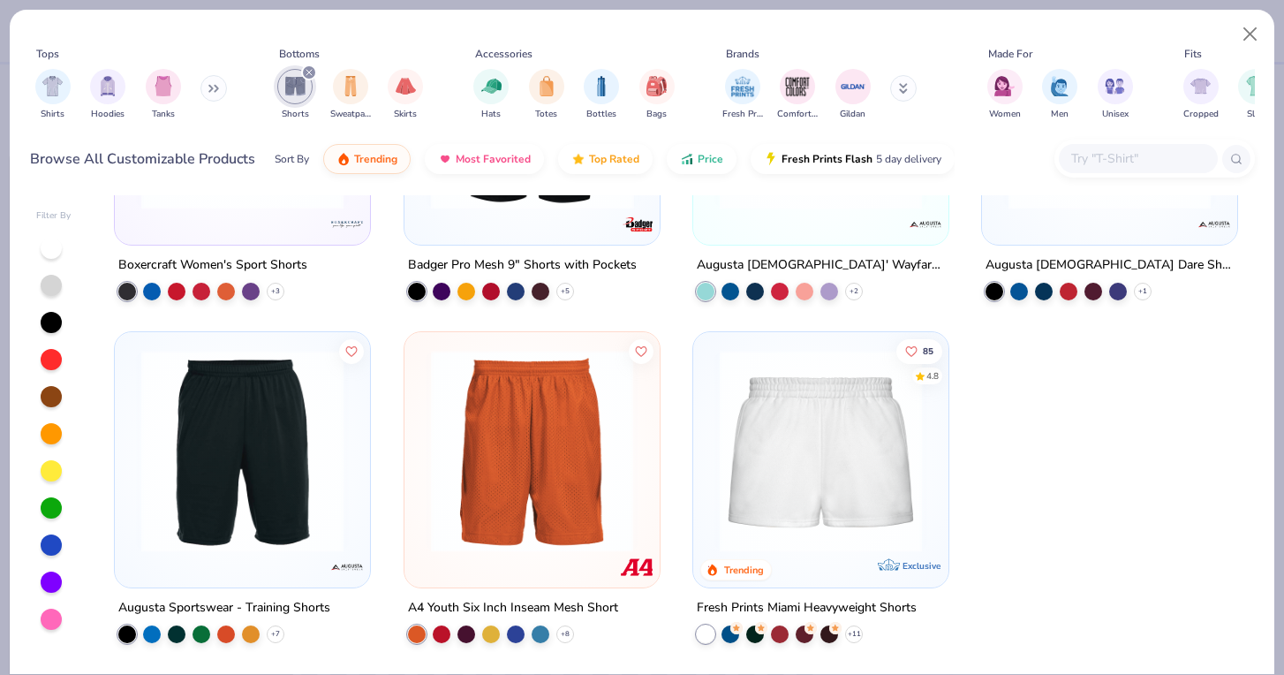
scroll to position [2958, 0]
click at [826, 491] on img at bounding box center [821, 451] width 220 height 202
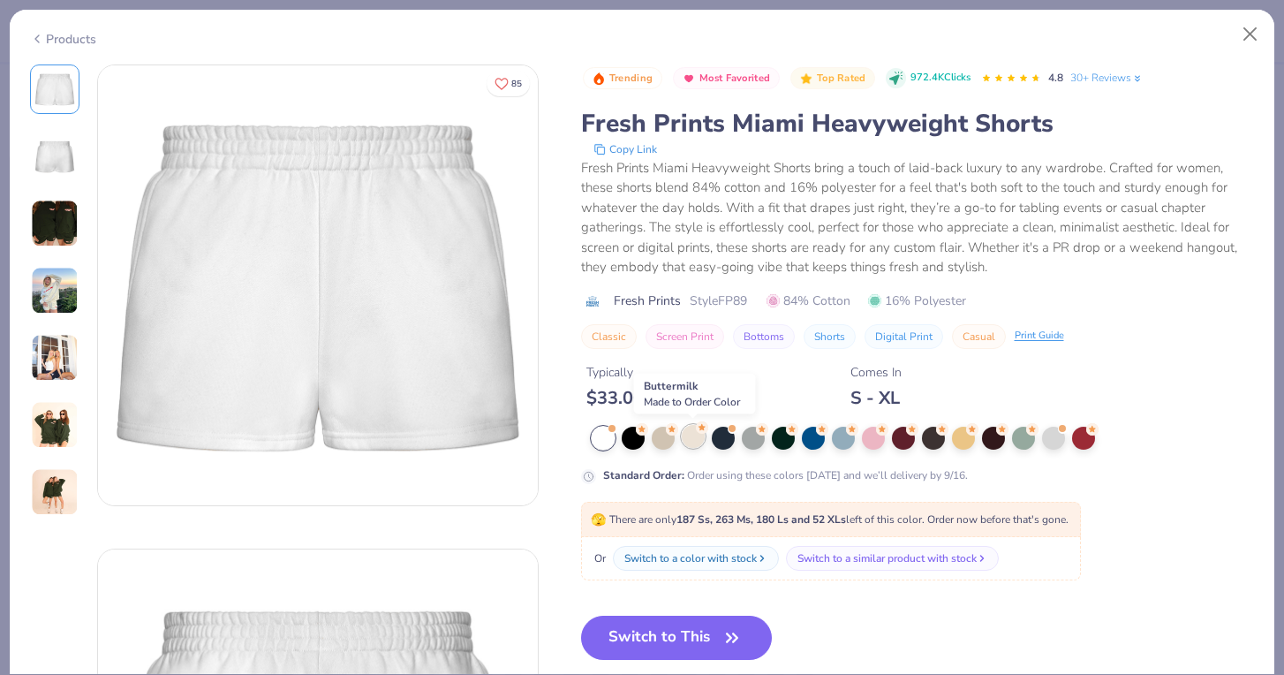
click at [690, 445] on div at bounding box center [693, 436] width 23 height 23
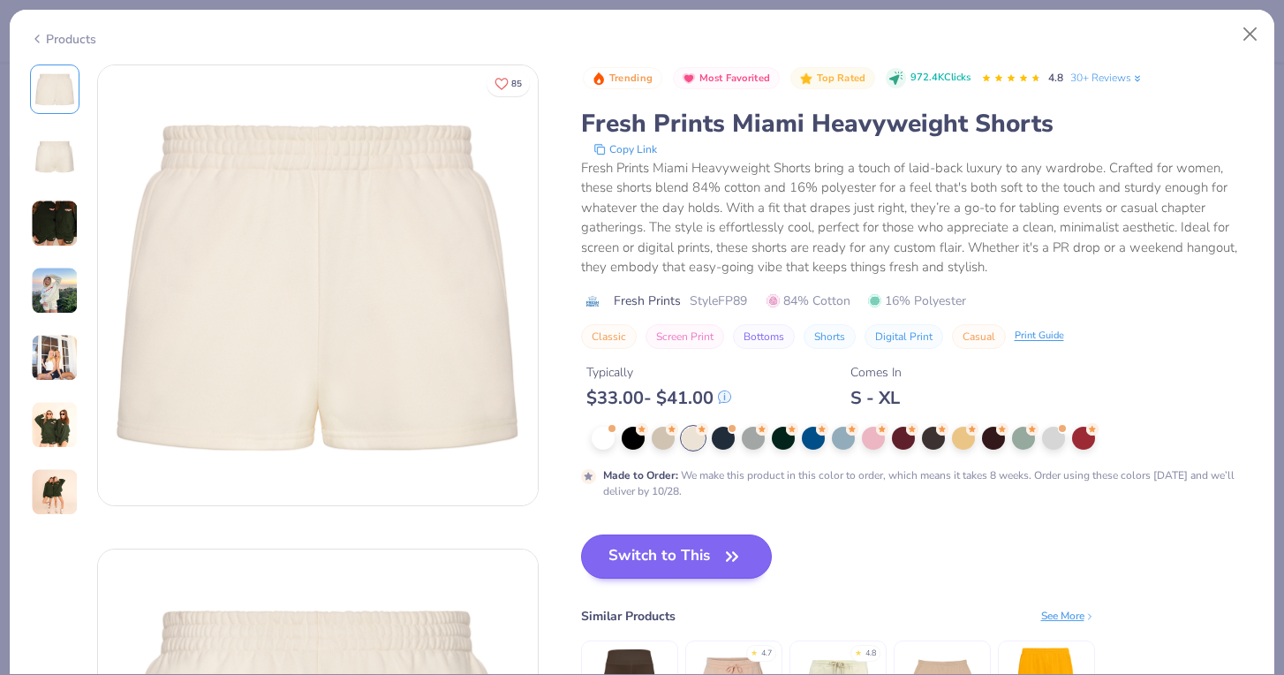
click at [687, 566] on button "Switch to This" at bounding box center [677, 556] width 192 height 44
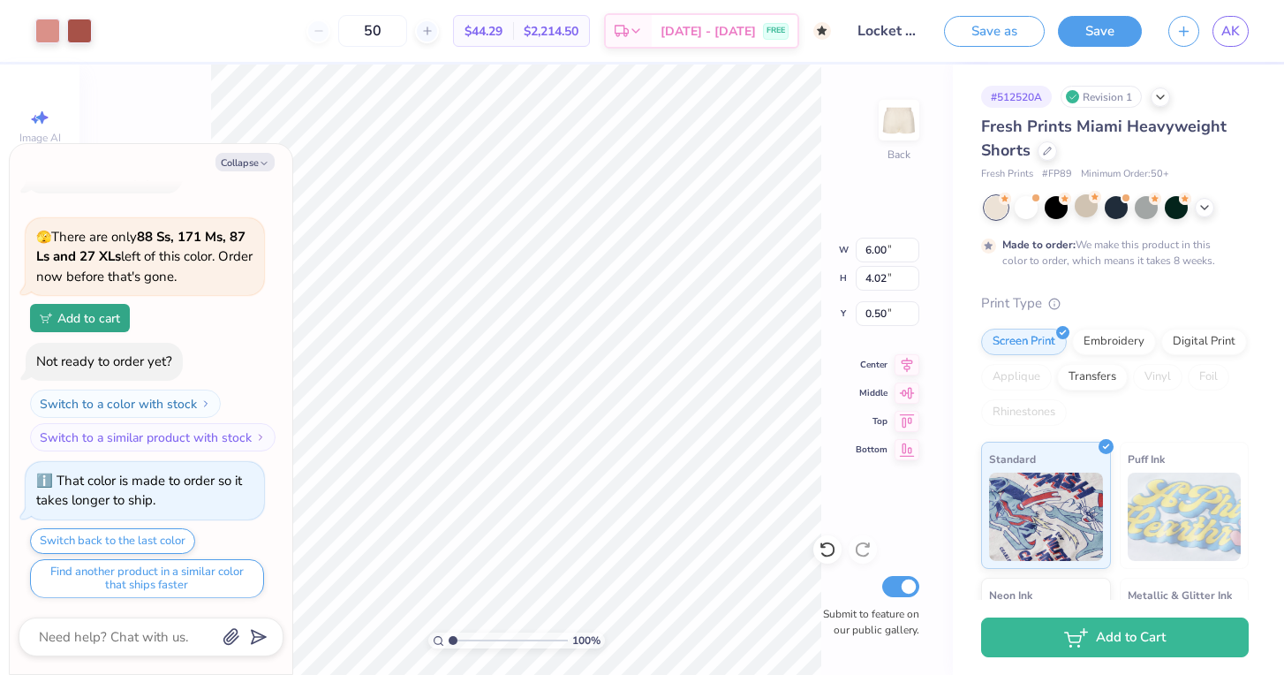
type textarea "x"
type input "4.92"
type textarea "x"
type input "4.60"
type input "3.08"
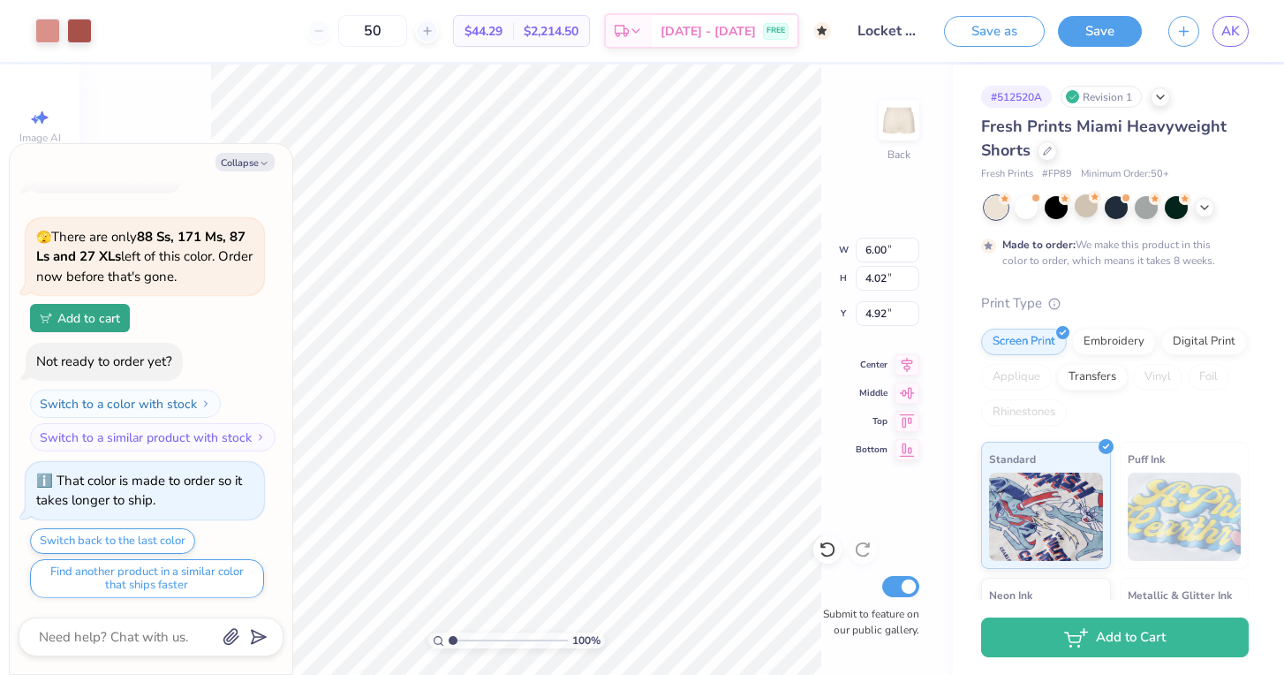
type input "5.85"
type textarea "x"
type input "6.67"
type textarea "x"
type input "4.61"
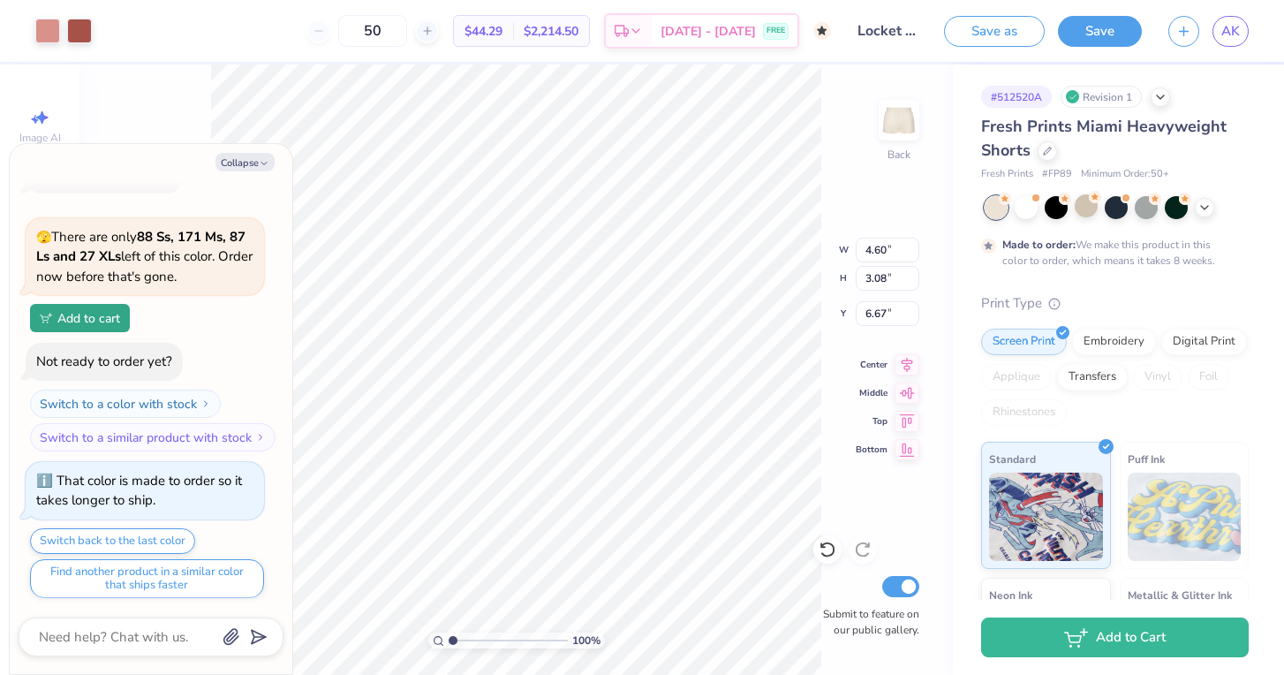
type input "3.11"
type input "6.65"
click at [827, 492] on div "100 % Back W 4.61 4.61 " H 3.11 3.11 " Y 6.65 6.65 " Center Middle Top Bottom S…" at bounding box center [515, 369] width 873 height 610
type textarea "x"
type input "6.89"
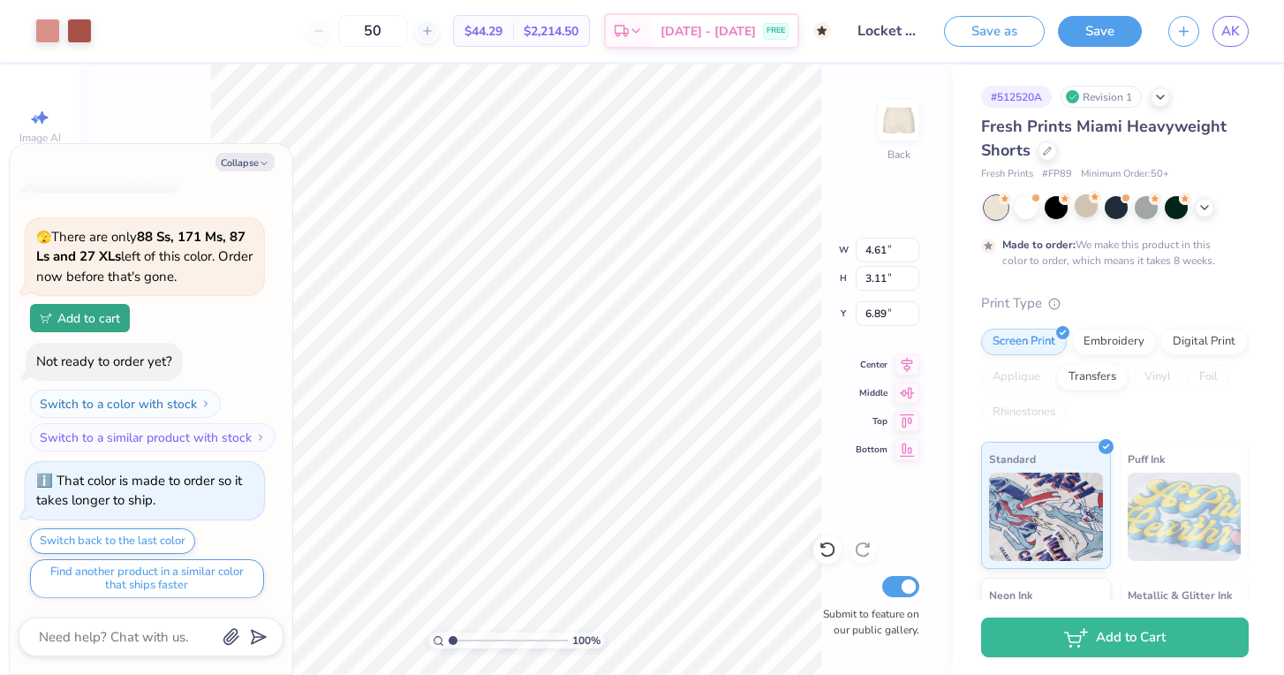
click at [822, 478] on div "100 % Back W 4.61 4.61 " H 3.11 3.11 " Y 6.89 6.89 " Center Middle Top Bottom S…" at bounding box center [515, 369] width 873 height 610
type textarea "x"
type input "1.56"
click at [459, 639] on input "range" at bounding box center [507, 640] width 119 height 16
type textarea "x"
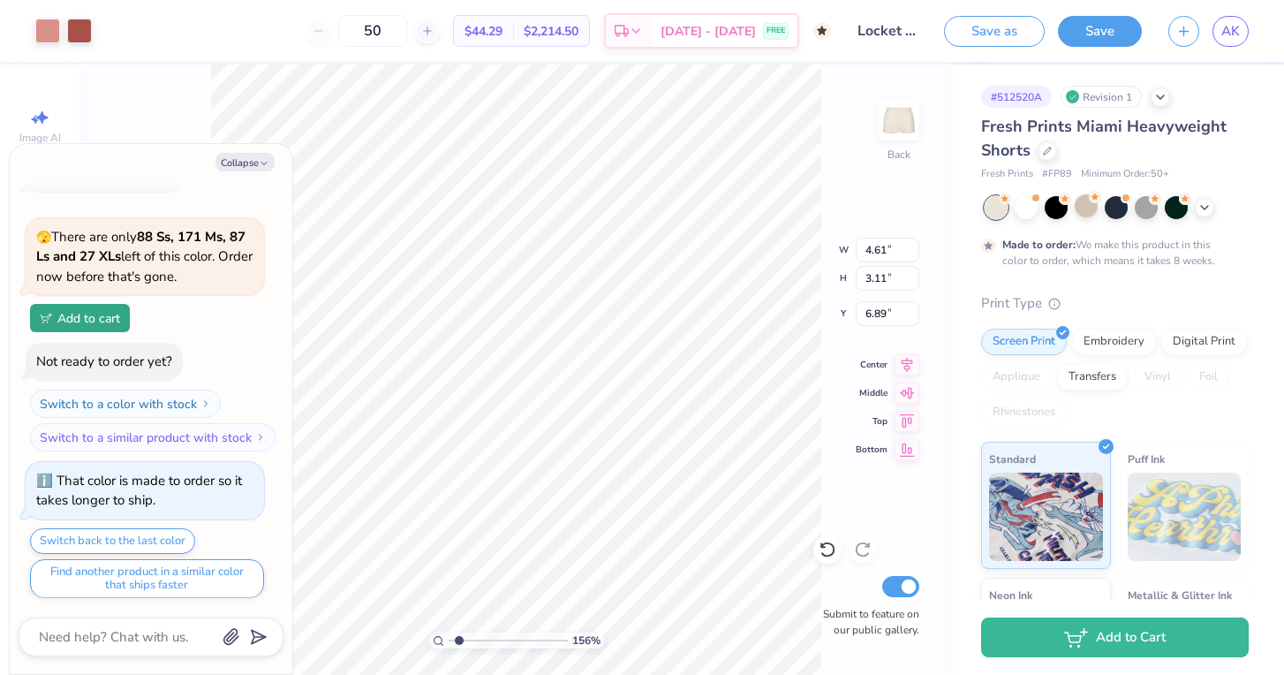
type input "5.34"
type input "3.60"
type input "6.38"
type textarea "x"
type input "6.25"
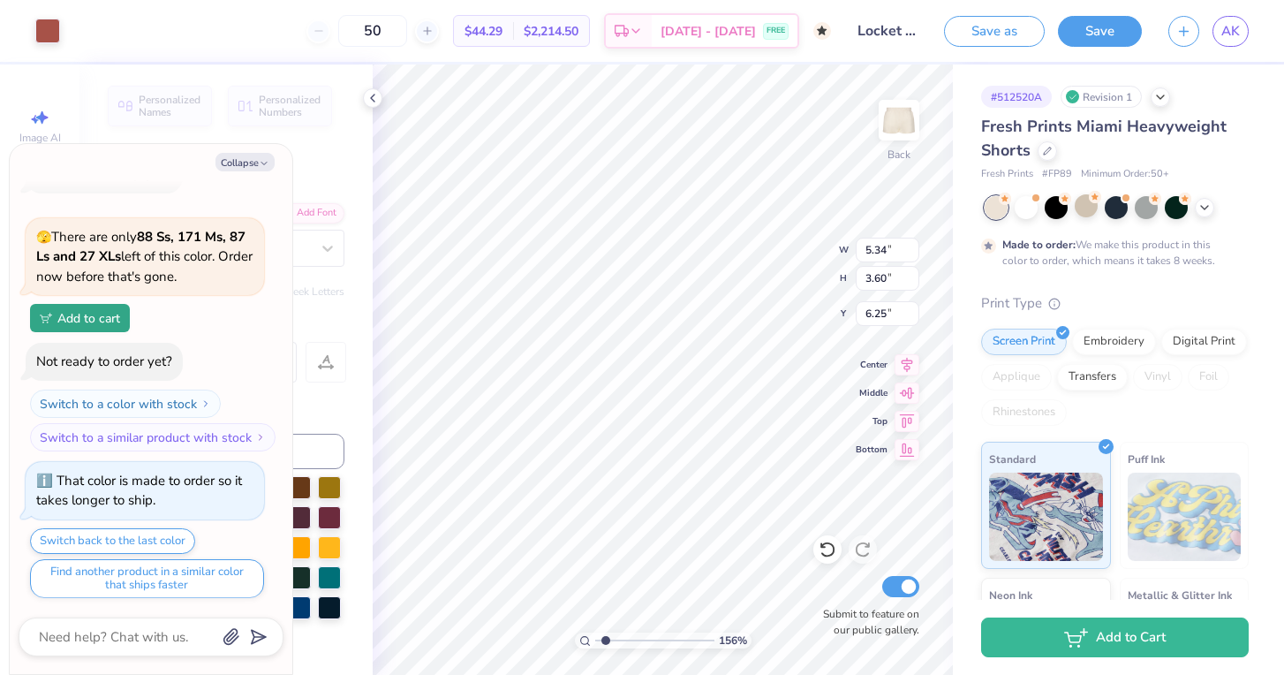
type textarea "x"
drag, startPoint x: 605, startPoint y: 643, endPoint x: 585, endPoint y: 641, distance: 19.5
type input "1"
click at [585, 641] on div "100 %" at bounding box center [663, 640] width 177 height 16
click at [1227, 29] on span "AK" at bounding box center [1230, 31] width 19 height 20
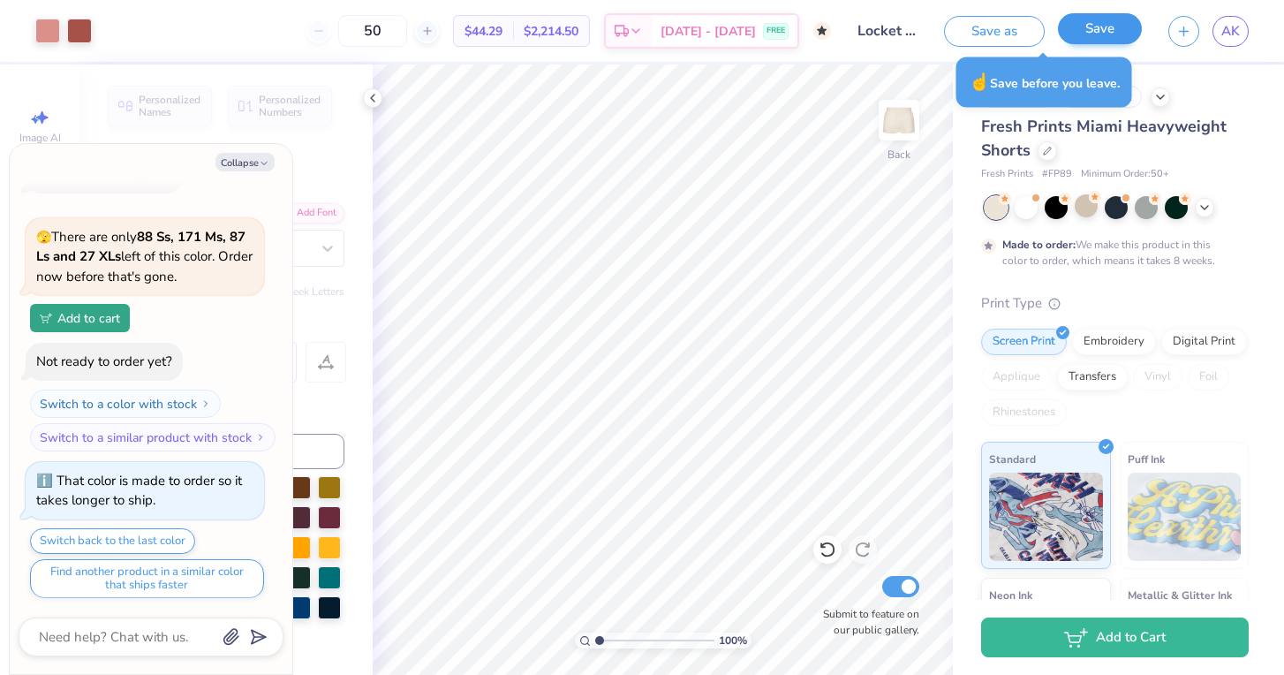
click at [1112, 31] on button "Save" at bounding box center [1100, 28] width 84 height 31
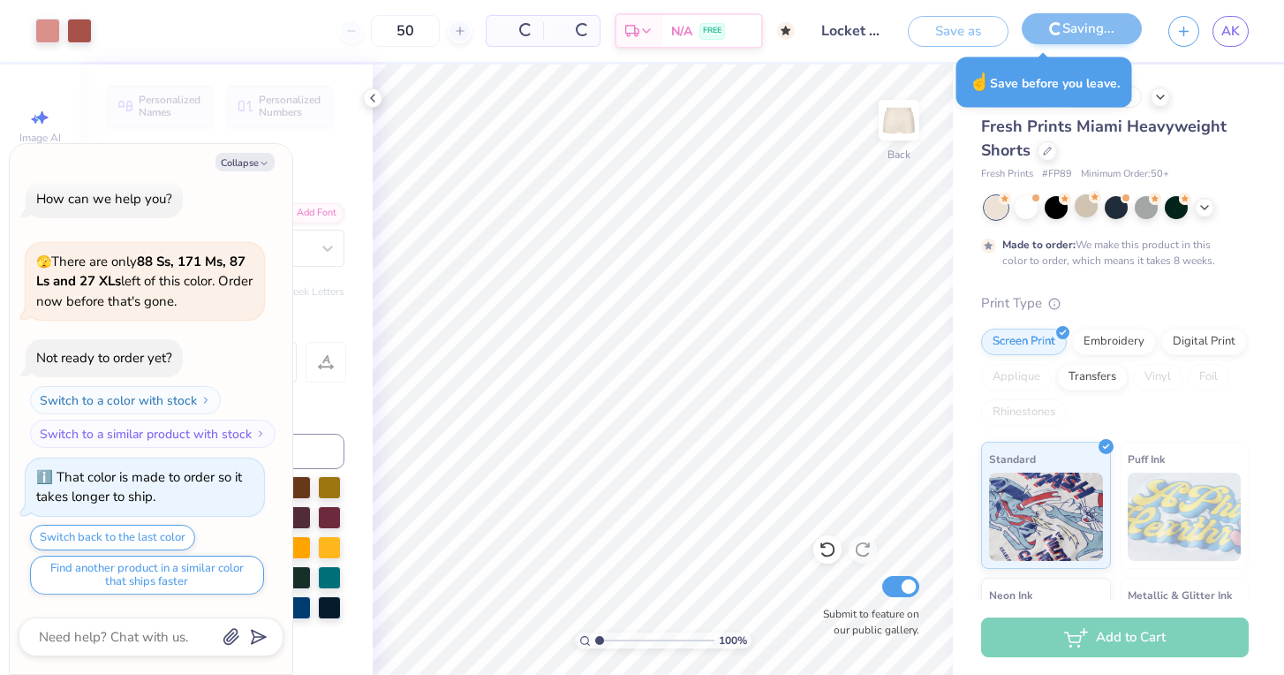
scroll to position [11, 0]
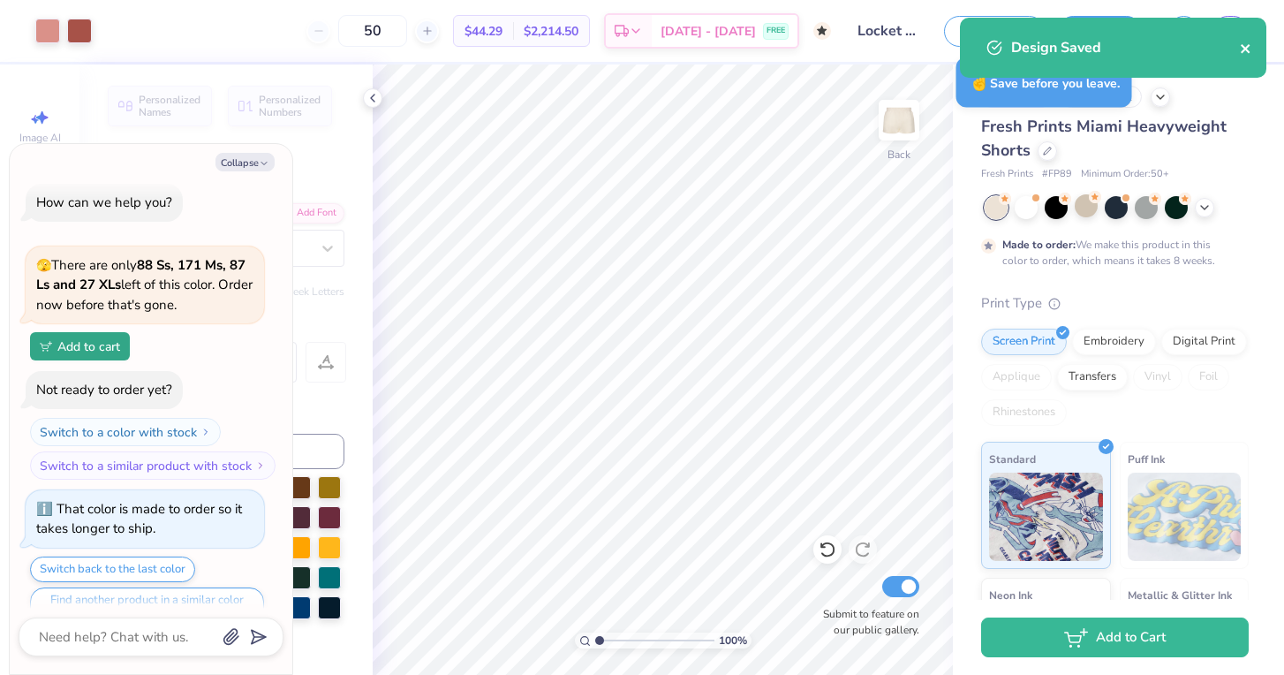
click at [1243, 42] on icon "close" at bounding box center [1246, 48] width 12 height 14
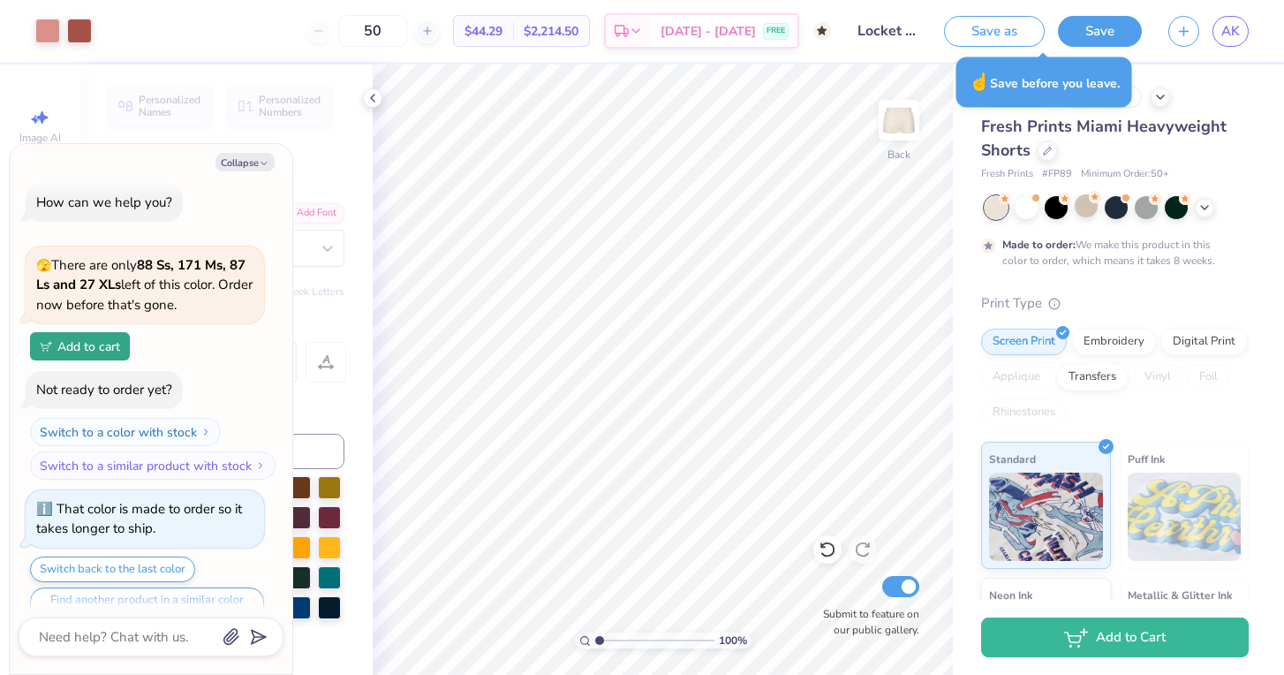
click at [1232, 40] on div "Art colors 50 $44.29 Per Item $2,214.50 Total Est. Delivery Oct 25 - 28 FREE De…" at bounding box center [642, 337] width 1284 height 675
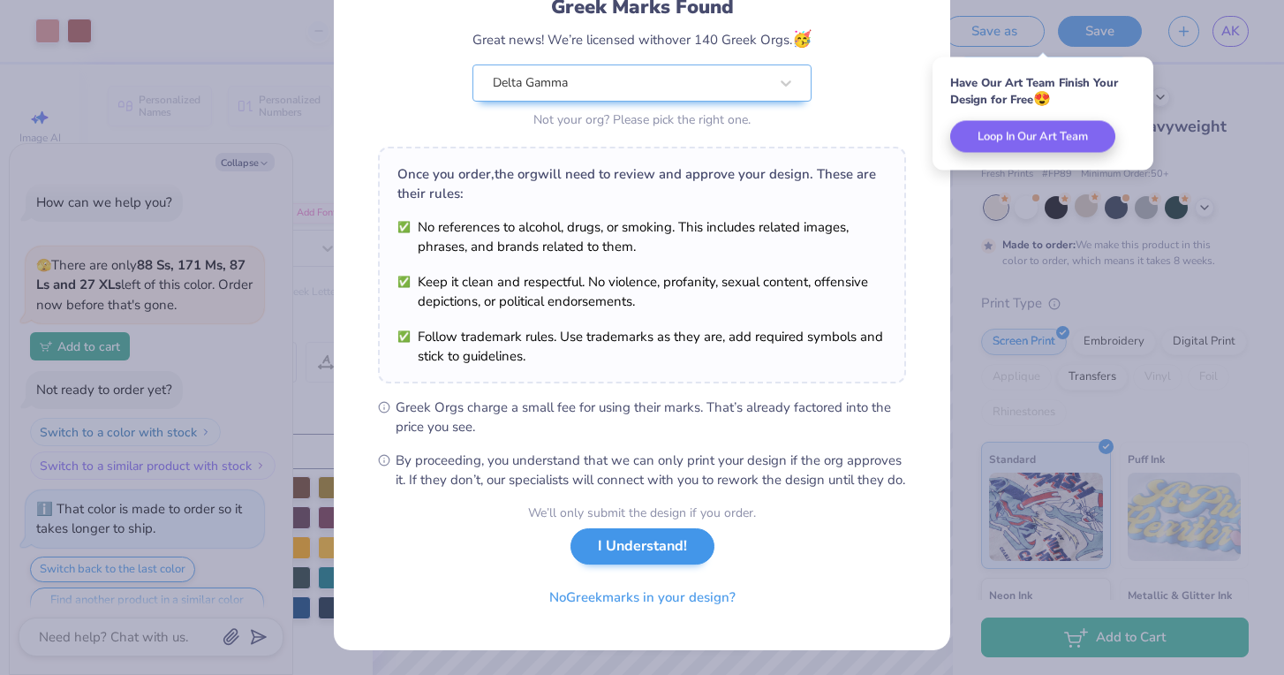
scroll to position [152, 0]
click at [643, 552] on button "I Understand!" at bounding box center [642, 546] width 144 height 36
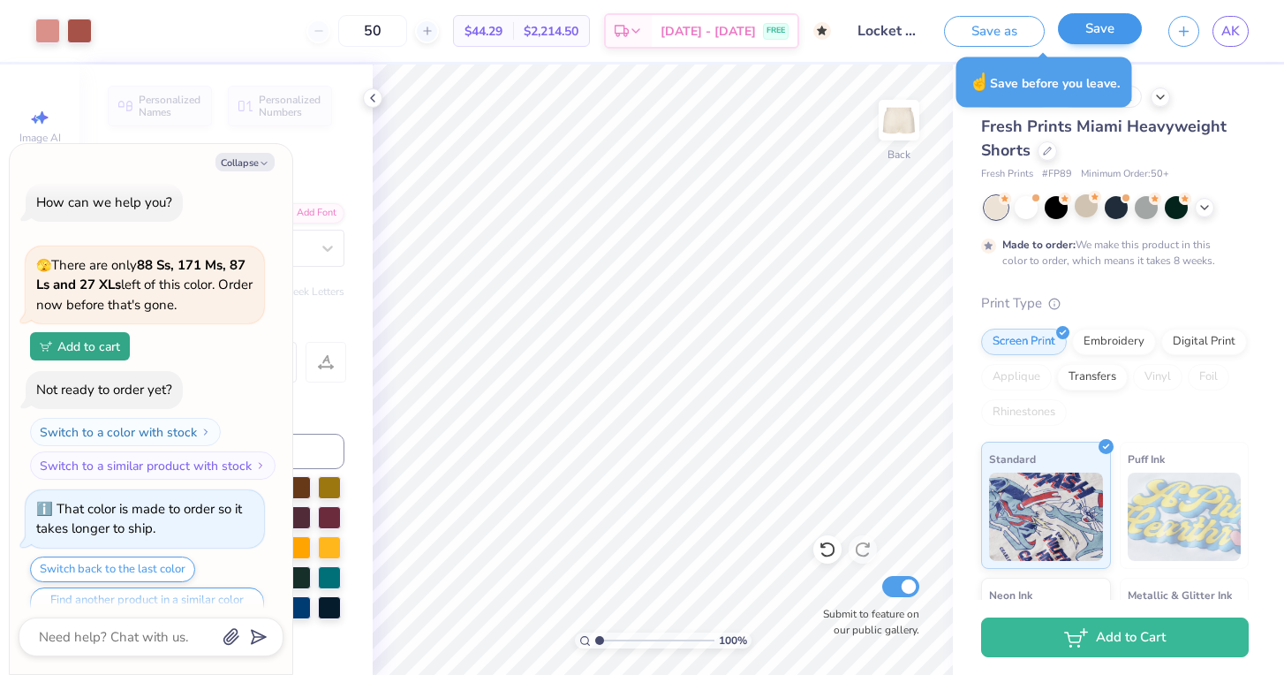
click at [1117, 33] on button "Save" at bounding box center [1100, 28] width 84 height 31
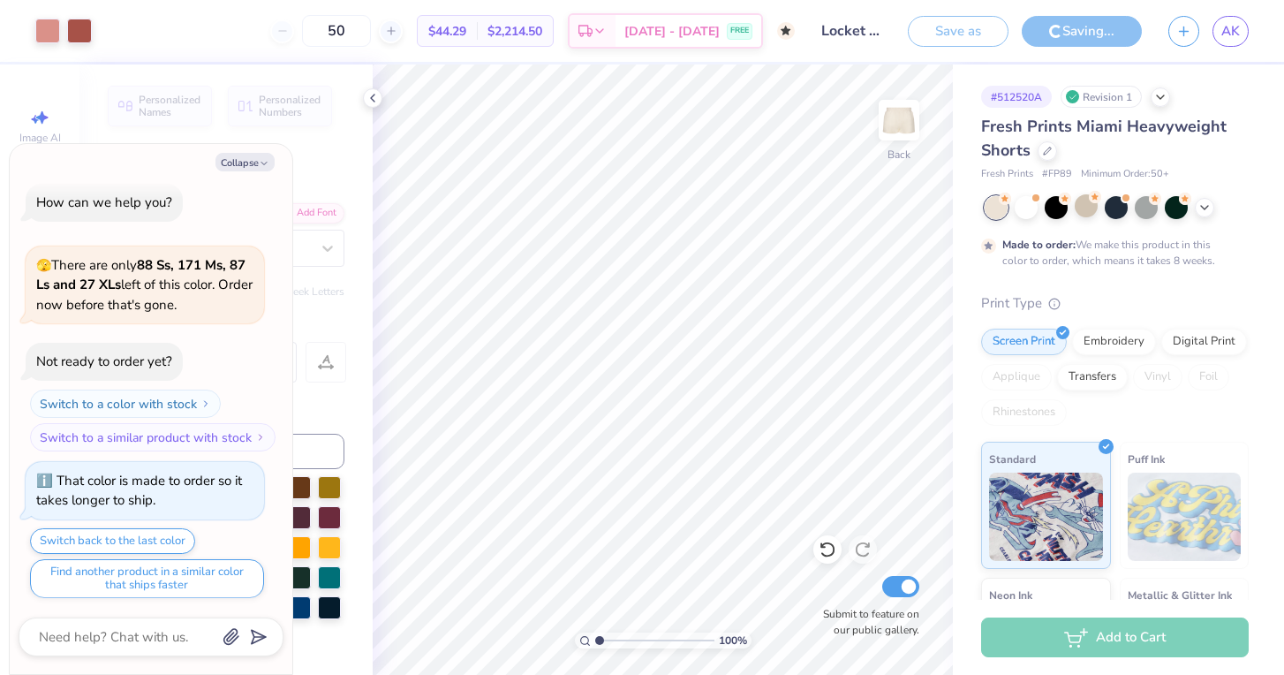
type textarea "x"
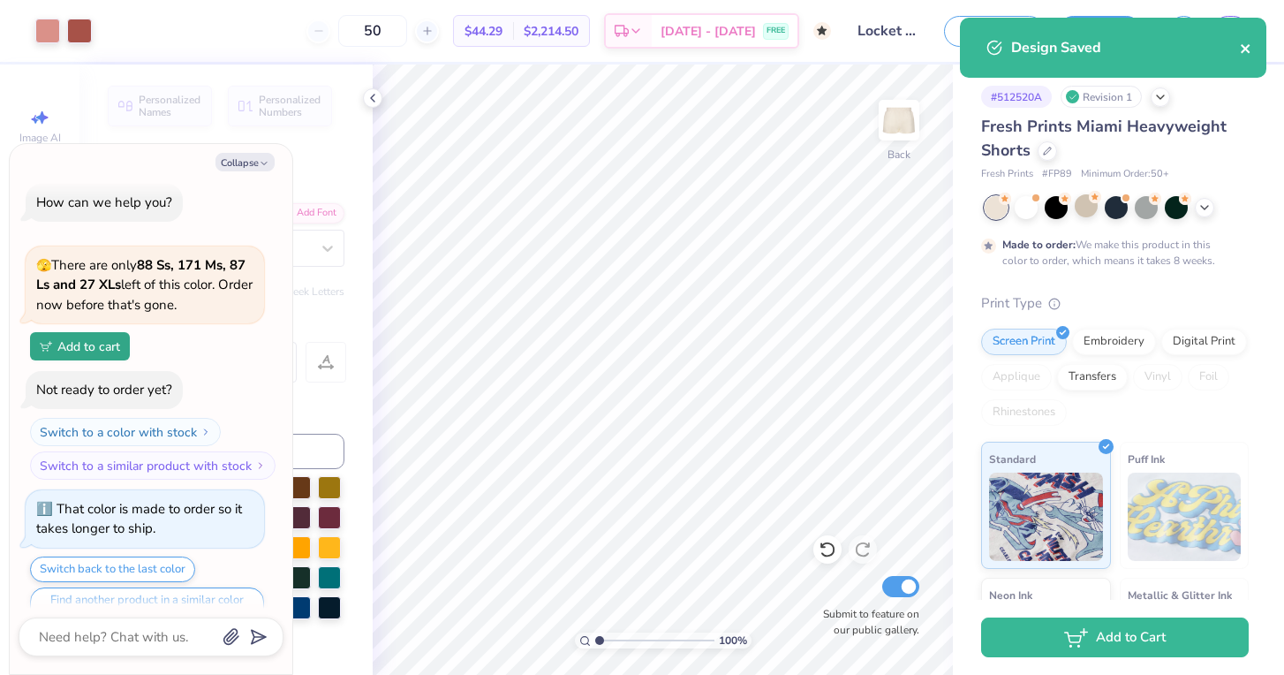
click at [1248, 52] on icon "close" at bounding box center [1244, 48] width 9 height 9
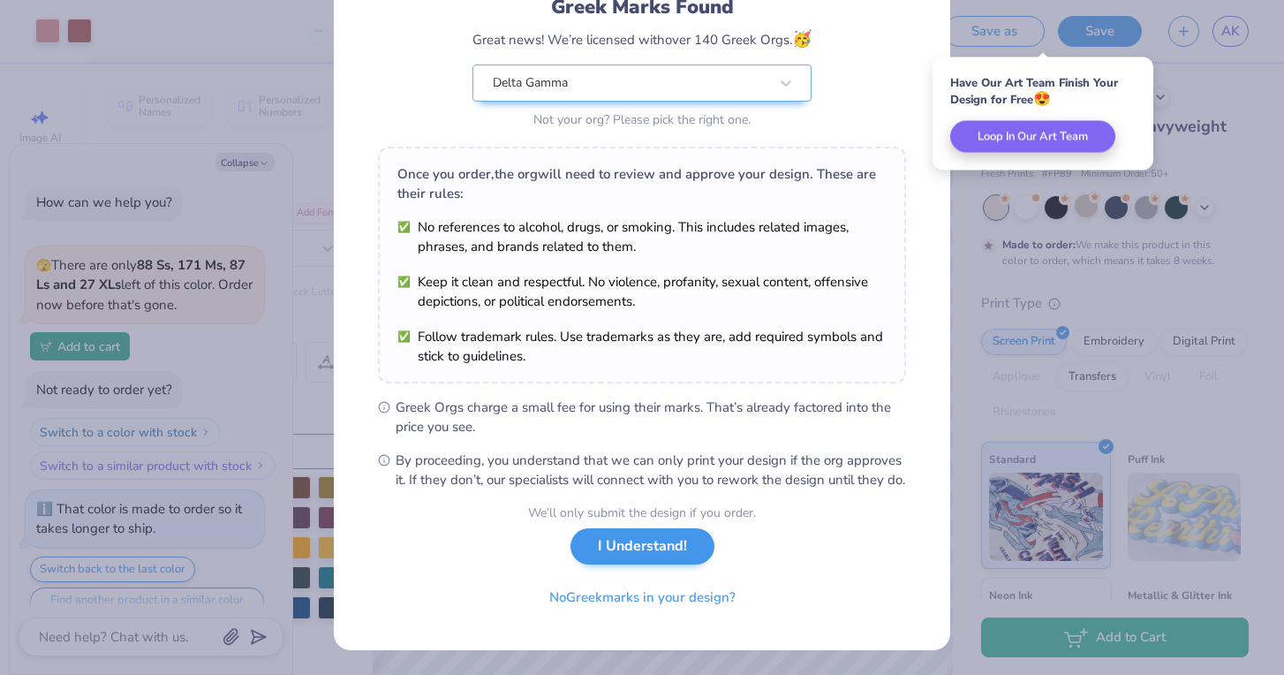
scroll to position [152, 0]
click at [656, 549] on button "I Understand!" at bounding box center [642, 546] width 144 height 36
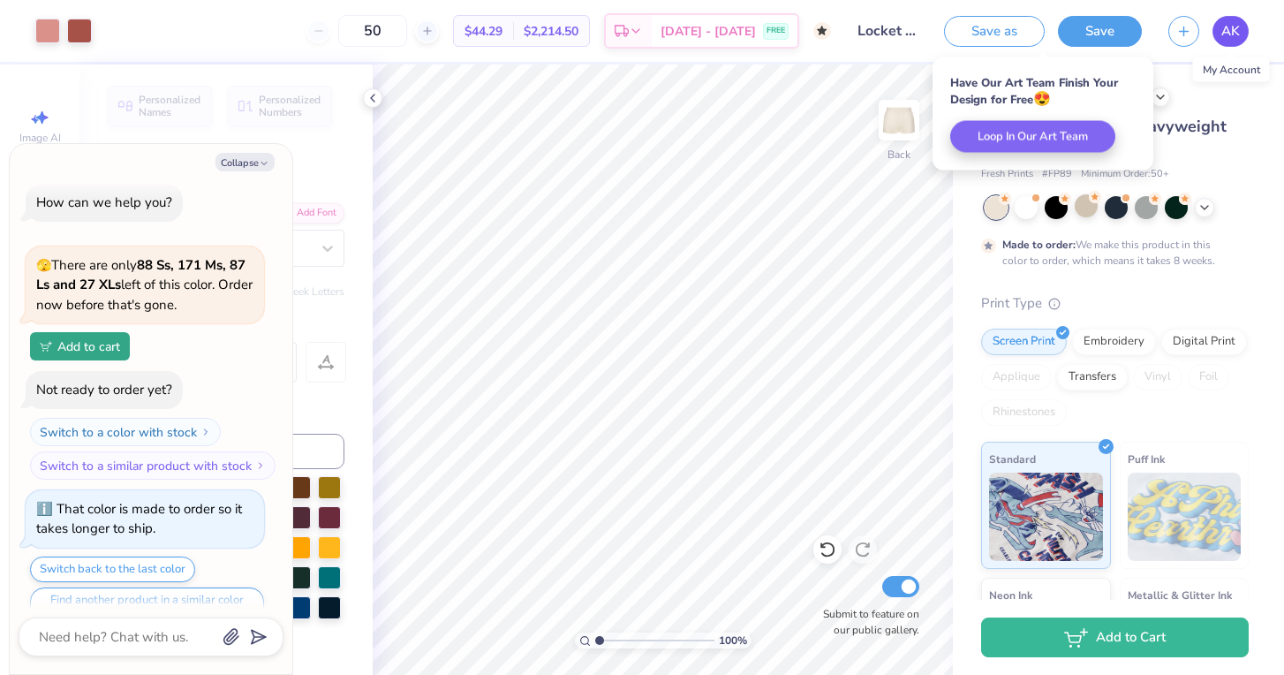
click at [1225, 29] on span "AK" at bounding box center [1230, 31] width 19 height 20
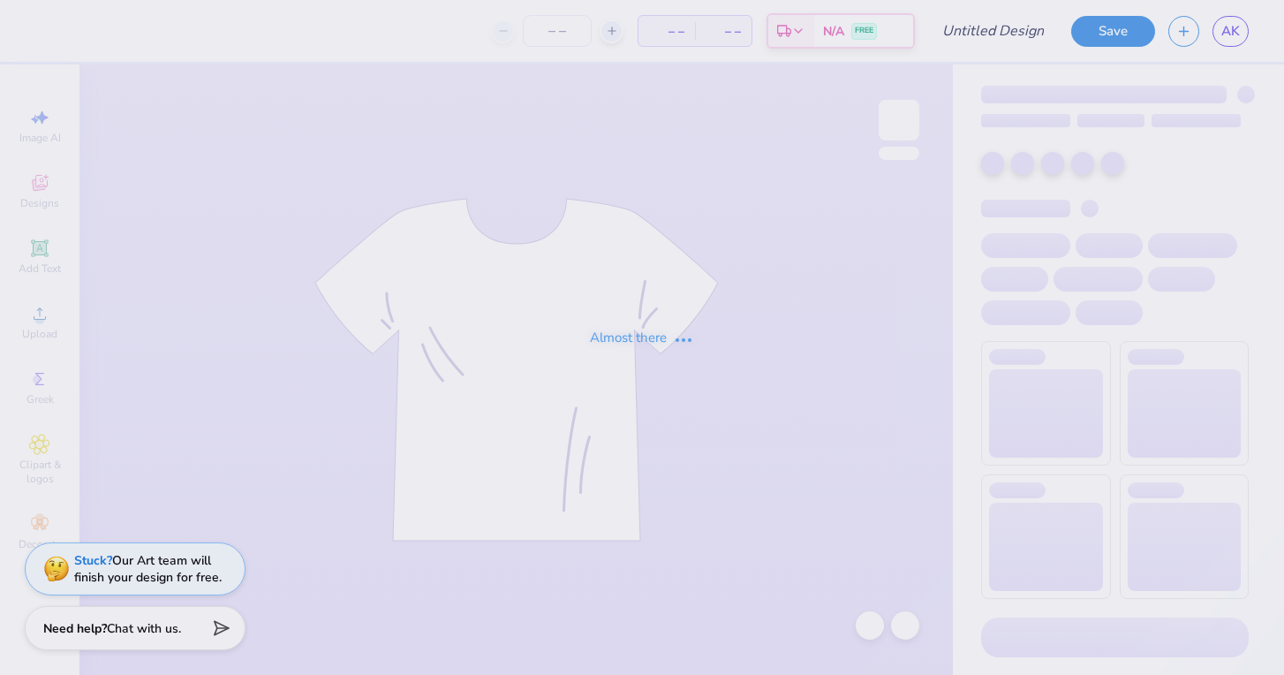
type input "Locket Crewneck 2"
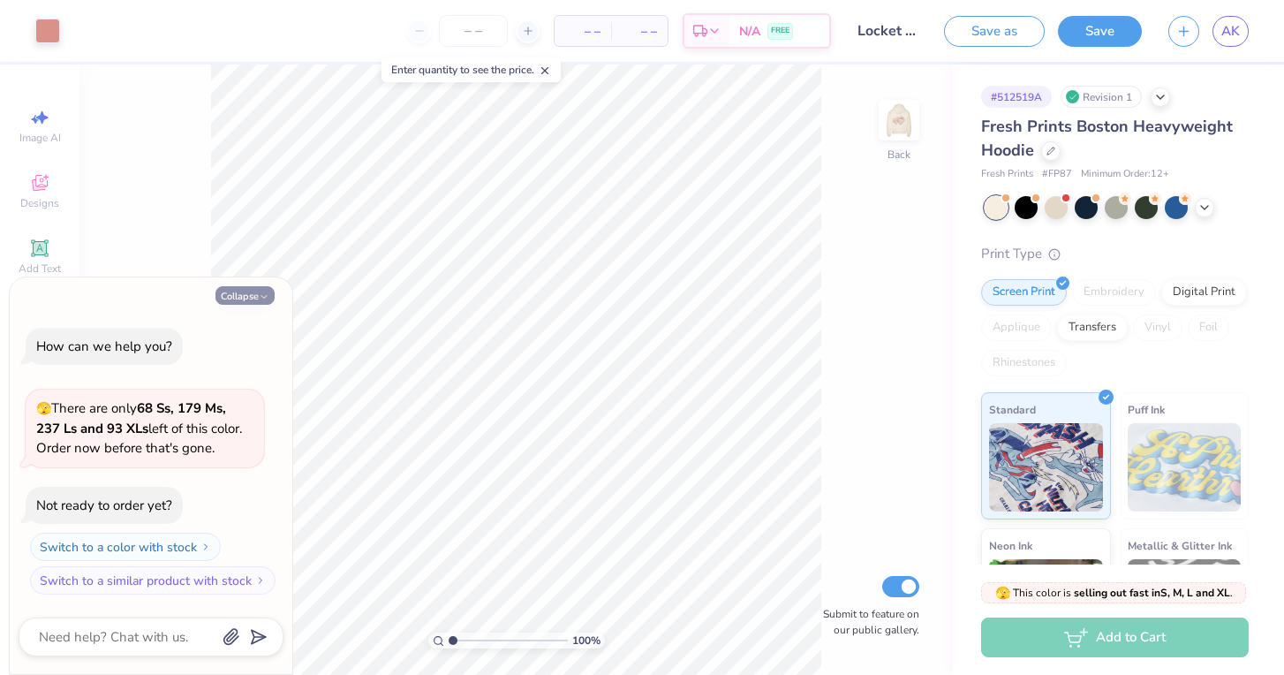
click at [244, 298] on button "Collapse" at bounding box center [244, 295] width 59 height 19
type textarea "x"
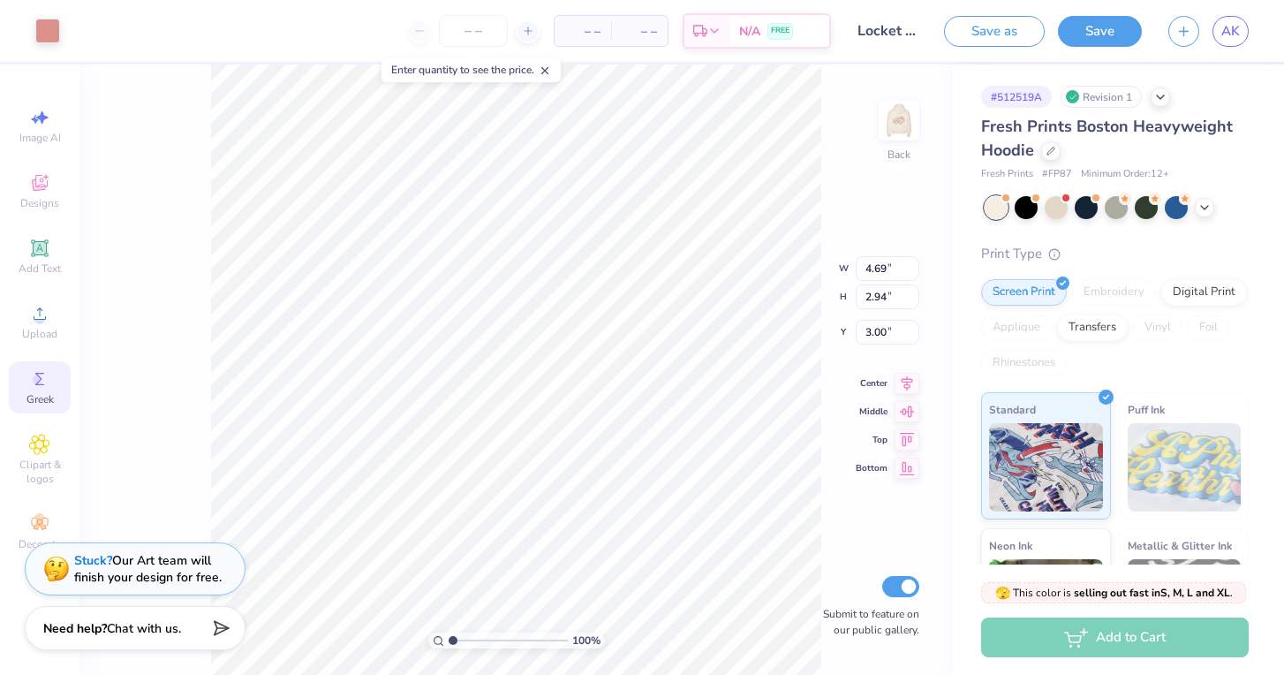
click at [34, 373] on icon at bounding box center [39, 378] width 21 height 21
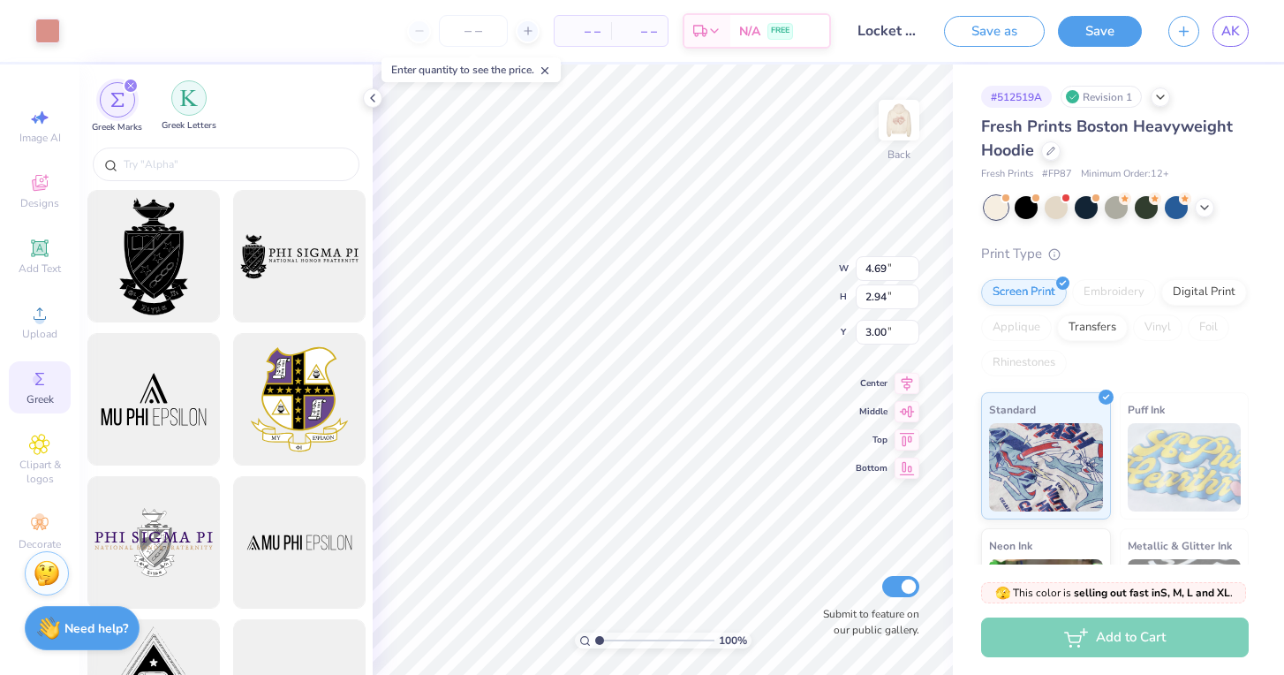
click at [193, 102] on img "filter for Greek Letters" at bounding box center [189, 98] width 18 height 18
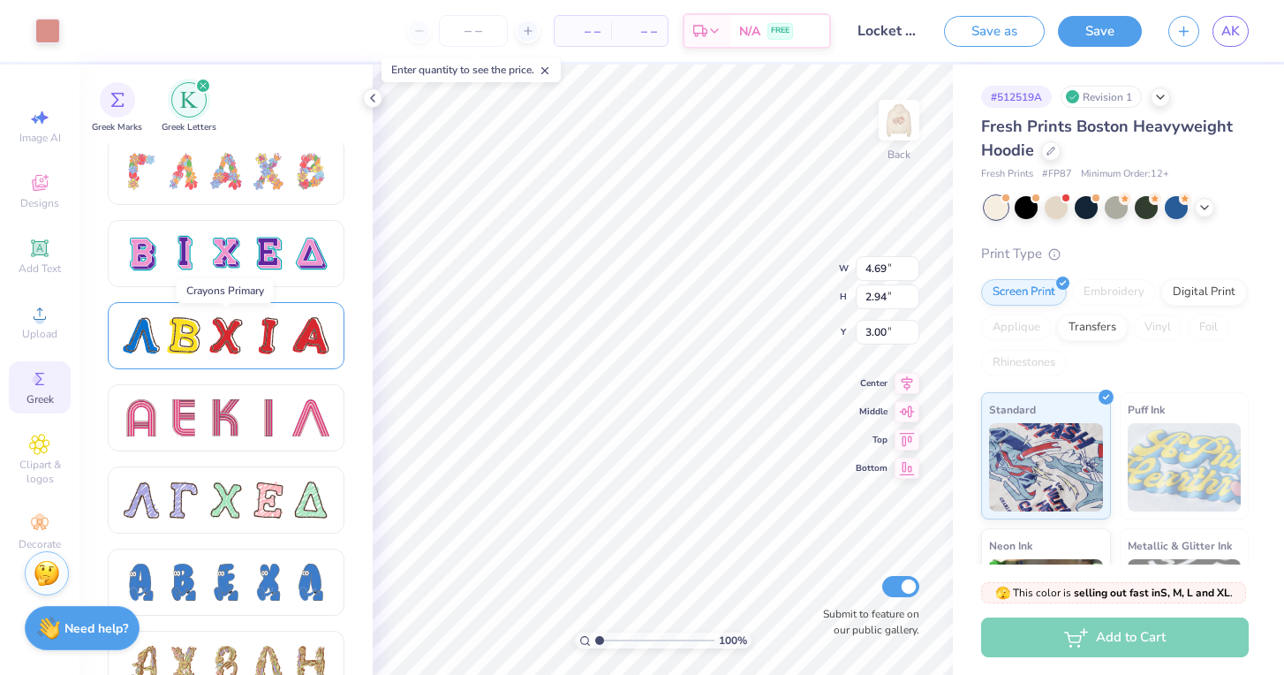
scroll to position [1409, 0]
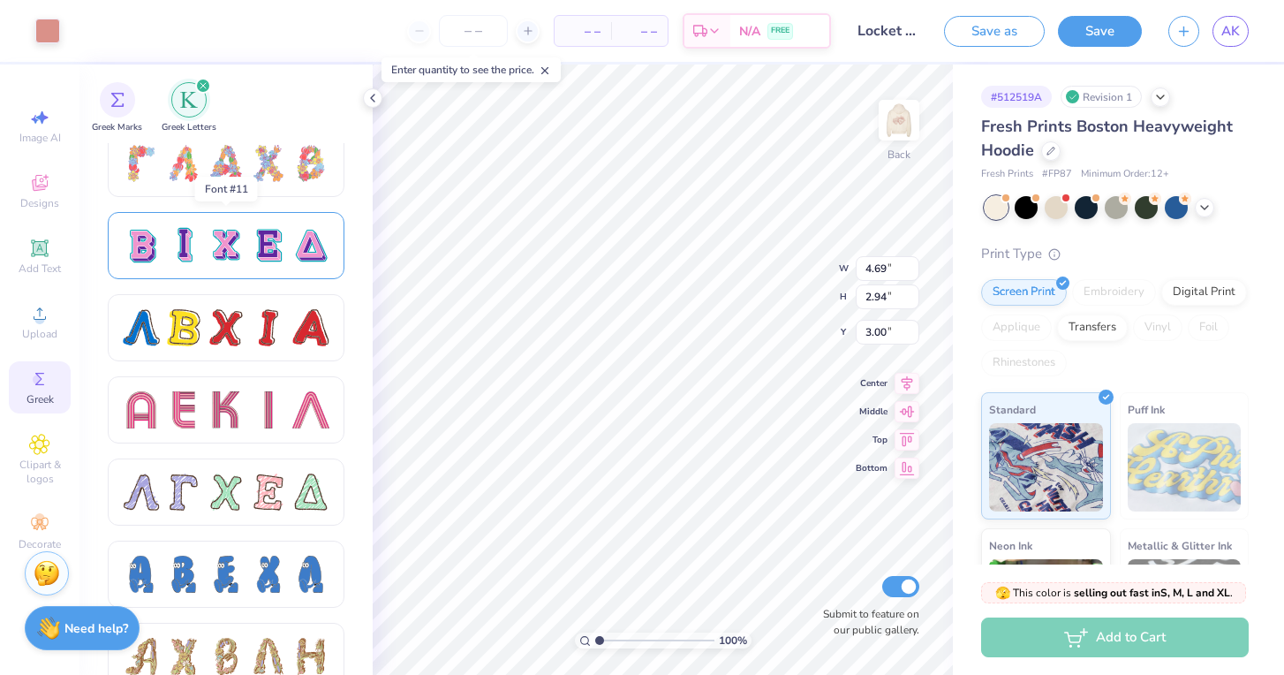
click at [292, 244] on div at bounding box center [310, 245] width 37 height 37
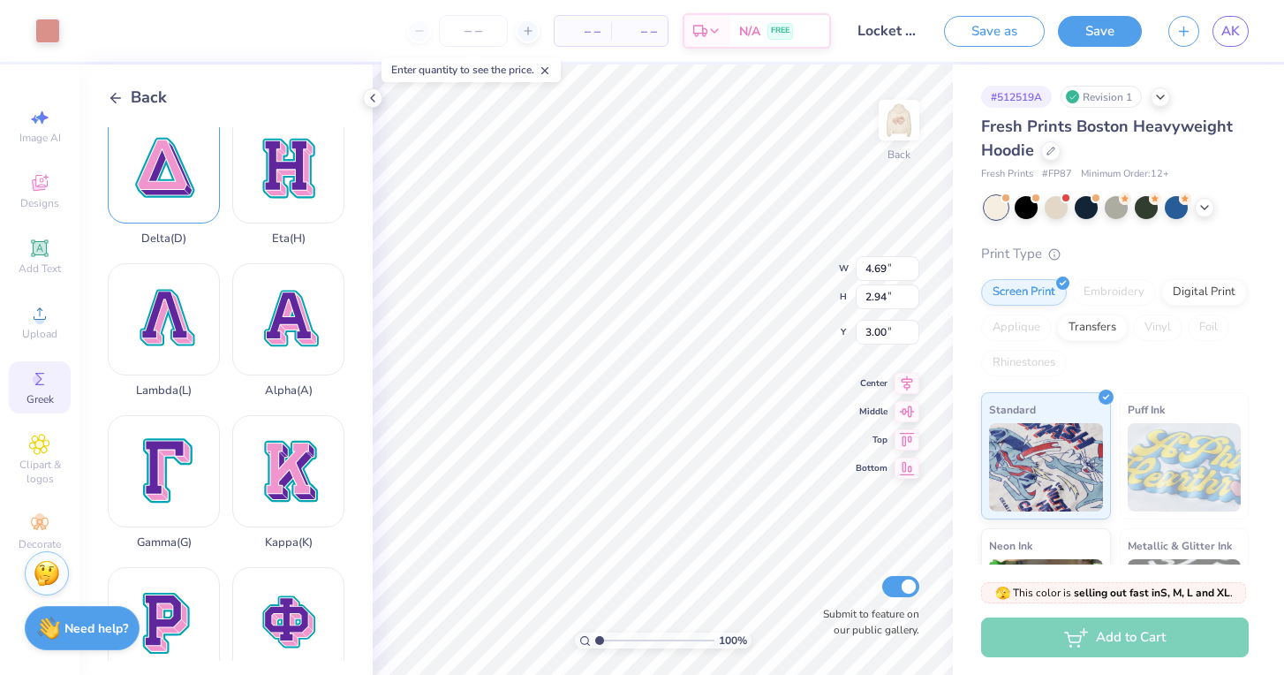
scroll to position [350, 0]
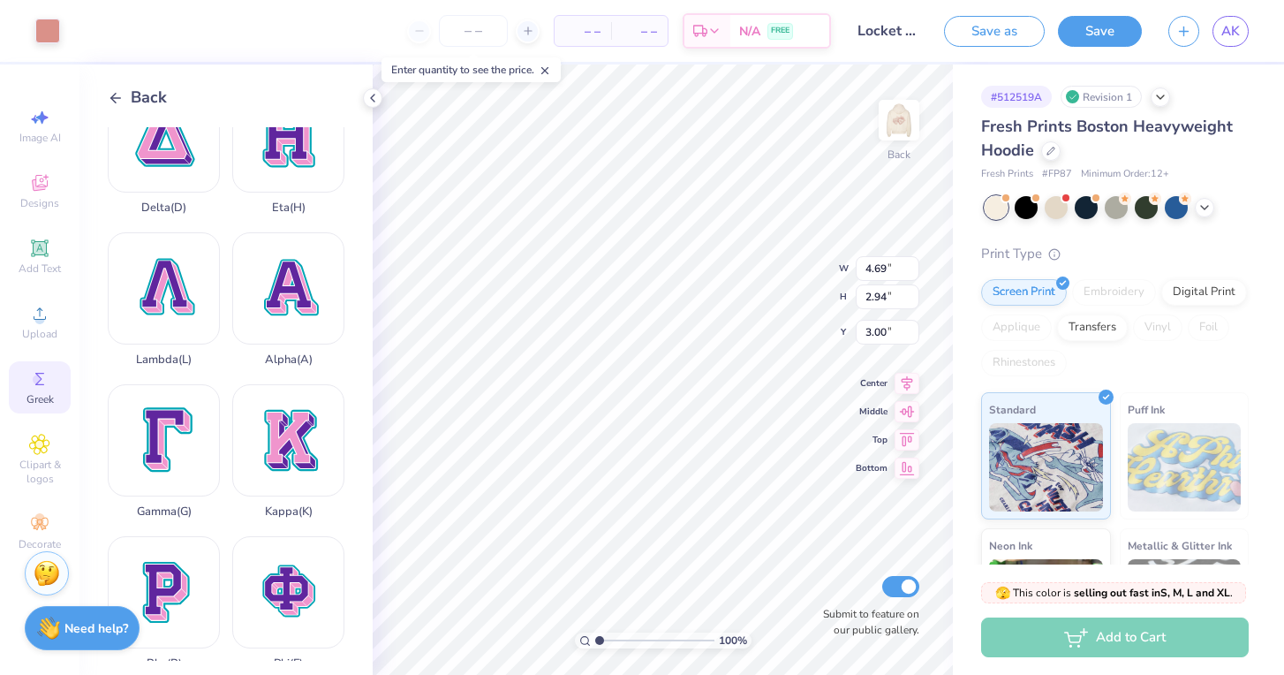
click at [117, 91] on icon at bounding box center [116, 98] width 16 height 16
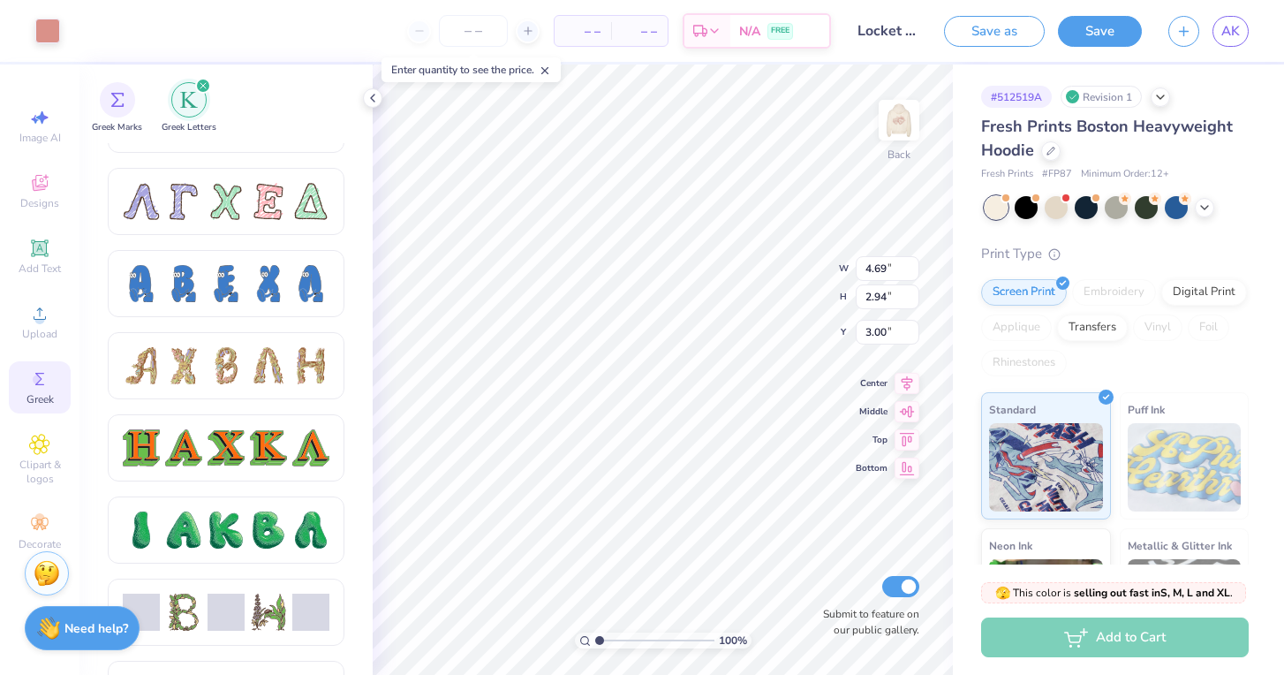
scroll to position [1701, 0]
